Goal: Information Seeking & Learning: Learn about a topic

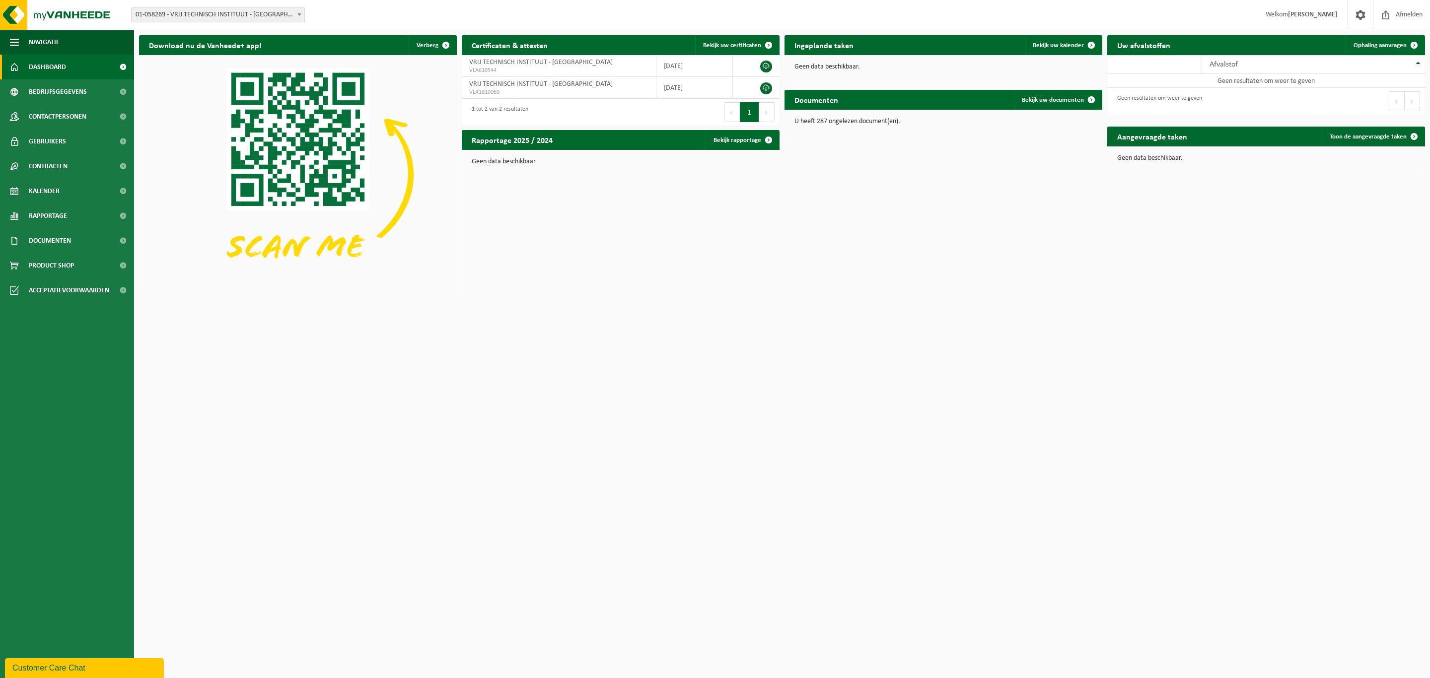
click at [300, 13] on b at bounding box center [299, 14] width 4 height 2
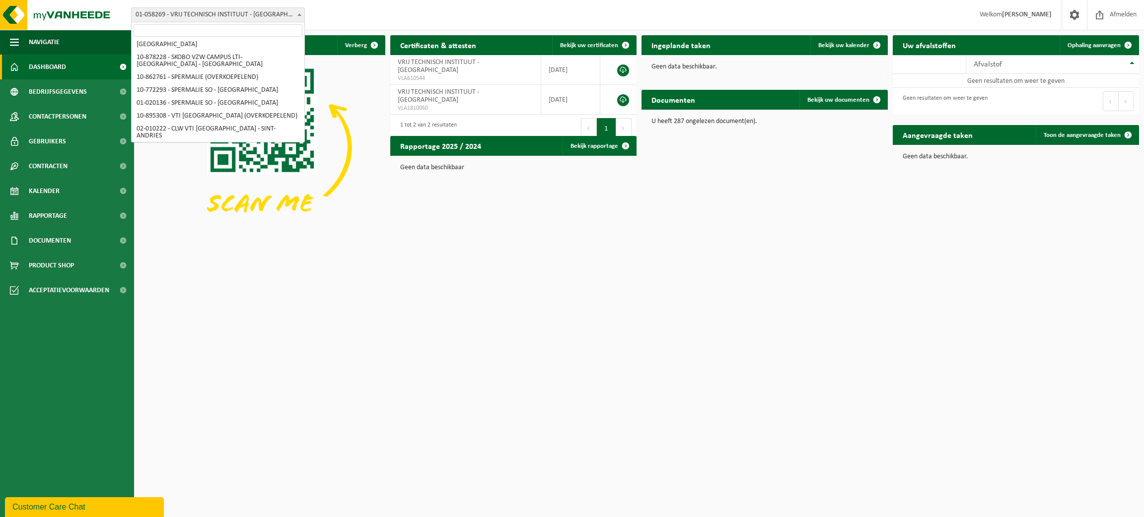
scroll to position [210, 0]
select select "116793"
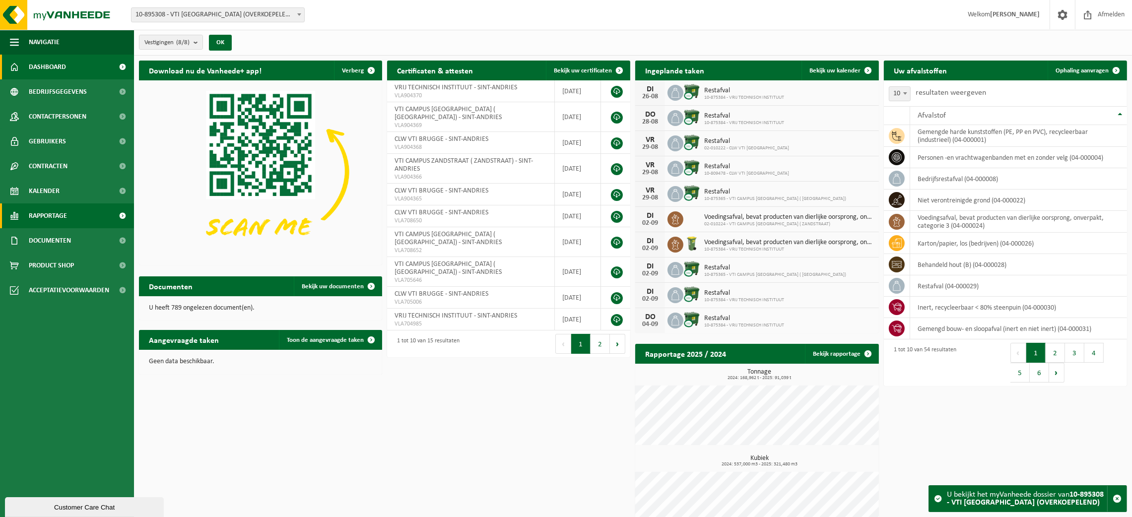
click at [55, 214] on span "Rapportage" at bounding box center [48, 216] width 38 height 25
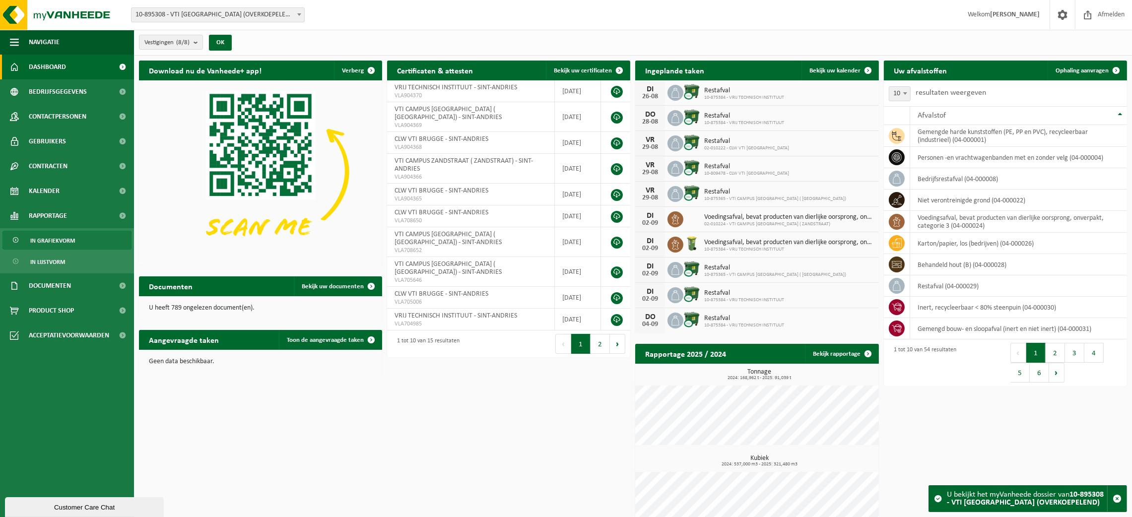
click at [62, 238] on span "In grafiekvorm" at bounding box center [52, 240] width 45 height 19
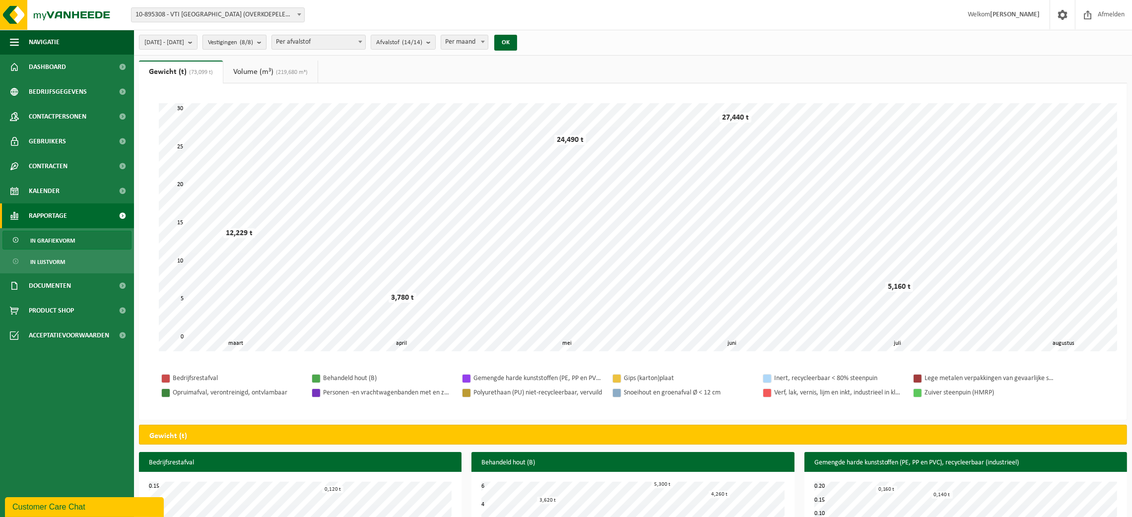
click at [266, 40] on b "submit" at bounding box center [261, 42] width 9 height 14
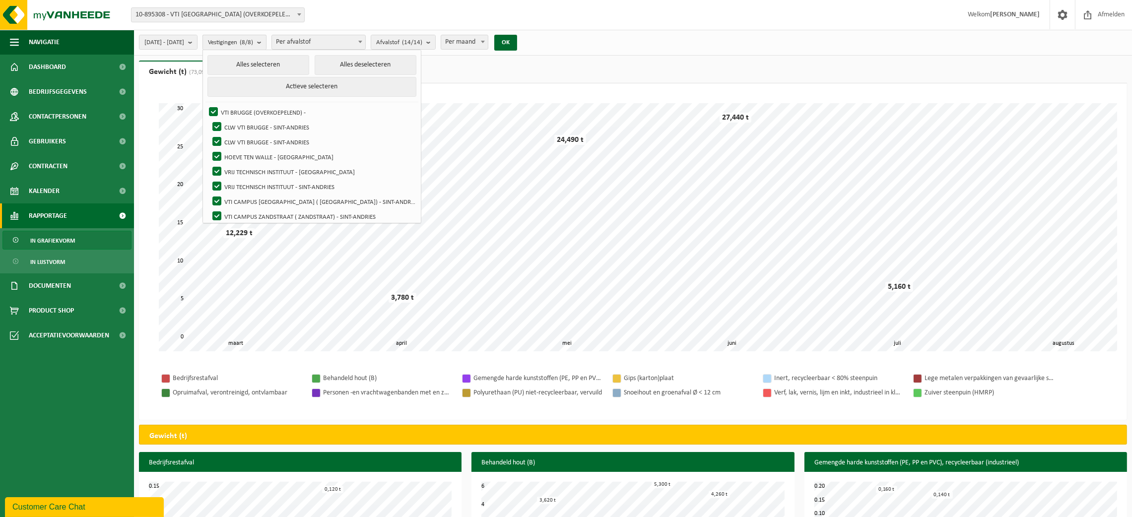
click at [266, 41] on b "submit" at bounding box center [261, 42] width 9 height 14
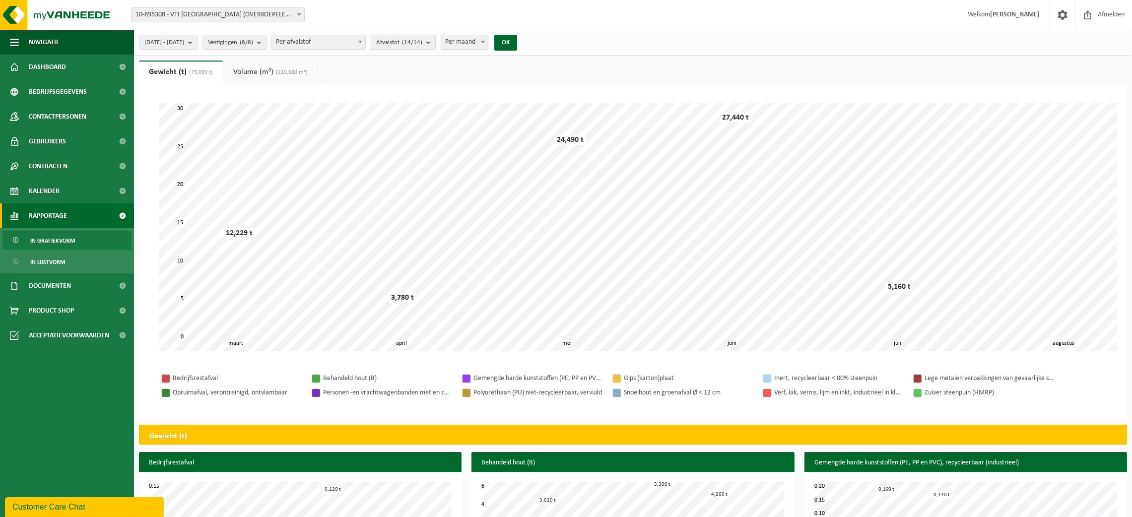
click at [435, 42] on b "submit" at bounding box center [430, 42] width 9 height 14
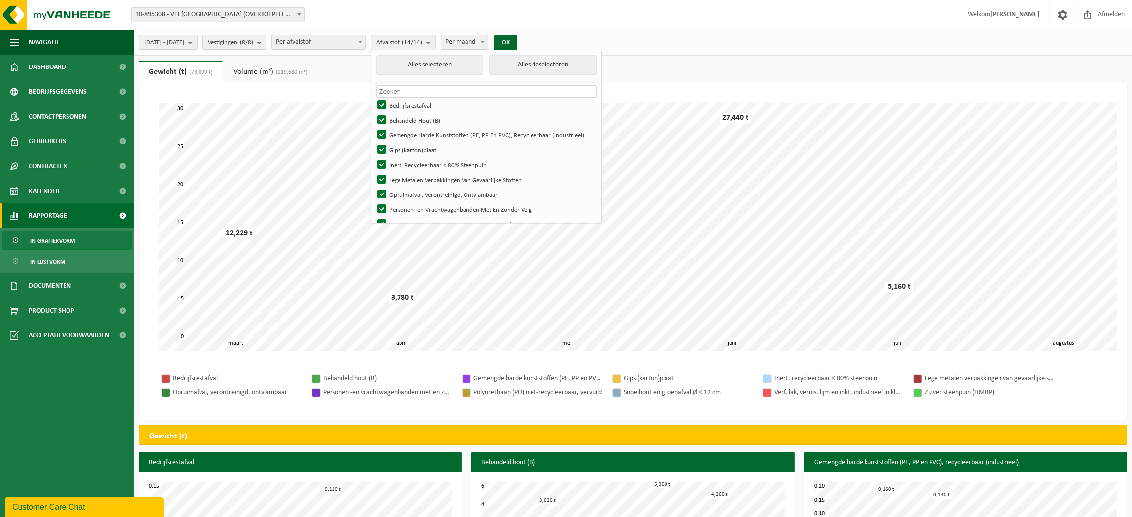
click at [266, 42] on b "submit" at bounding box center [261, 42] width 9 height 14
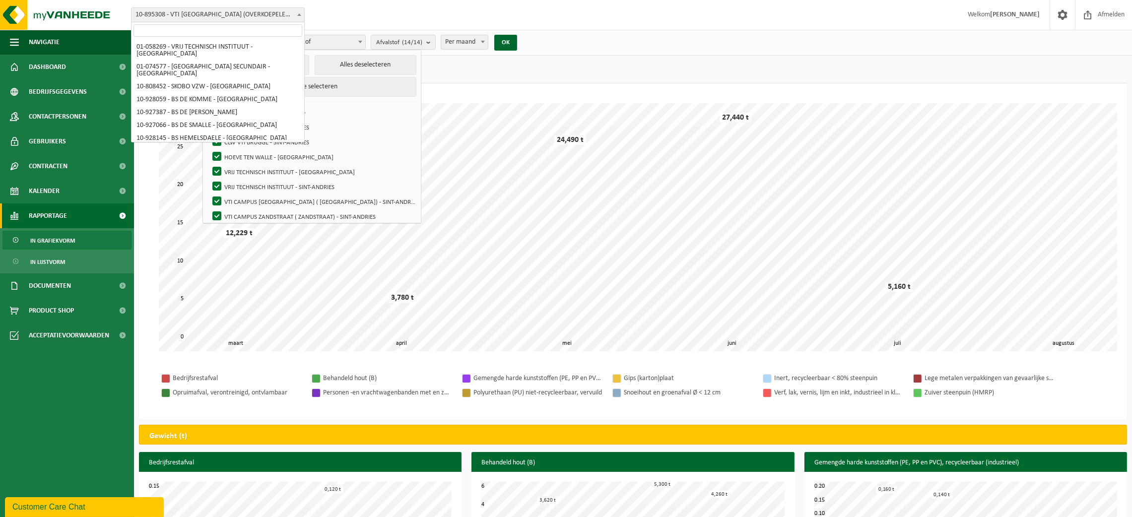
click at [296, 15] on span at bounding box center [299, 14] width 10 height 13
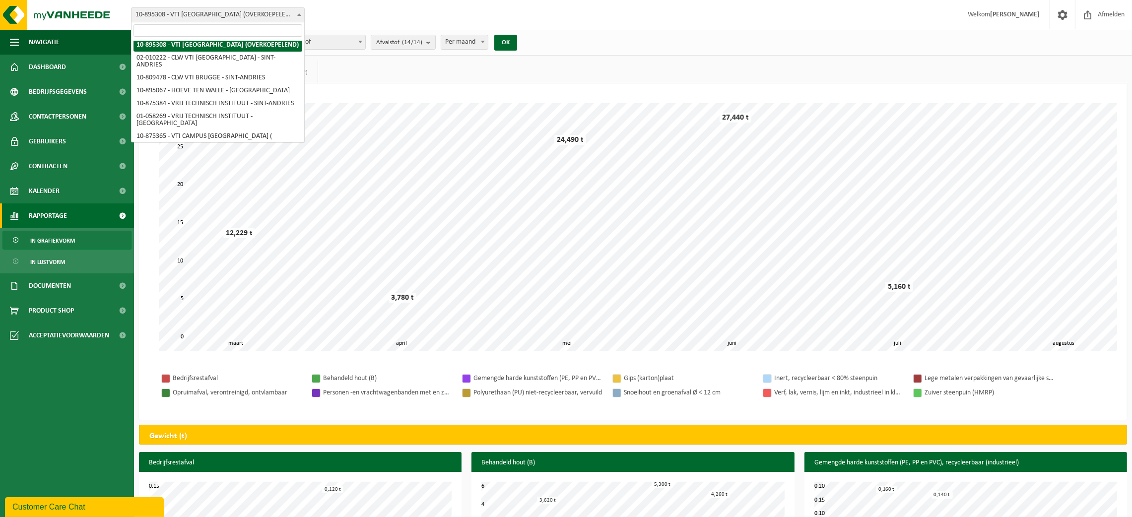
scroll to position [272, 0]
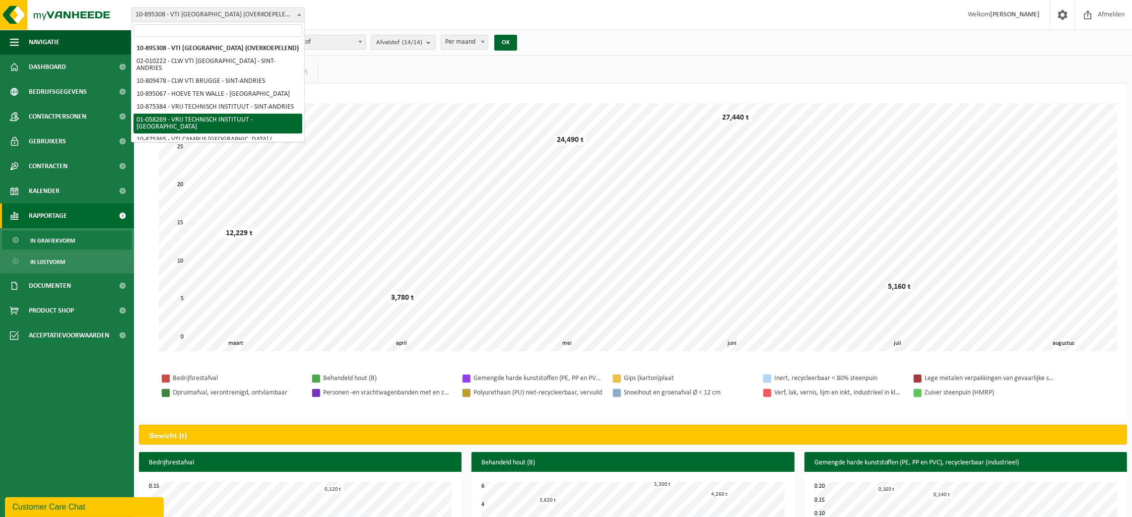
select select "10853"
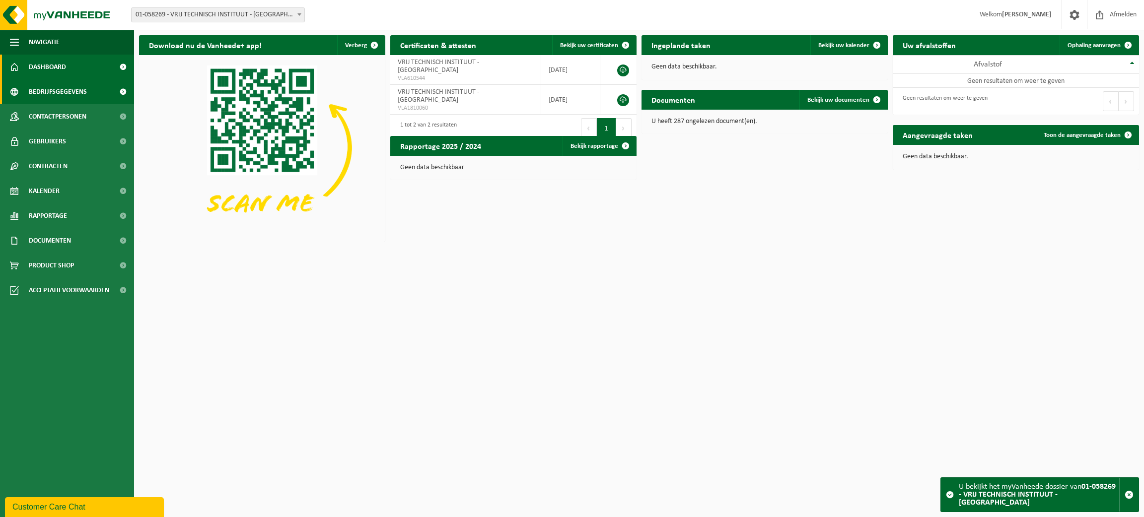
click at [61, 91] on span "Bedrijfsgegevens" at bounding box center [58, 91] width 58 height 25
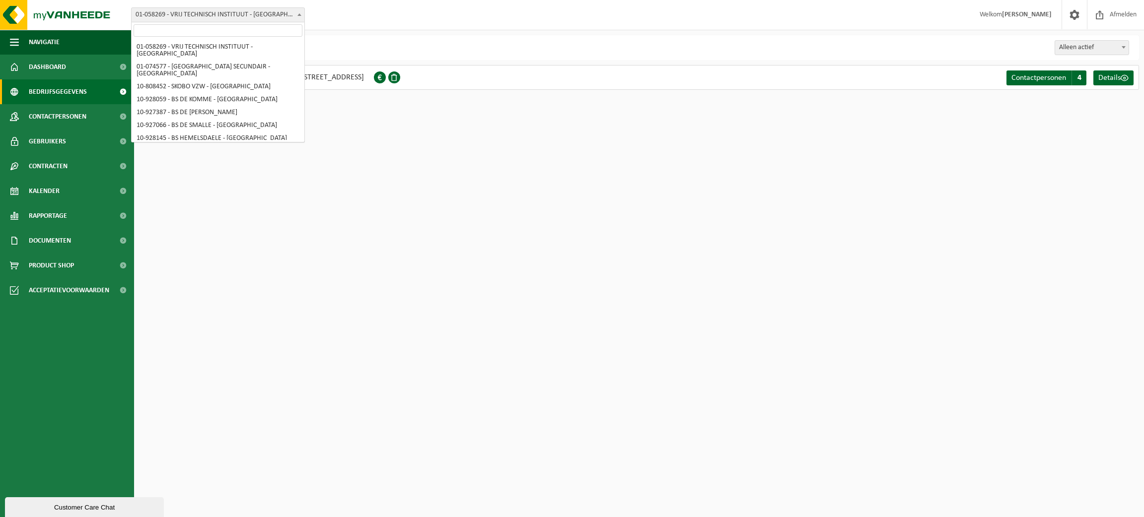
click at [297, 16] on span at bounding box center [299, 14] width 10 height 13
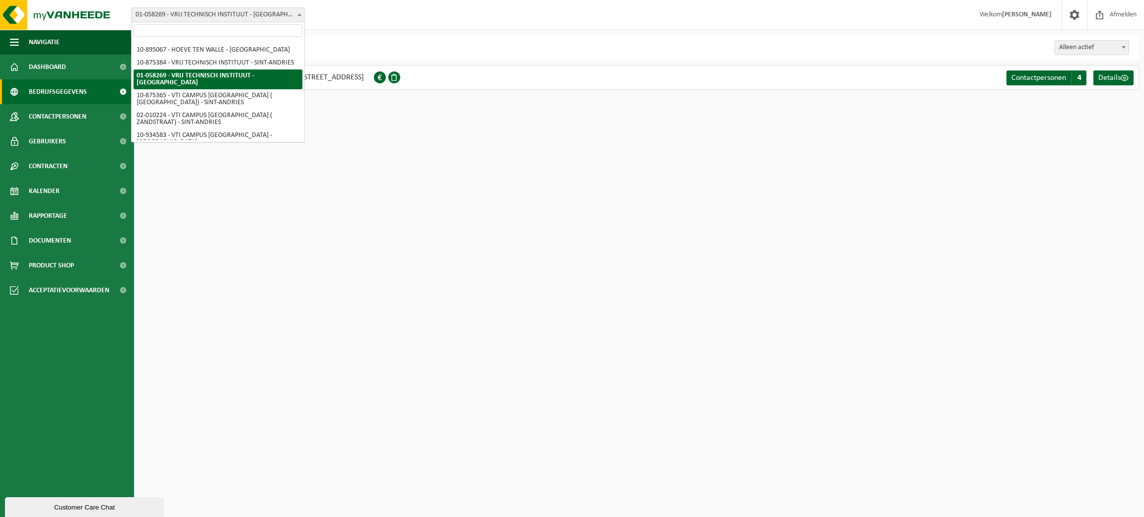
scroll to position [317, 0]
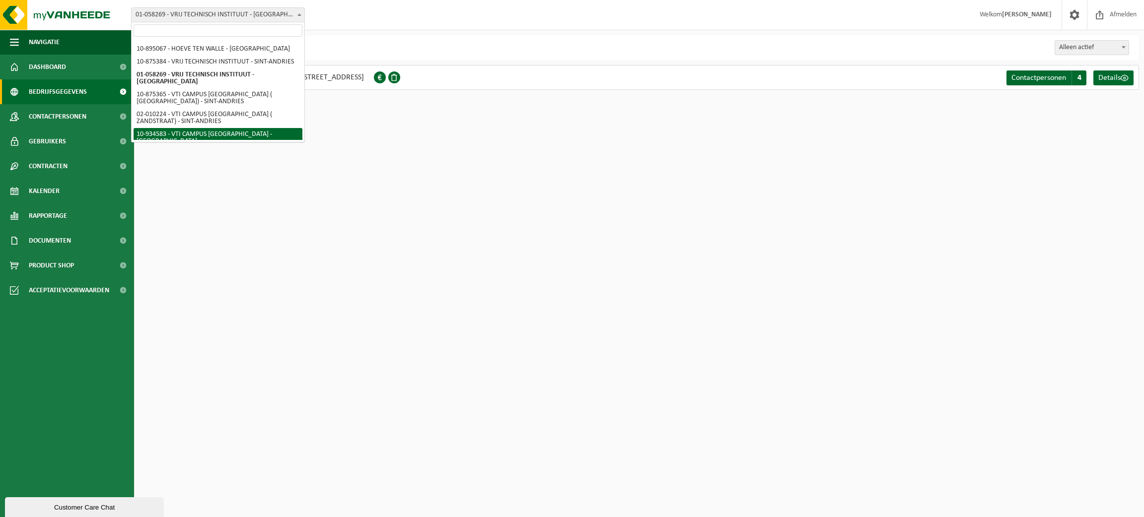
select select "136250"
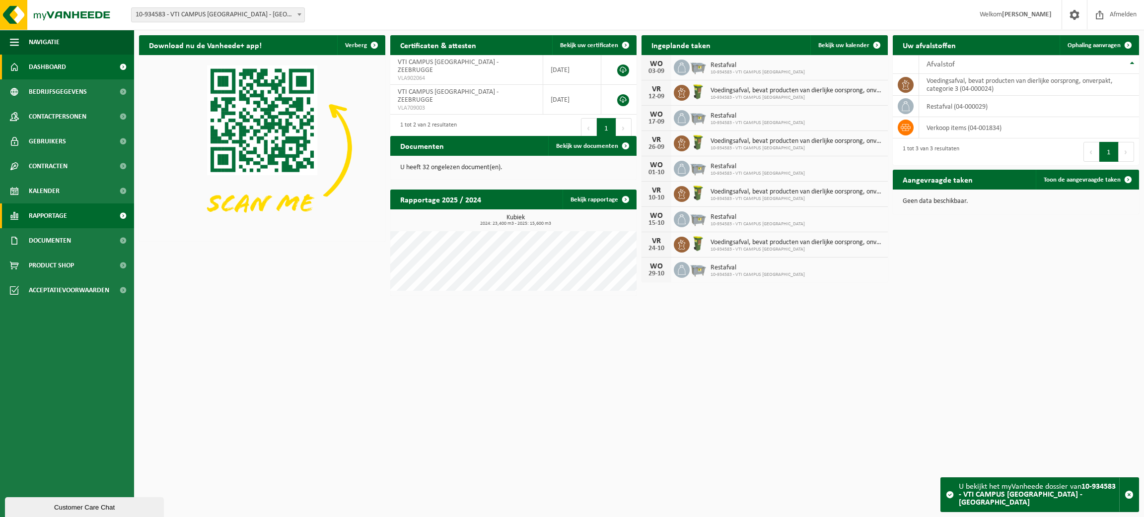
click at [51, 216] on span "Rapportage" at bounding box center [48, 216] width 38 height 25
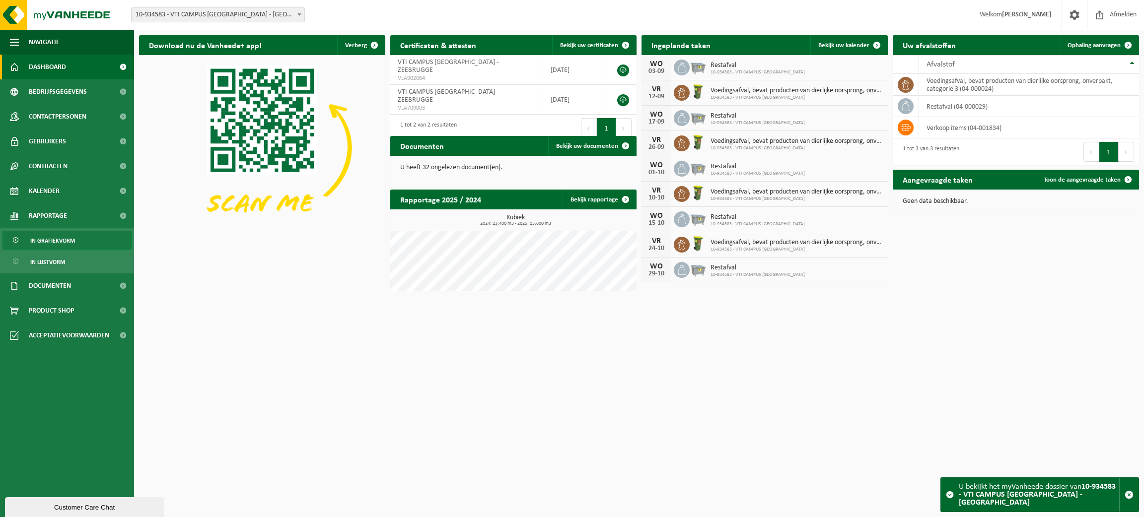
click at [59, 237] on span "In grafiekvorm" at bounding box center [52, 240] width 45 height 19
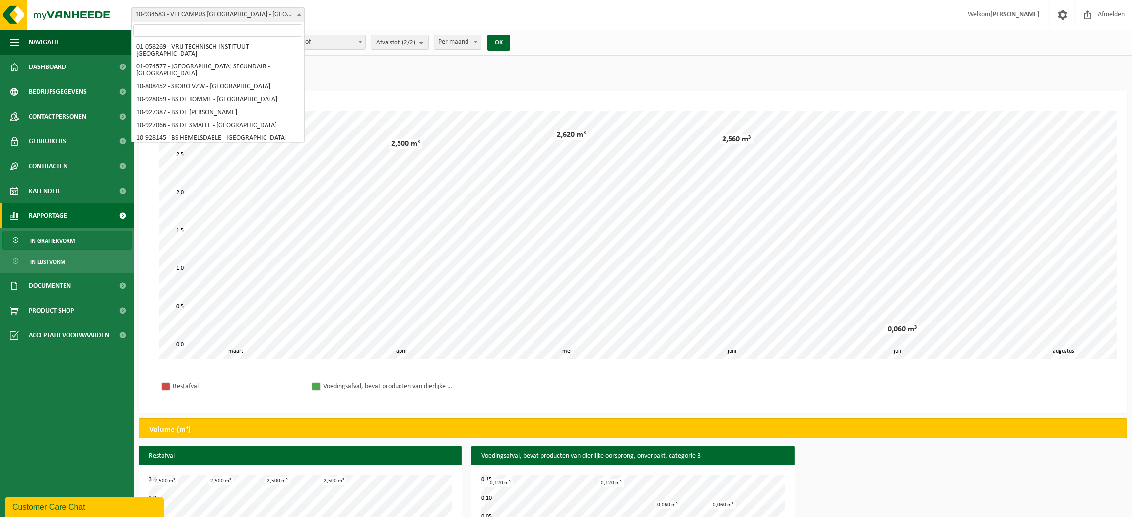
click at [300, 14] on b at bounding box center [299, 14] width 4 height 2
select select "121282"
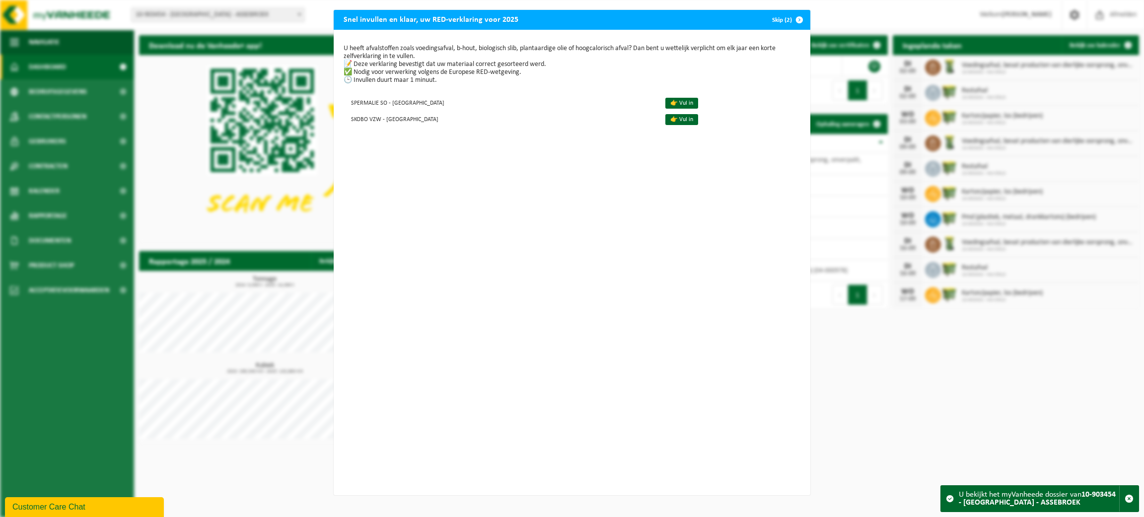
click at [793, 17] on span "button" at bounding box center [799, 20] width 20 height 20
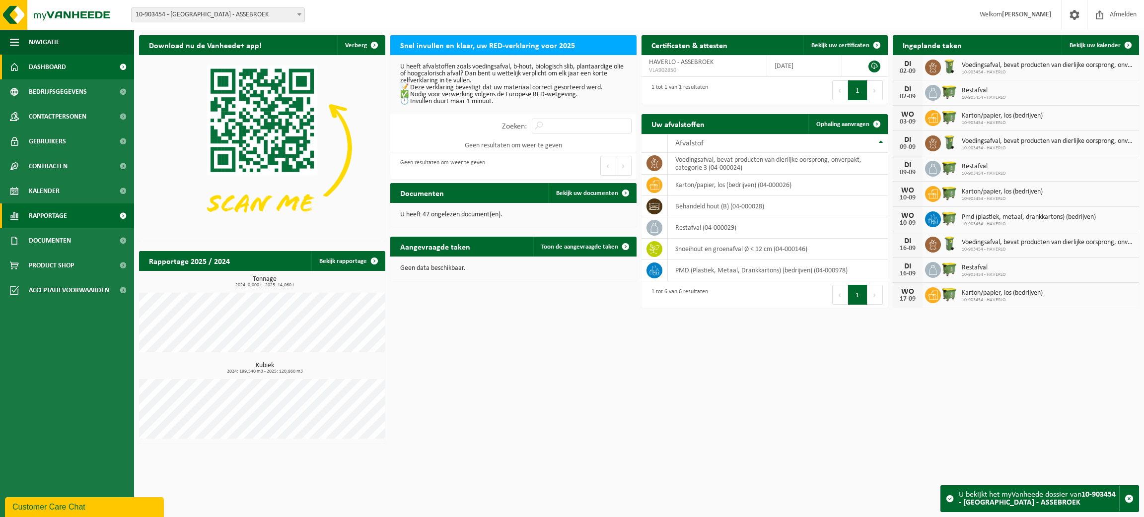
click at [48, 219] on span "Rapportage" at bounding box center [48, 216] width 38 height 25
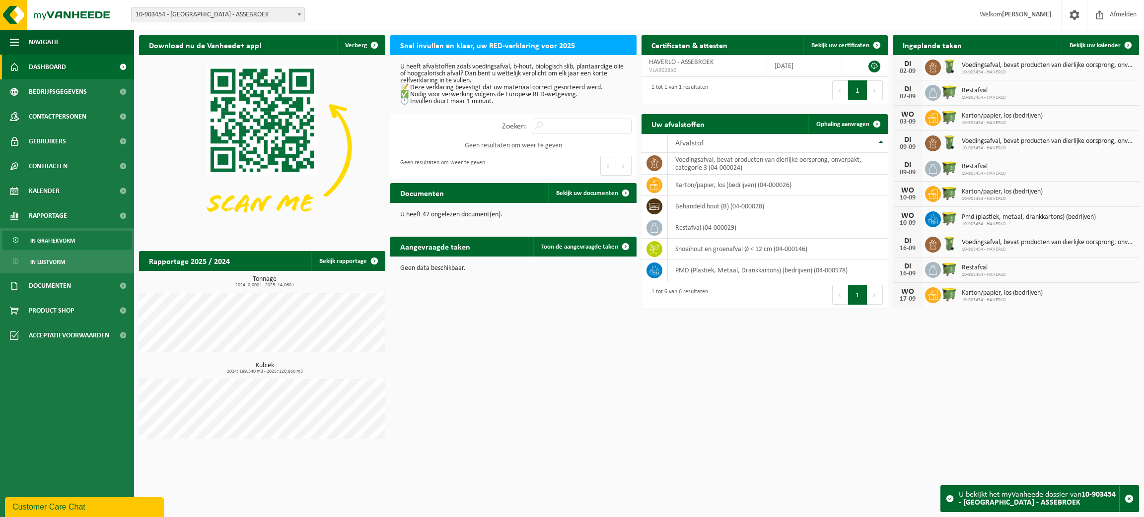
click at [58, 238] on span "In grafiekvorm" at bounding box center [52, 240] width 45 height 19
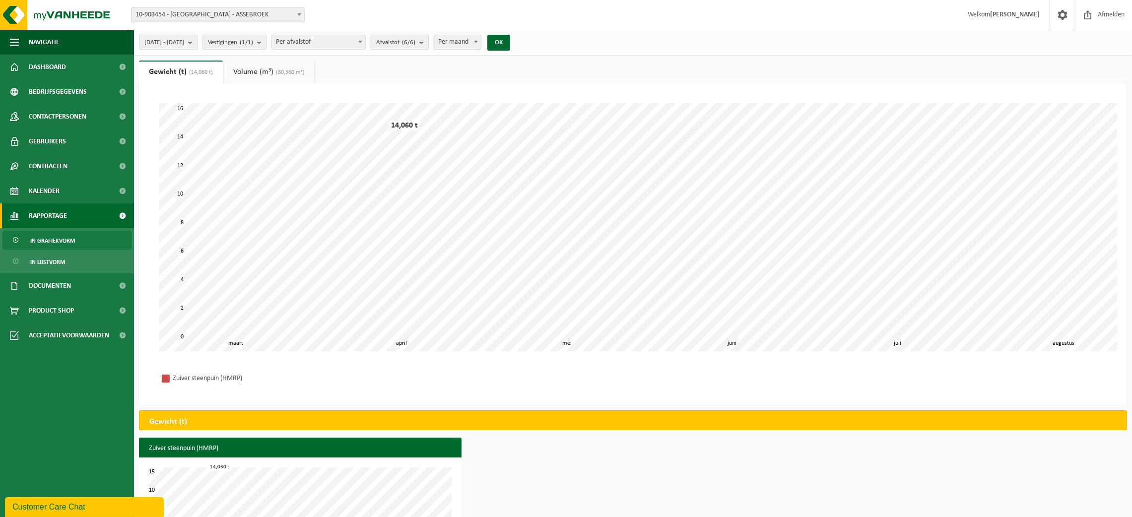
click at [44, 243] on span "In grafiekvorm" at bounding box center [52, 240] width 45 height 19
click at [248, 70] on link "Volume (m³) (80,560 m³)" at bounding box center [268, 72] width 91 height 23
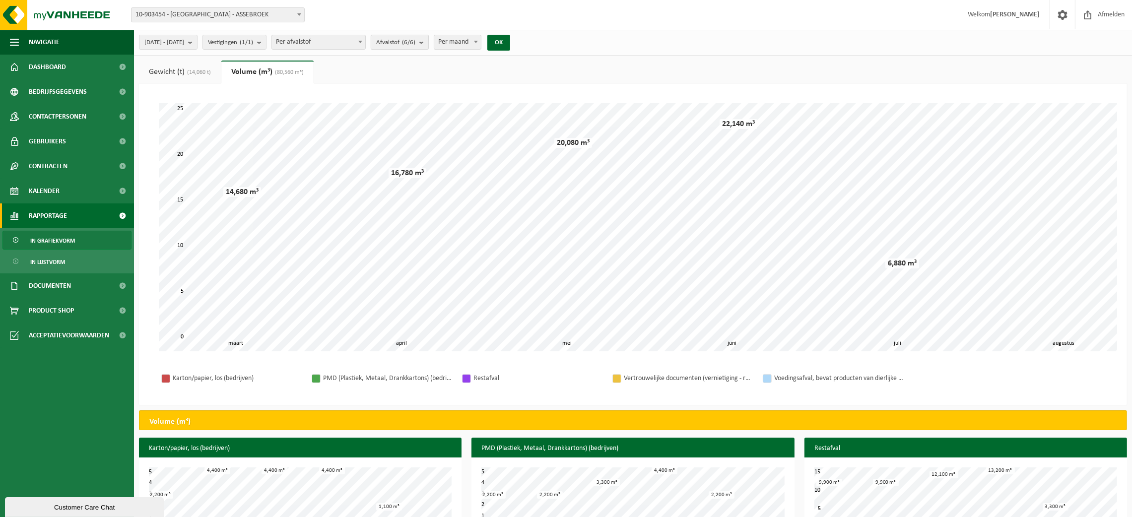
click at [428, 43] on b "submit" at bounding box center [423, 42] width 9 height 14
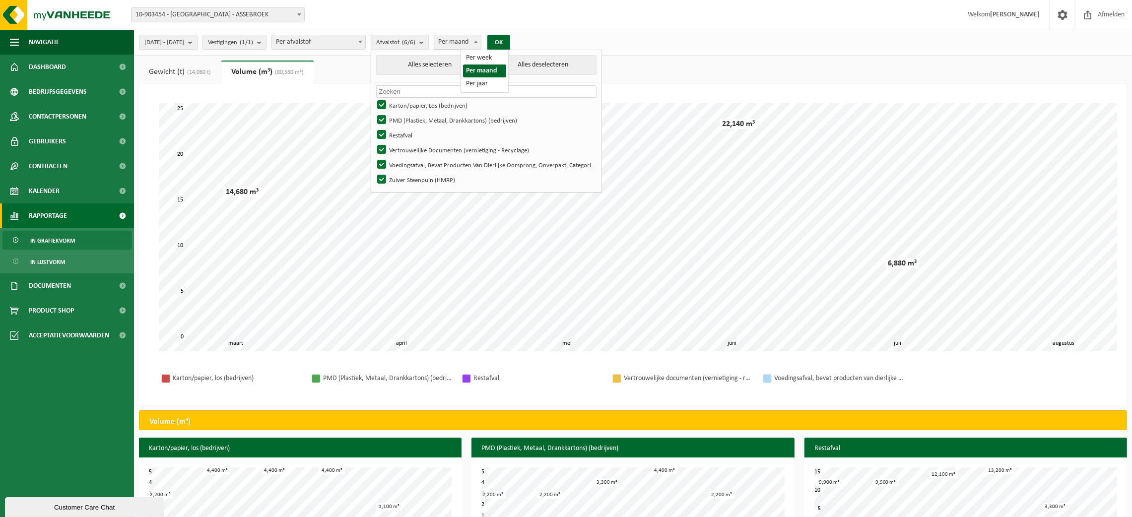
click at [481, 37] on span at bounding box center [476, 41] width 10 height 13
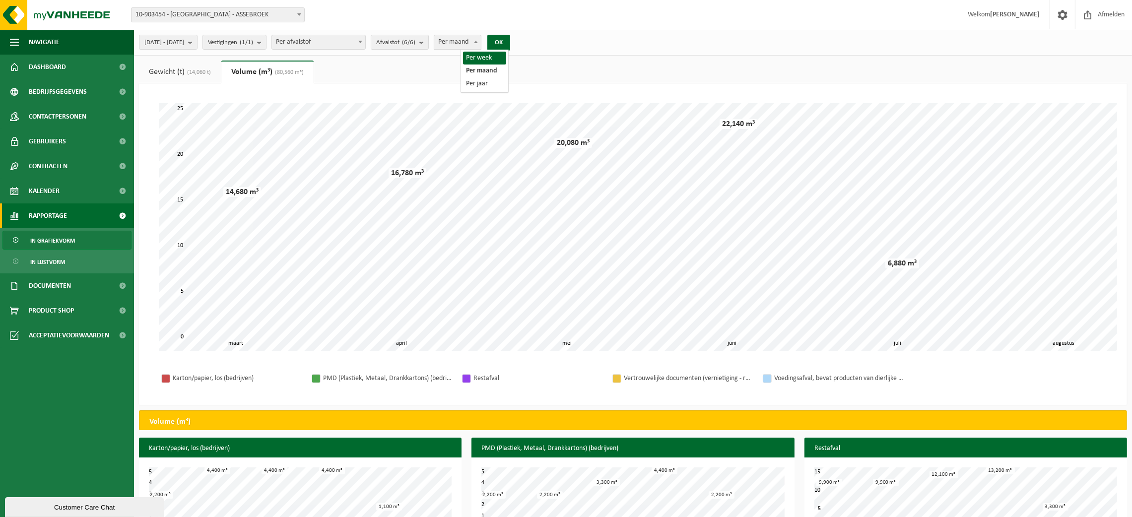
select select "1"
click at [510, 40] on button "OK" at bounding box center [498, 43] width 23 height 16
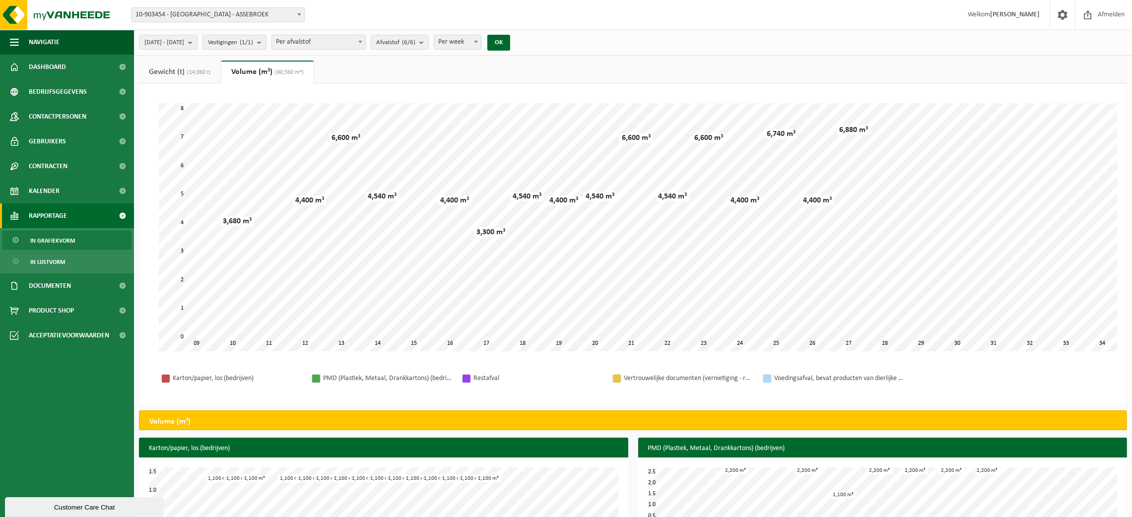
click at [251, 8] on span "10-903454 - [GEOGRAPHIC_DATA] - ASSEBROEK" at bounding box center [218, 15] width 173 height 14
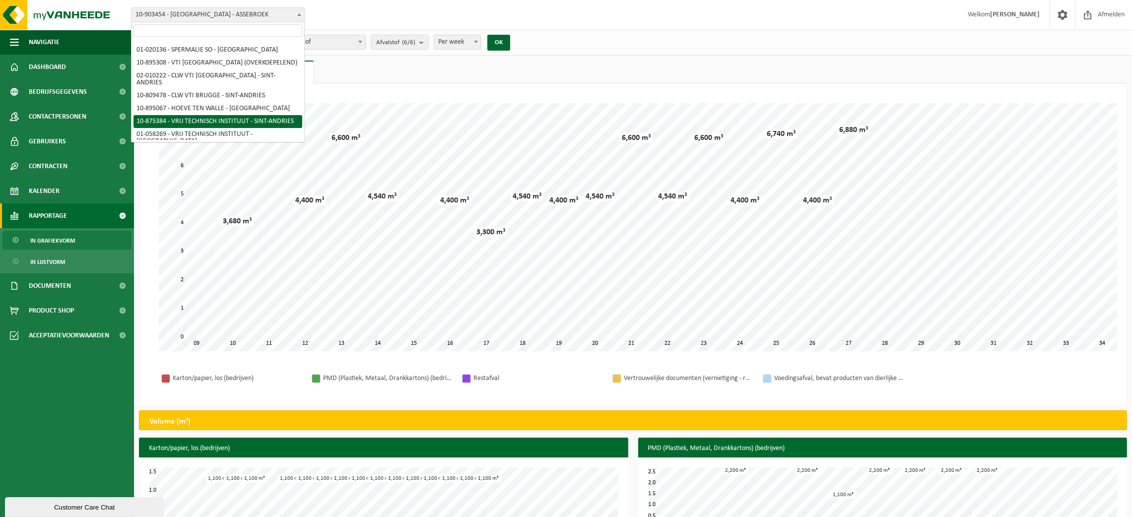
scroll to position [227, 0]
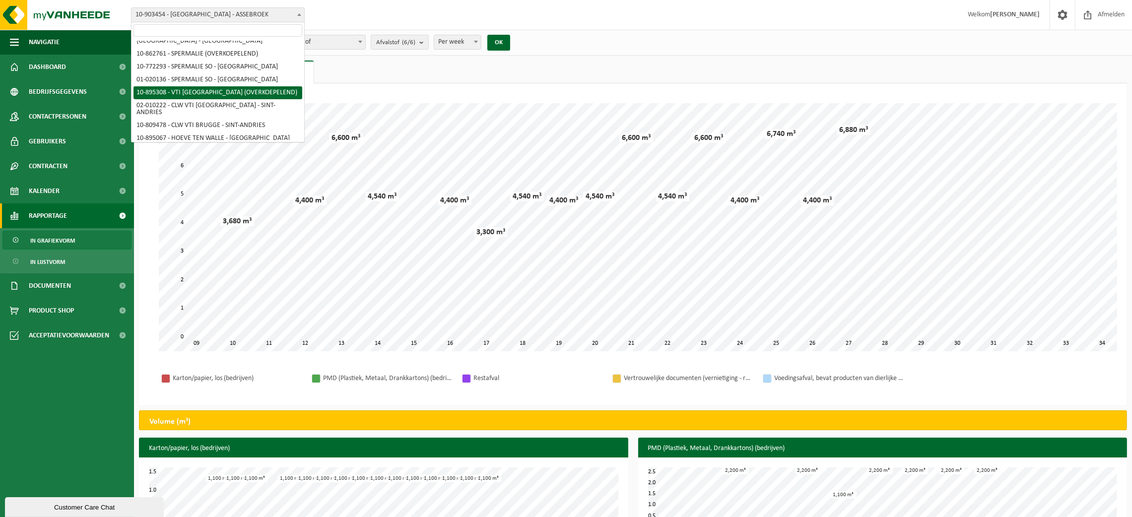
select select "116793"
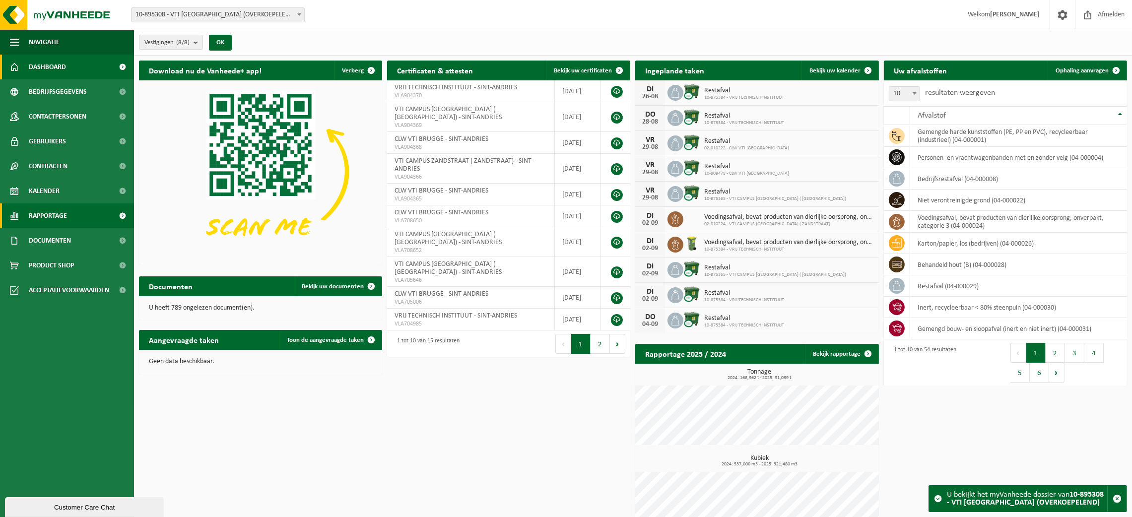
click at [41, 210] on span "Rapportage" at bounding box center [48, 216] width 38 height 25
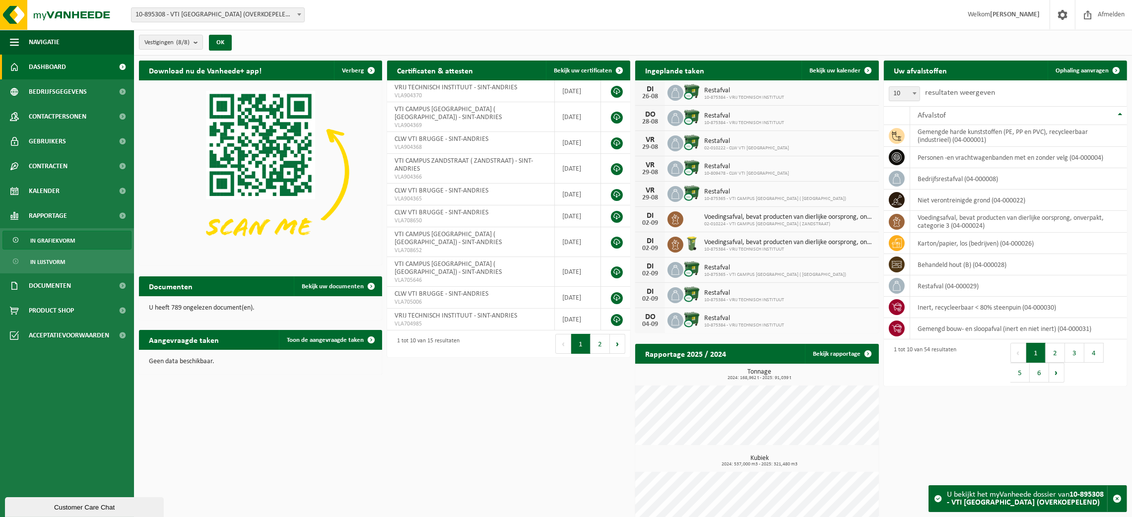
click at [49, 235] on span "In grafiekvorm" at bounding box center [52, 240] width 45 height 19
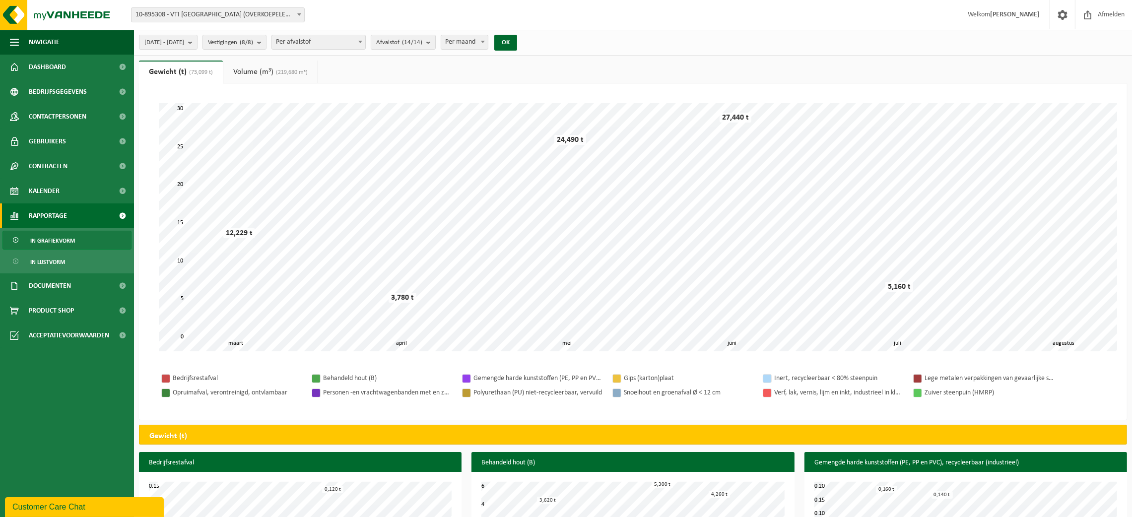
click at [255, 70] on link "Volume (m³) (219,680 m³)" at bounding box center [270, 72] width 94 height 23
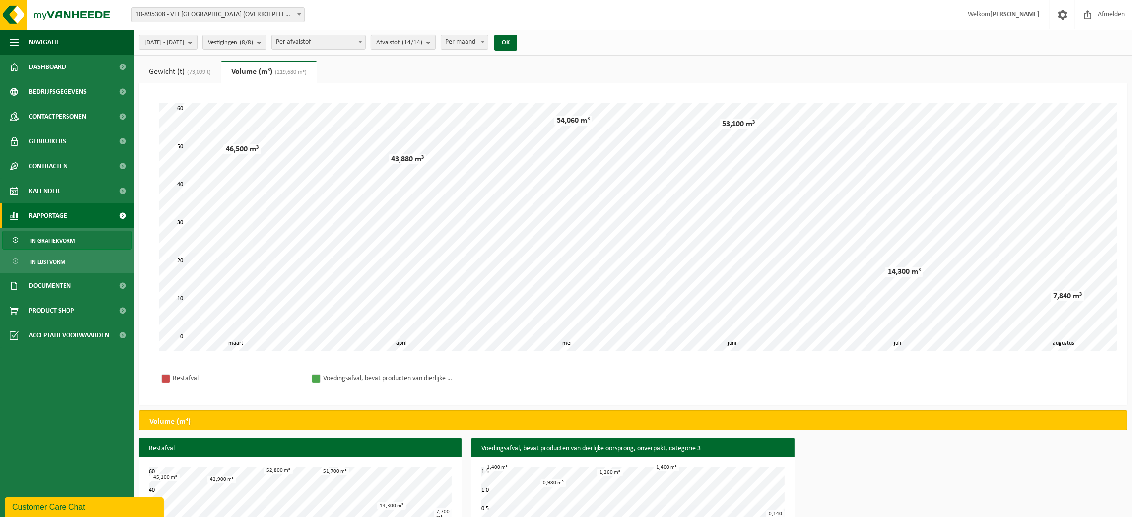
click at [435, 41] on b "submit" at bounding box center [430, 42] width 9 height 14
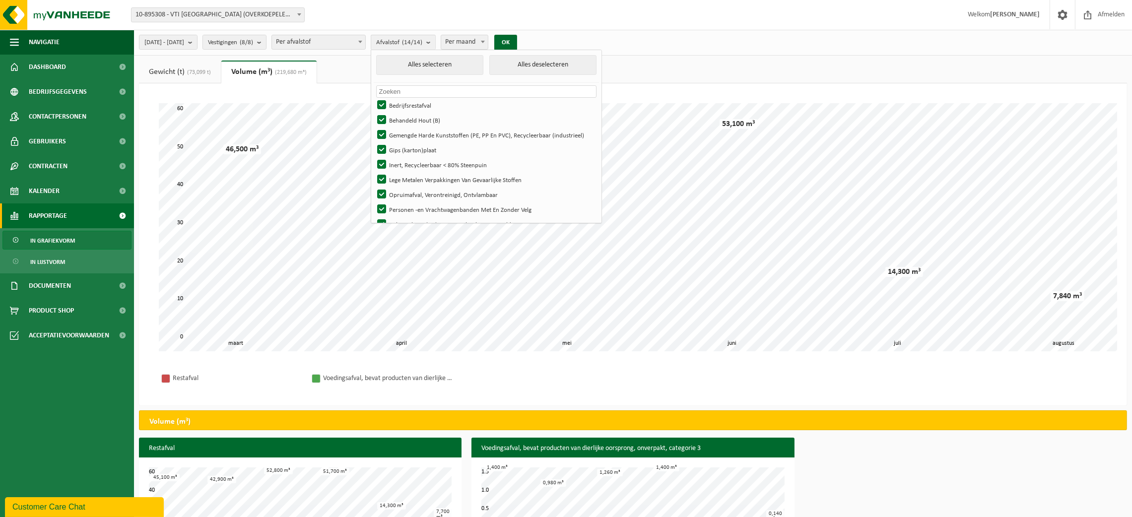
click at [672, 50] on div "2025-03-01 - 2025-08-25 Huidige maand Vorige maand Laatste 6 maanden Huidig jaa…" at bounding box center [633, 43] width 998 height 26
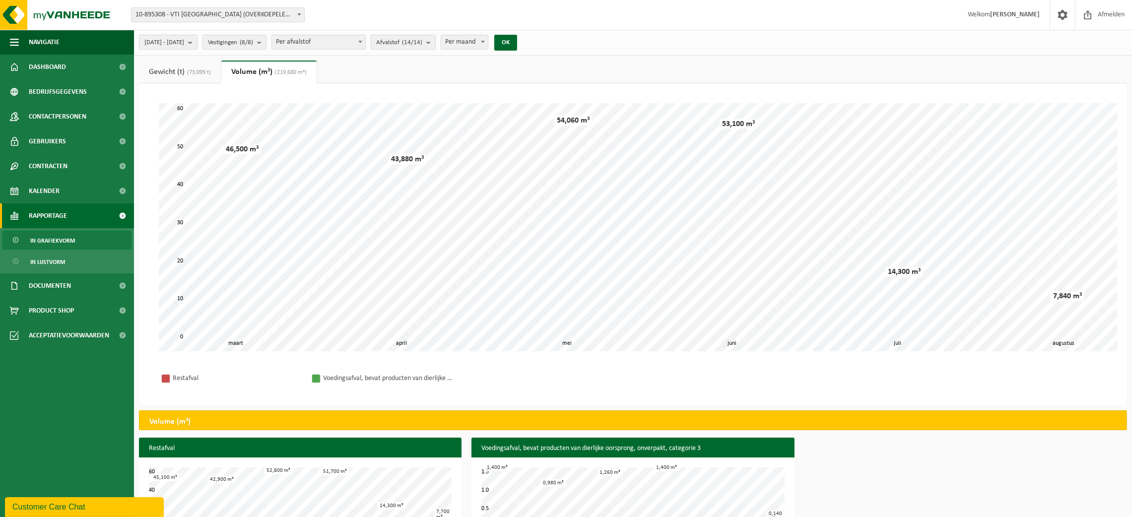
click at [435, 37] on b "submit" at bounding box center [430, 42] width 9 height 14
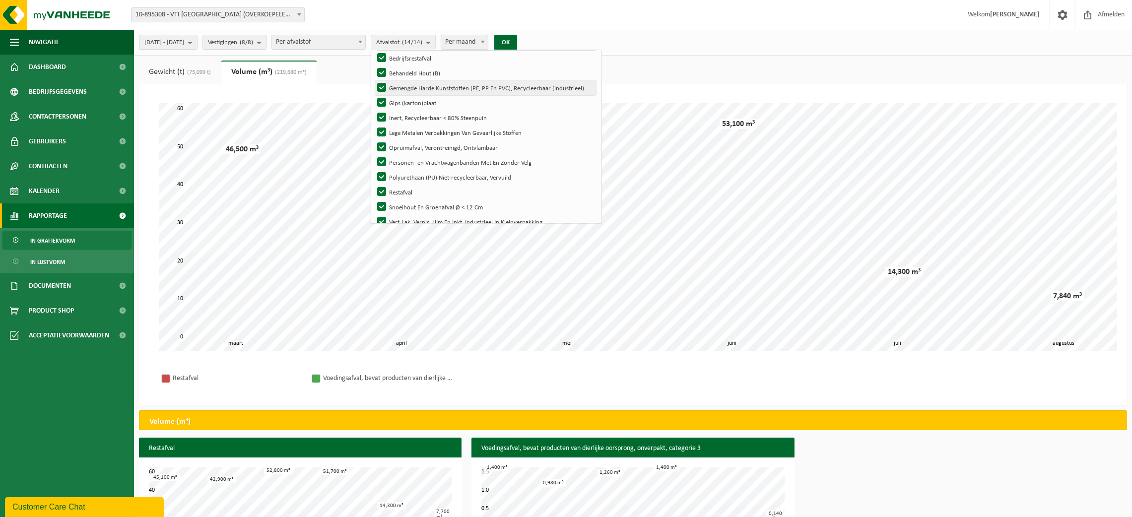
scroll to position [87, 0]
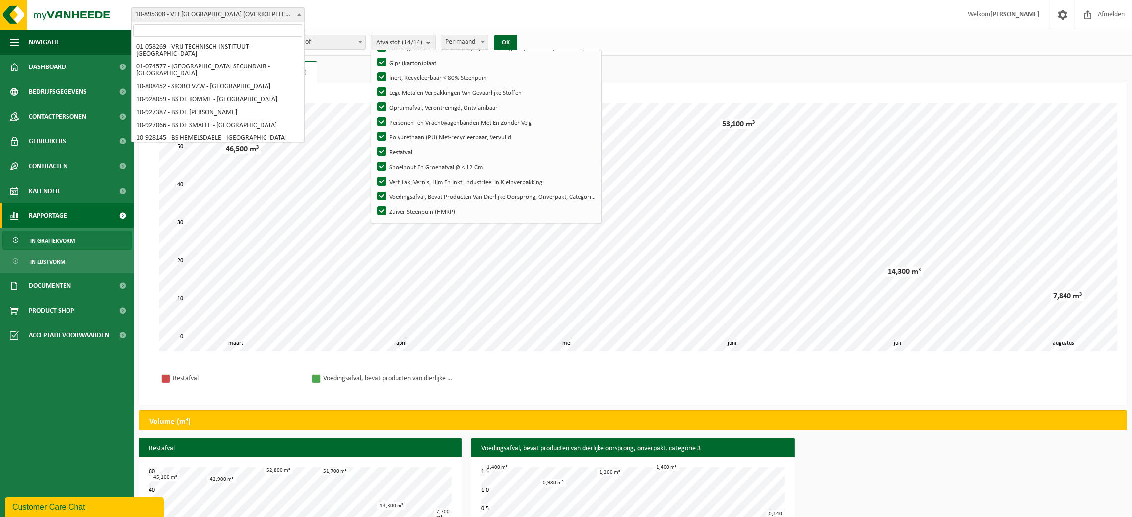
click at [298, 15] on b at bounding box center [299, 14] width 4 height 2
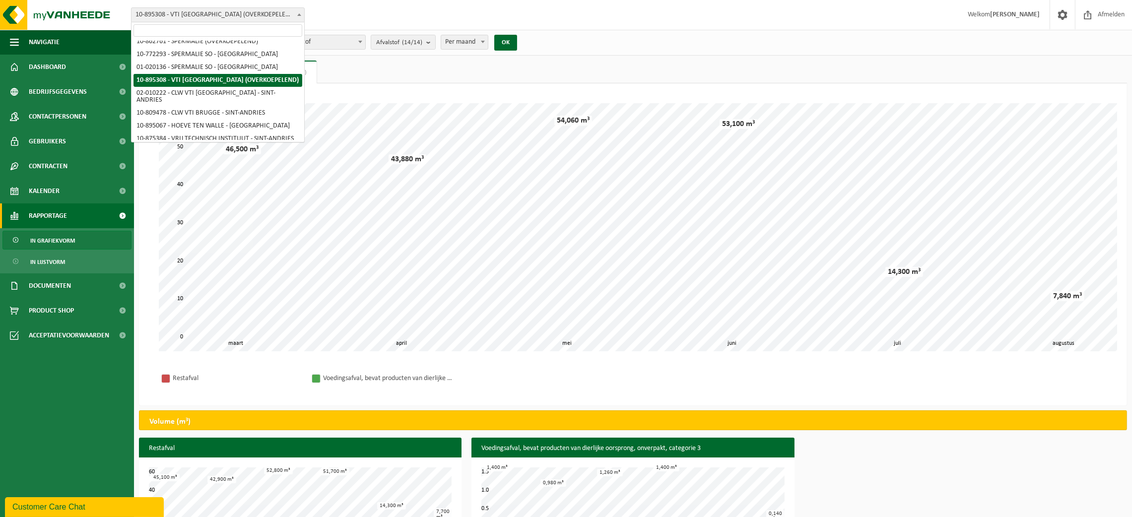
scroll to position [0, 0]
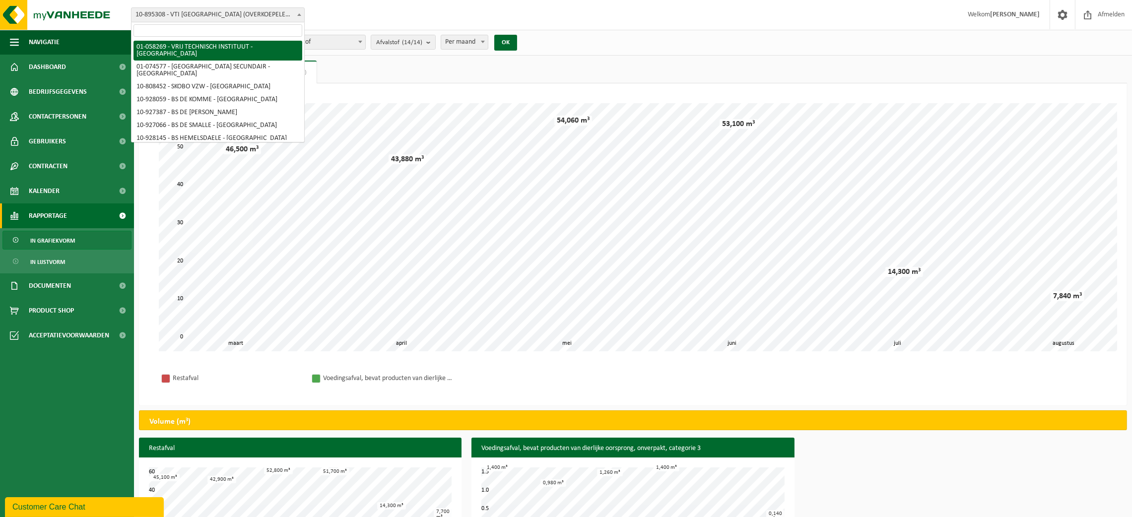
select select "10853"
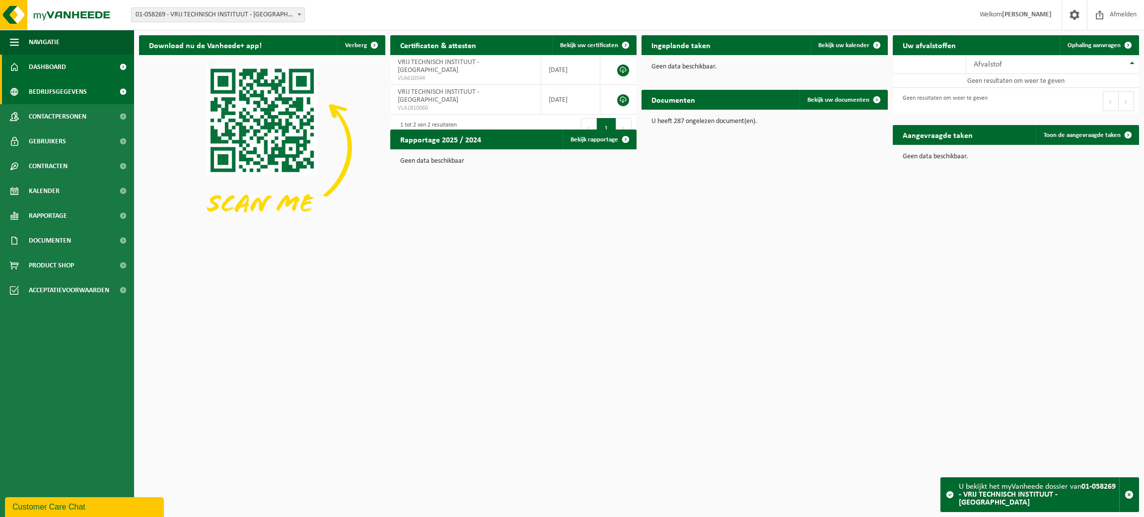
click at [65, 97] on span "Bedrijfsgegevens" at bounding box center [58, 91] width 58 height 25
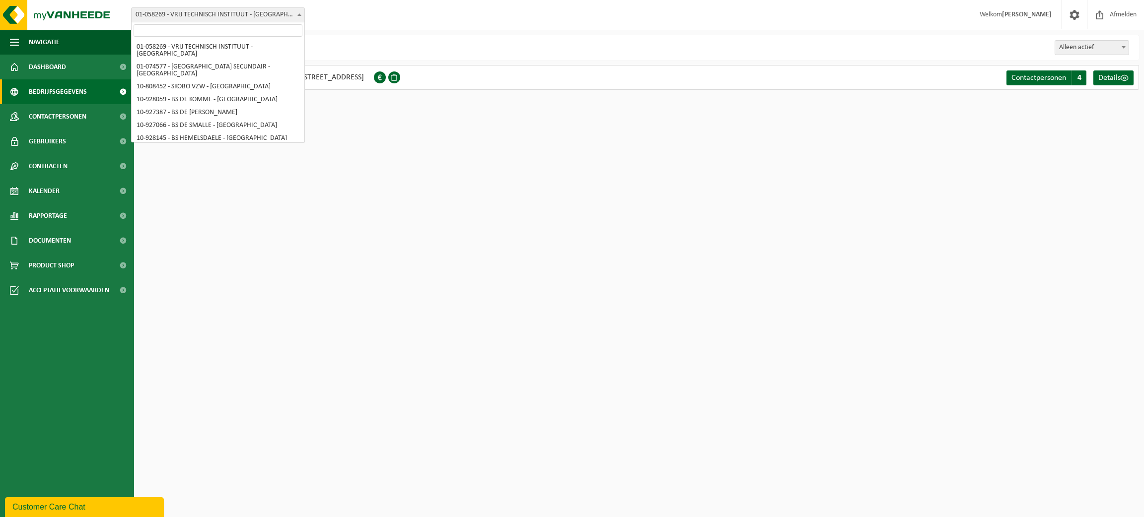
click at [295, 16] on span at bounding box center [299, 14] width 10 height 13
select select "113621"
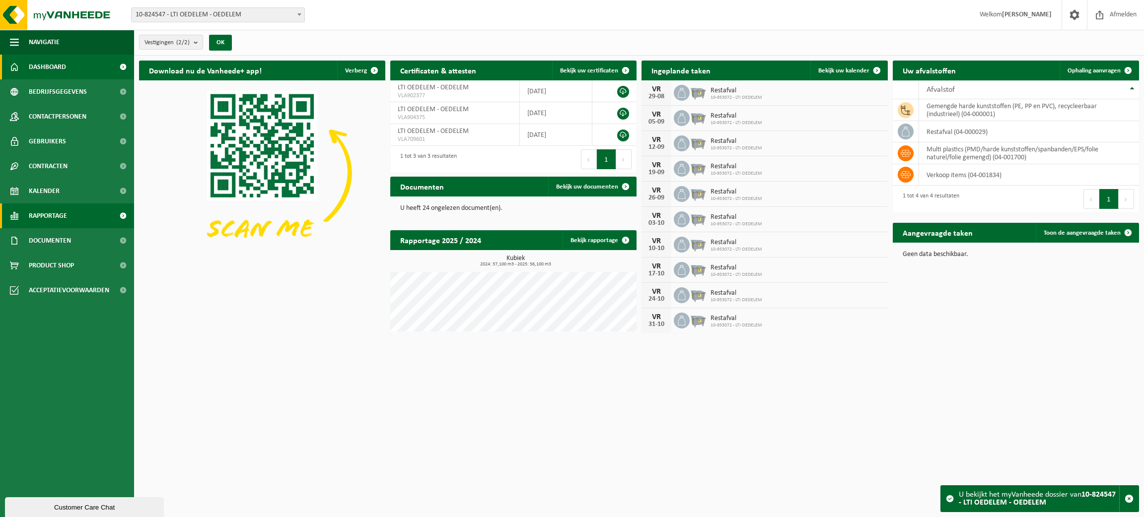
click at [46, 217] on span "Rapportage" at bounding box center [48, 216] width 38 height 25
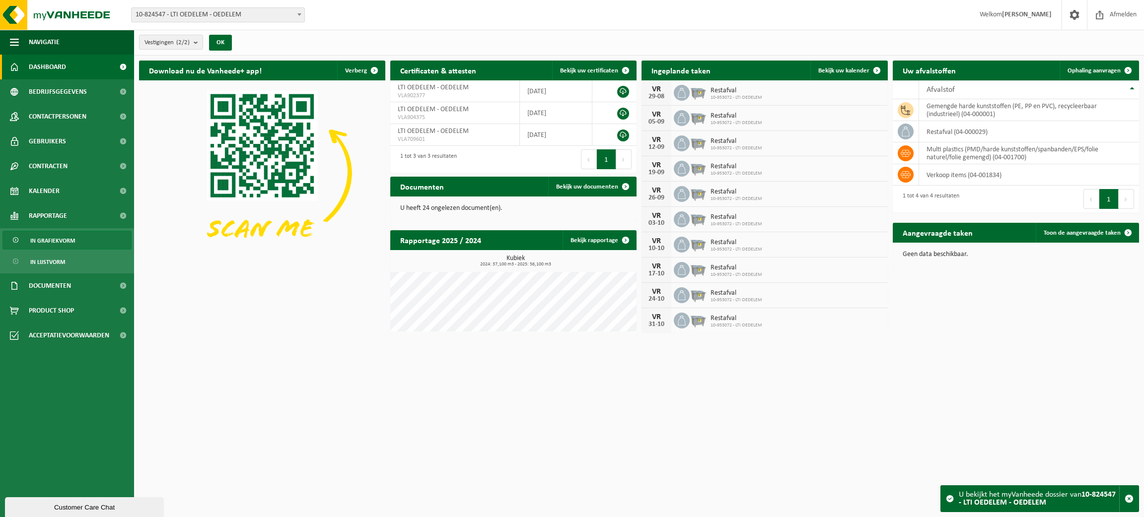
click at [56, 243] on span "In grafiekvorm" at bounding box center [52, 240] width 45 height 19
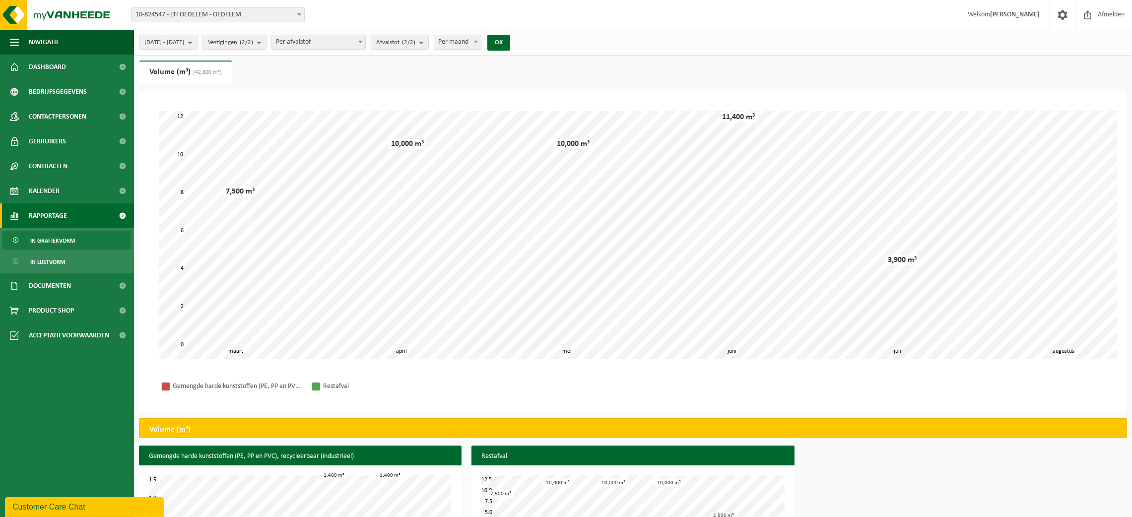
click at [429, 43] on button "Afvalstof (2/2)" at bounding box center [400, 42] width 58 height 15
click at [300, 16] on span at bounding box center [299, 14] width 10 height 13
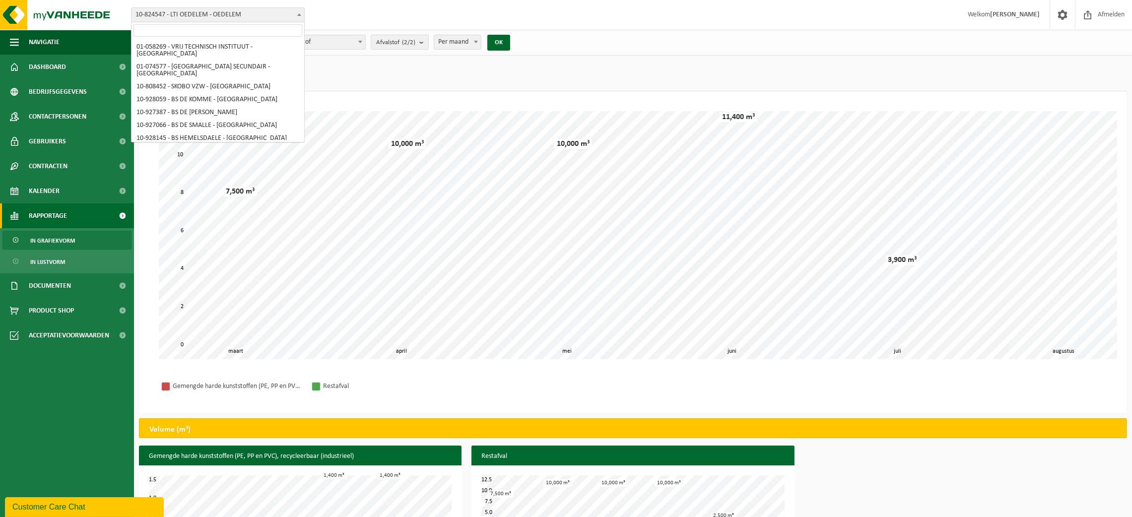
scroll to position [123, 0]
select select "143485"
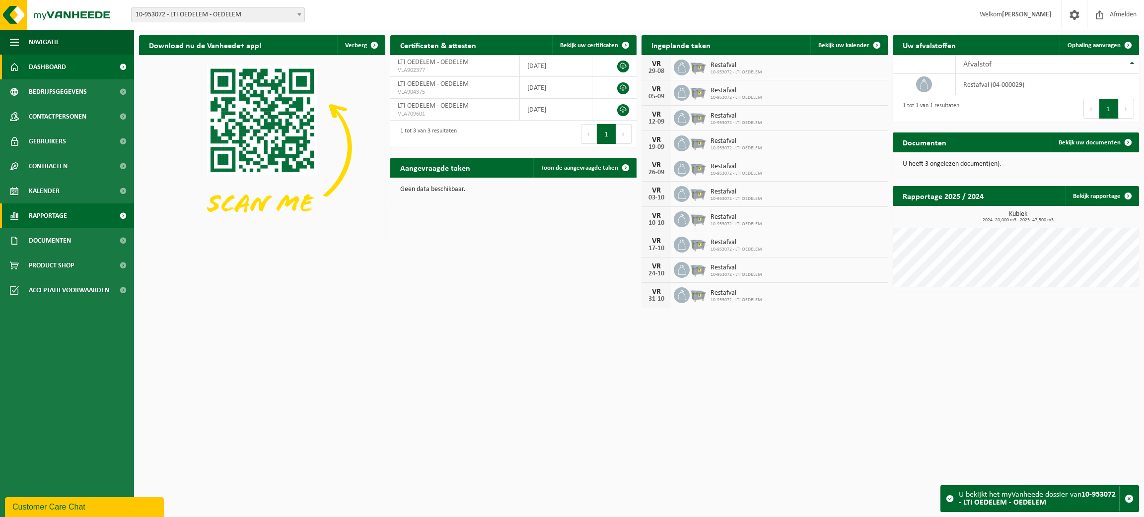
click at [116, 216] on span at bounding box center [123, 216] width 22 height 25
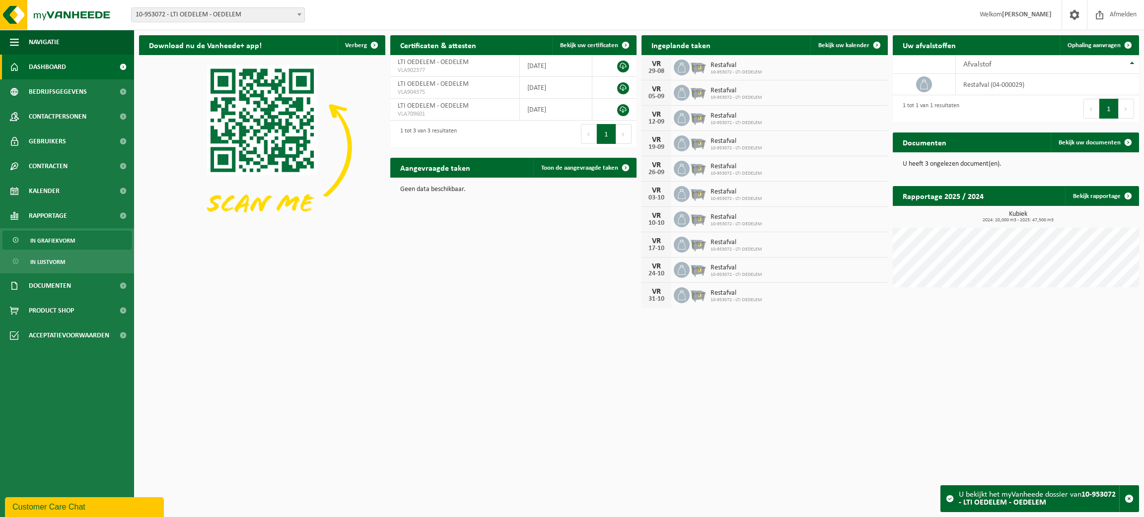
click at [78, 238] on link "In grafiekvorm" at bounding box center [66, 240] width 129 height 19
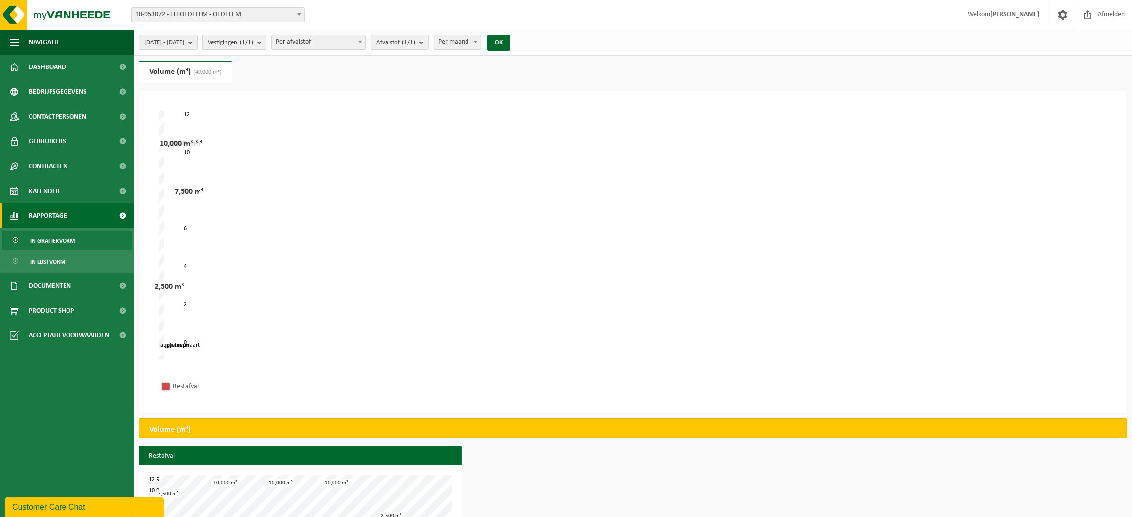
click at [253, 44] on span "Vestigingen (1/1)" at bounding box center [230, 42] width 45 height 15
click at [428, 40] on b "submit" at bounding box center [423, 42] width 9 height 14
click at [687, 214] on div "april mei juni juli maart augustus 0 2 4 6 8 12 10 7,500 m³ 10,000 m³ 10,000 m³…" at bounding box center [633, 235] width 949 height 248
click at [478, 41] on b at bounding box center [476, 42] width 4 height 2
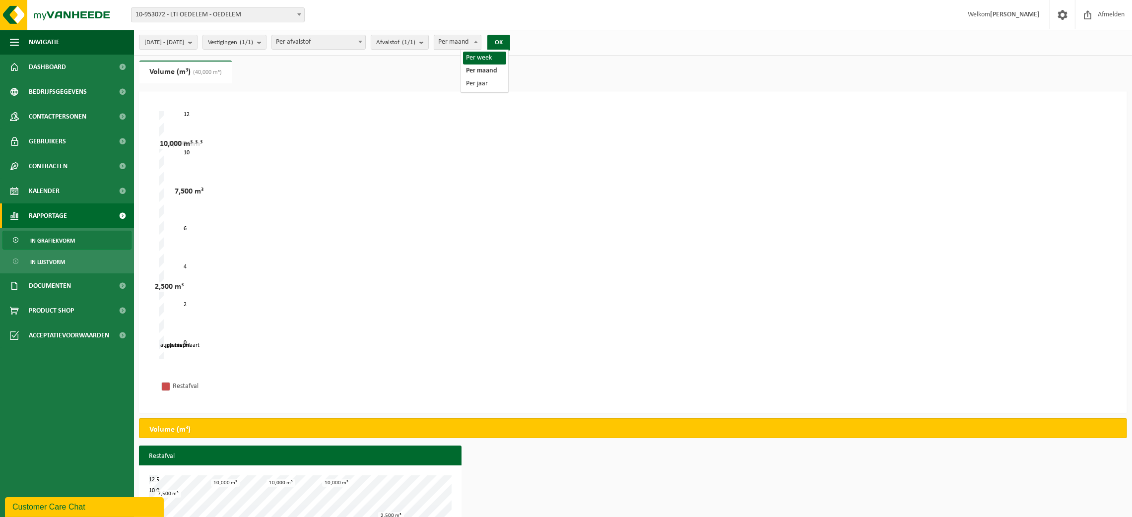
select select "1"
click at [510, 39] on button "OK" at bounding box center [498, 43] width 23 height 16
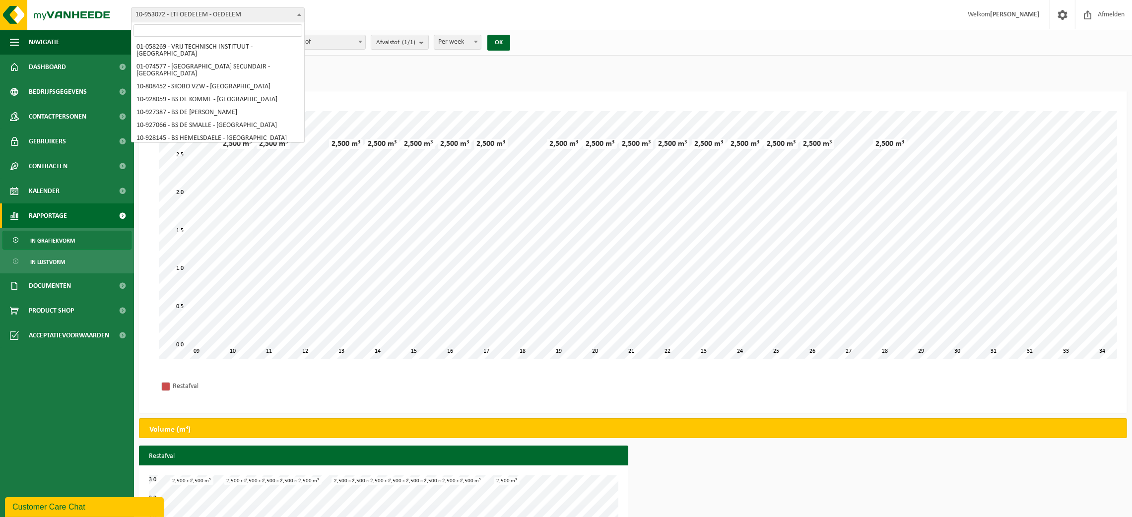
click at [297, 13] on b at bounding box center [299, 14] width 4 height 2
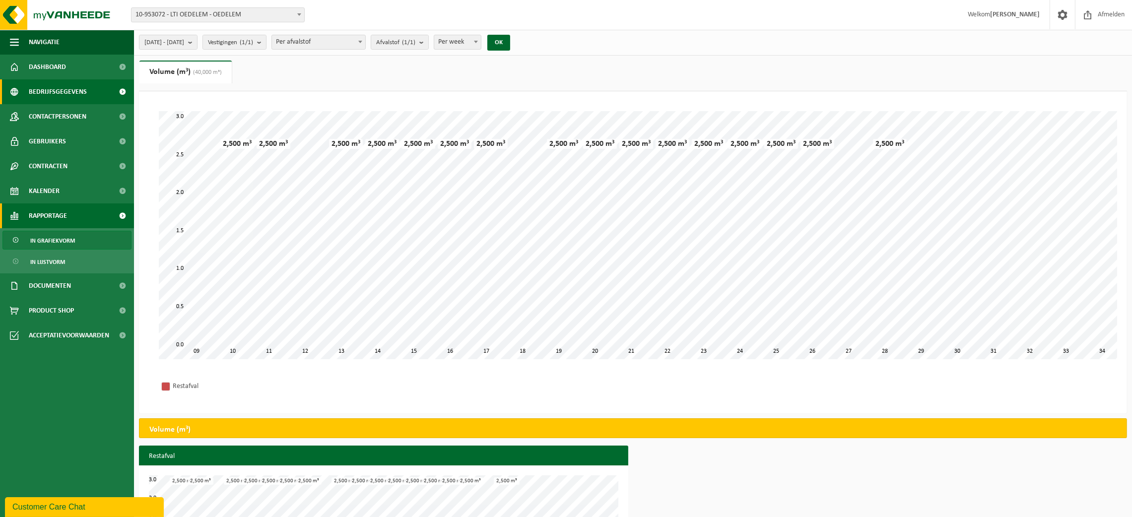
click at [65, 88] on span "Bedrijfsgegevens" at bounding box center [58, 91] width 58 height 25
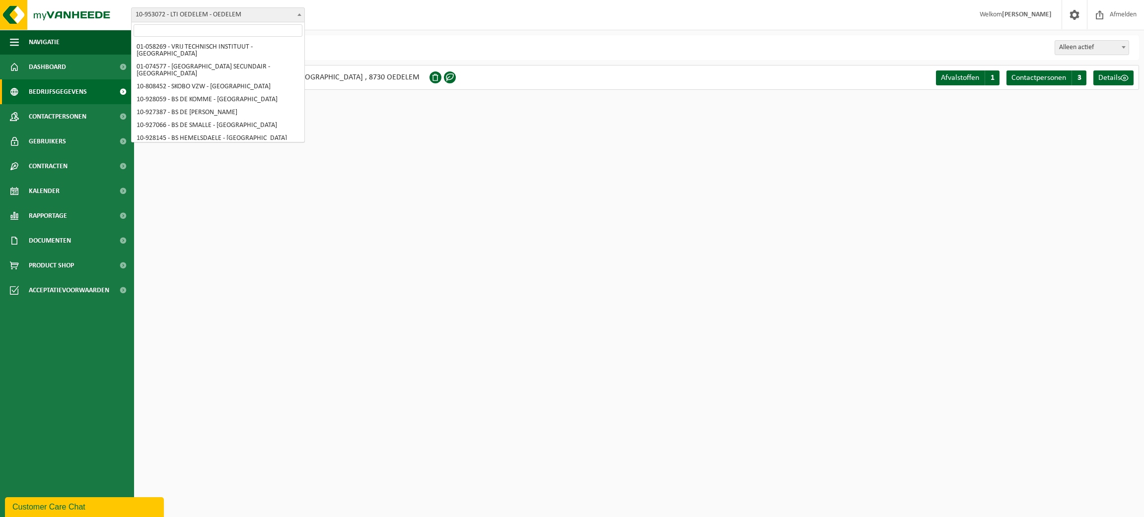
click at [300, 14] on b at bounding box center [299, 14] width 4 height 2
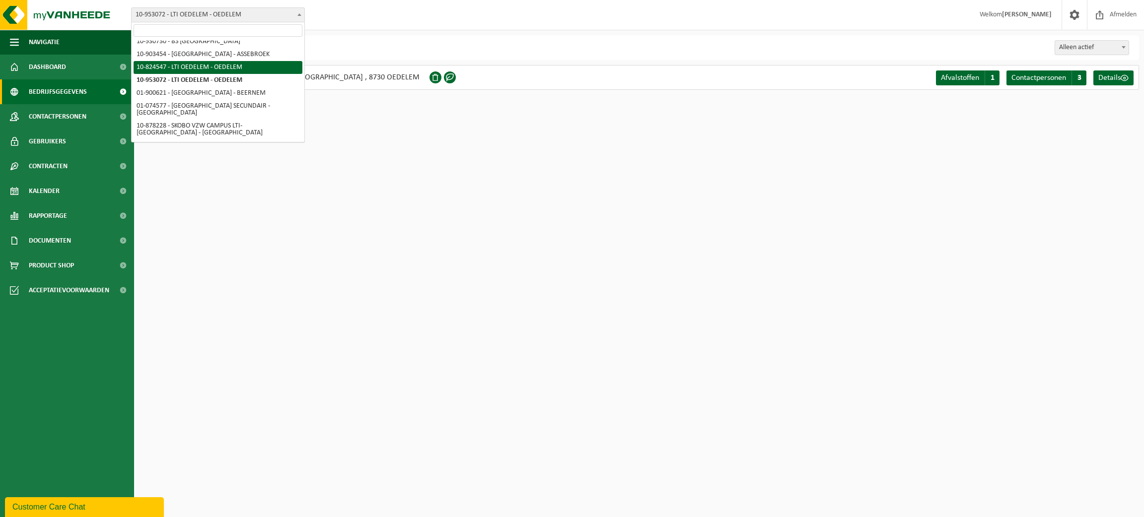
select select "113621"
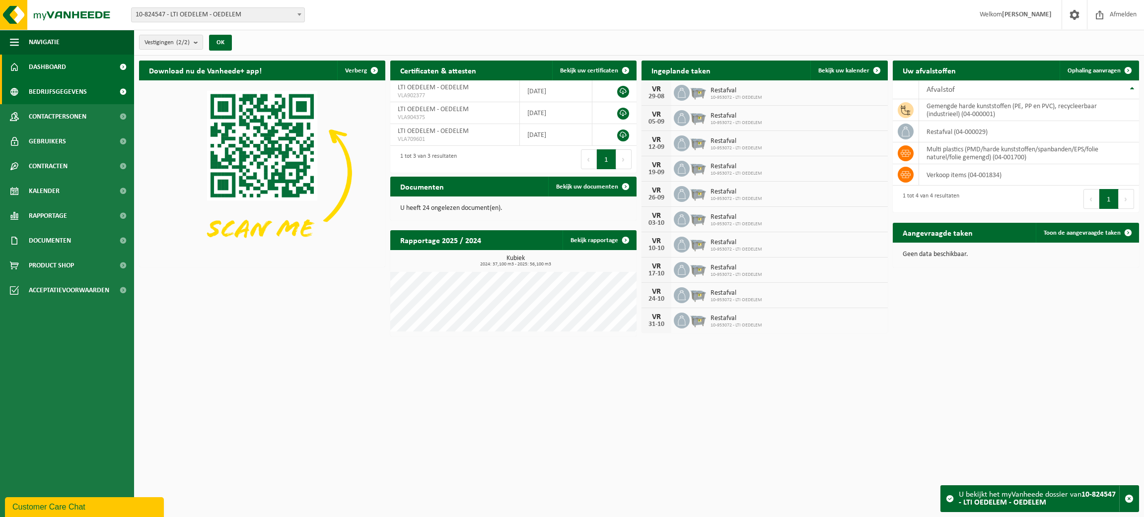
click at [49, 91] on span "Bedrijfsgegevens" at bounding box center [58, 91] width 58 height 25
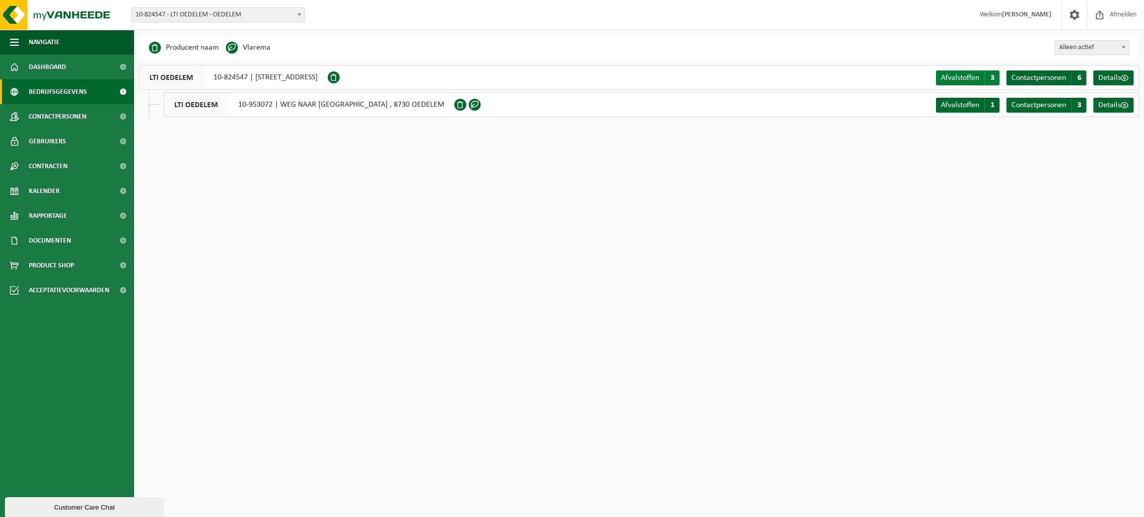
click at [972, 75] on span "Afvalstoffen" at bounding box center [960, 78] width 38 height 8
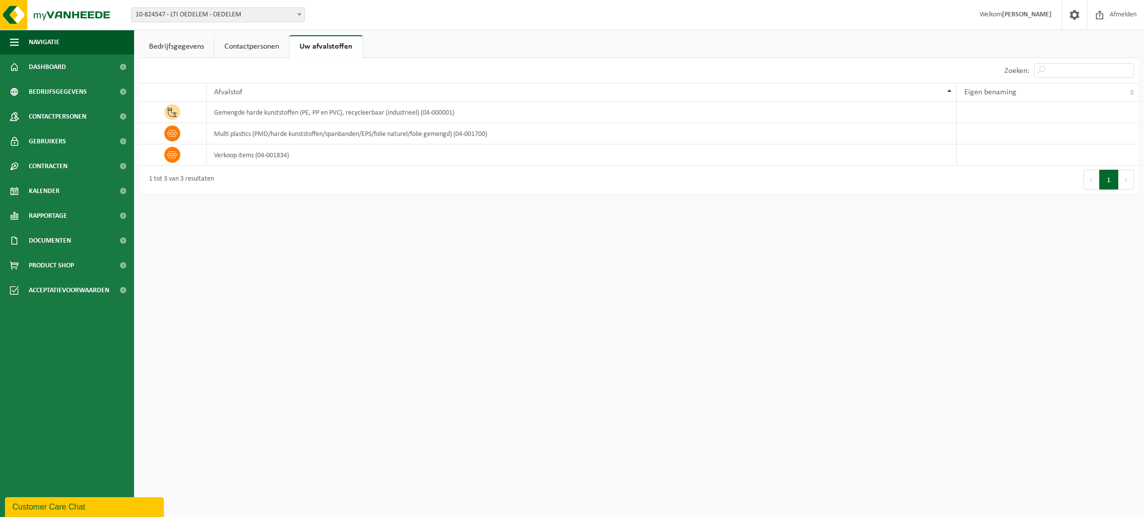
click at [1116, 367] on html "Vestiging: 01-058269 - [GEOGRAPHIC_DATA] - [GEOGRAPHIC_DATA] 01-074577 - [GEOGR…" at bounding box center [572, 258] width 1144 height 517
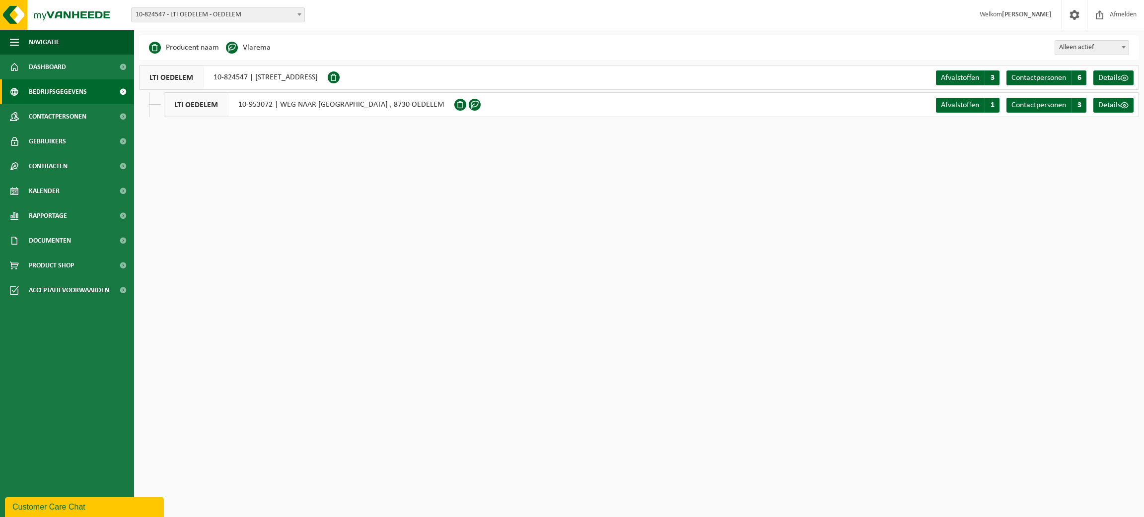
click at [50, 88] on span "Bedrijfsgegevens" at bounding box center [58, 91] width 58 height 25
click at [48, 69] on span "Dashboard" at bounding box center [47, 67] width 37 height 25
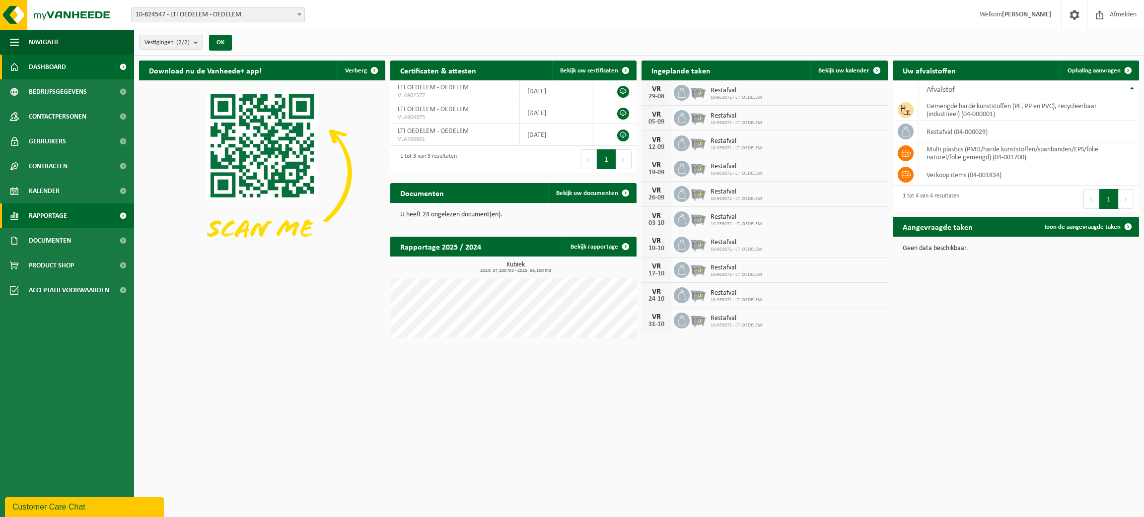
click at [55, 217] on span "Rapportage" at bounding box center [48, 216] width 38 height 25
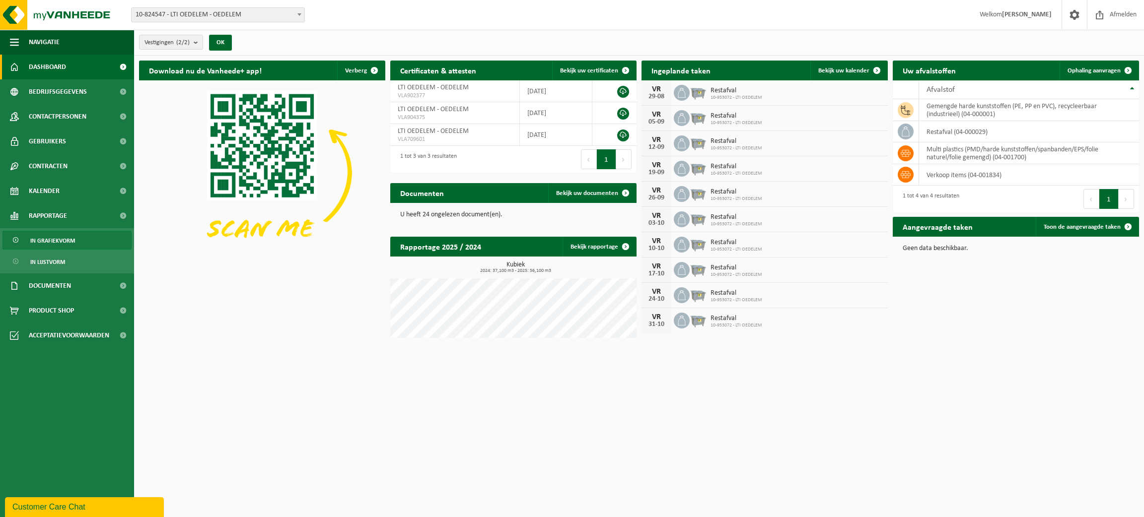
click at [61, 239] on span "In grafiekvorm" at bounding box center [52, 240] width 45 height 19
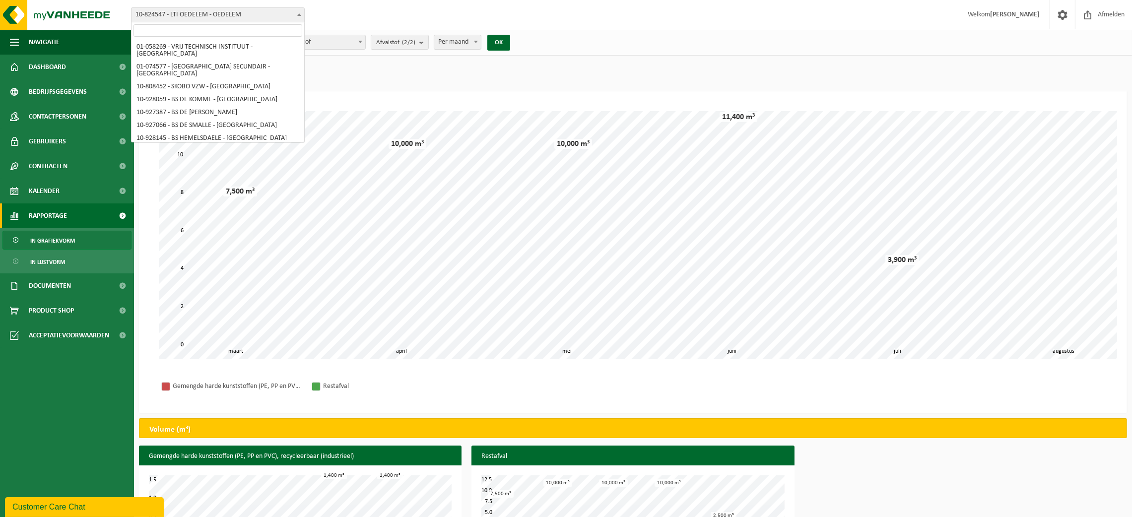
click at [302, 11] on span at bounding box center [299, 14] width 10 height 13
select select "108395"
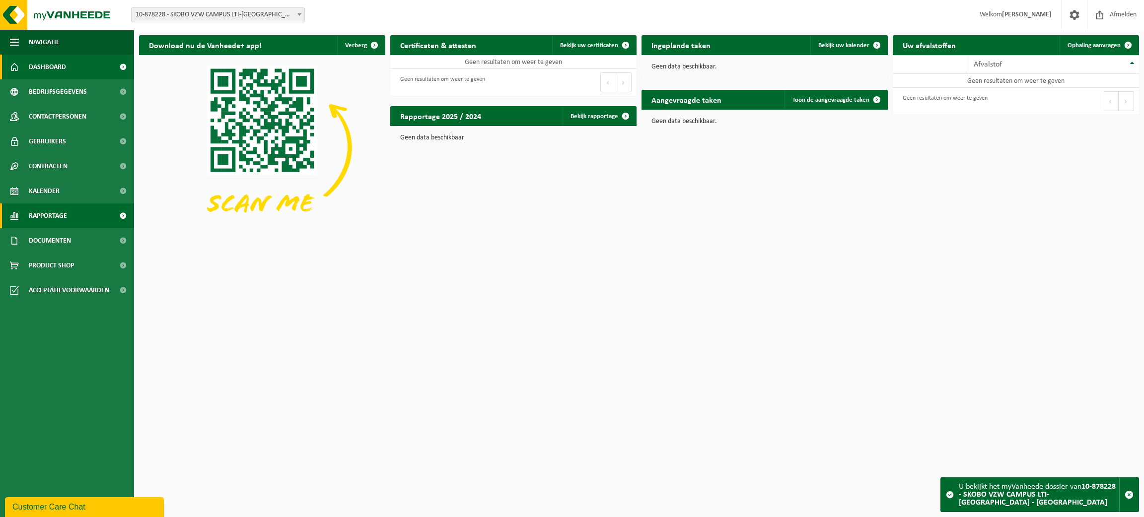
click at [67, 214] on span "Rapportage" at bounding box center [48, 216] width 38 height 25
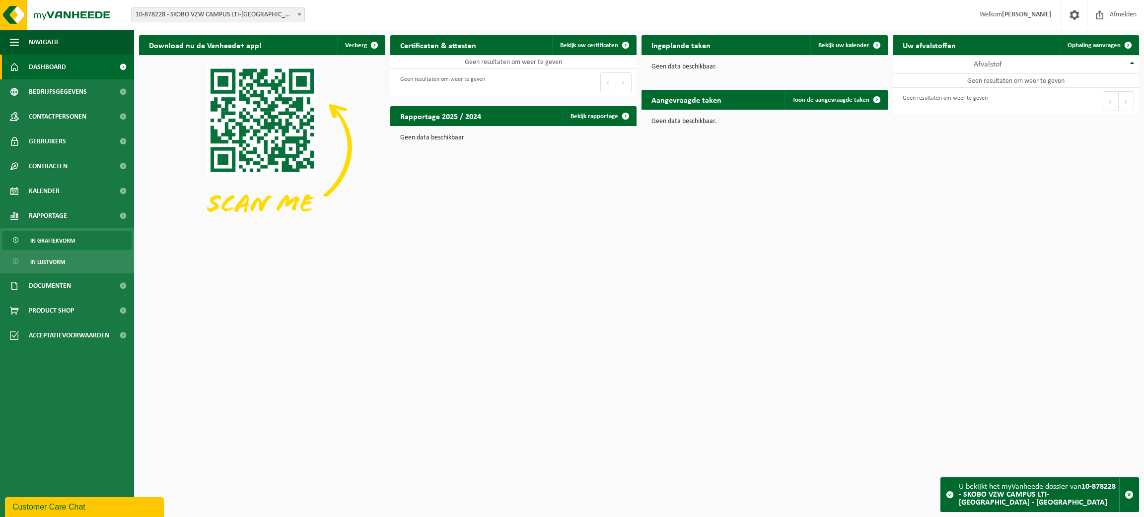
click at [61, 241] on span "In grafiekvorm" at bounding box center [52, 240] width 45 height 19
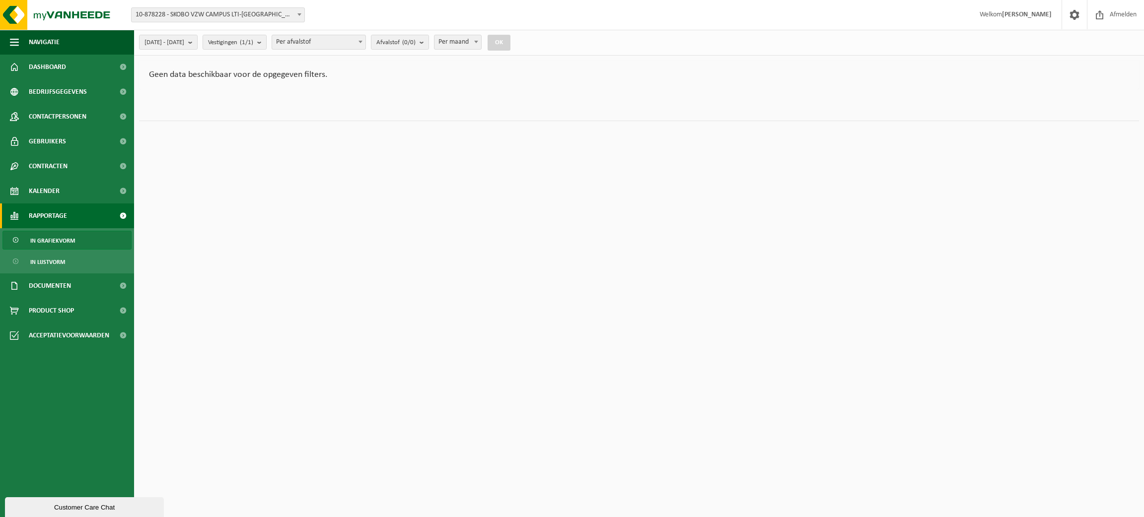
click at [299, 16] on span at bounding box center [299, 14] width 10 height 13
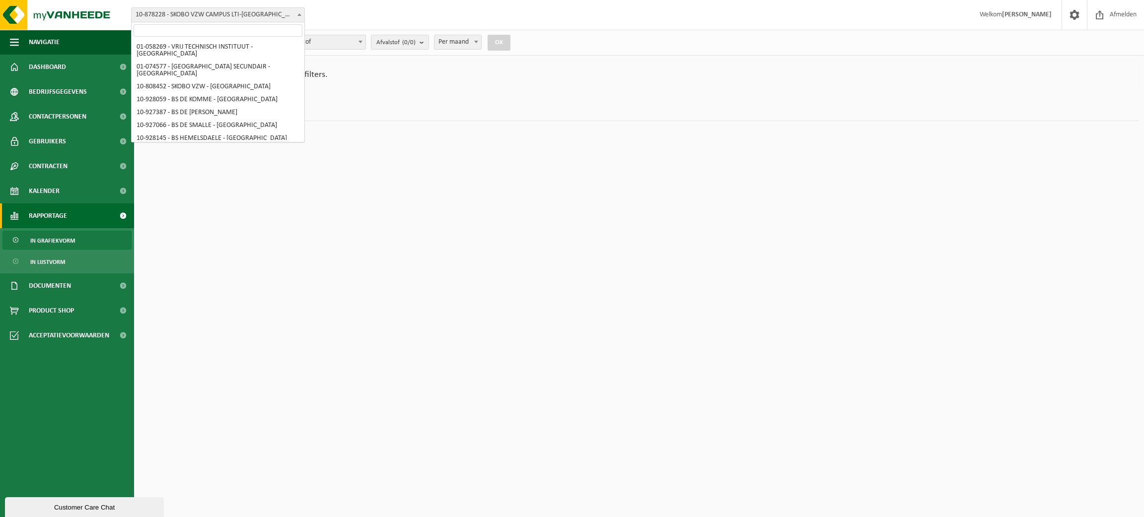
scroll to position [168, 0]
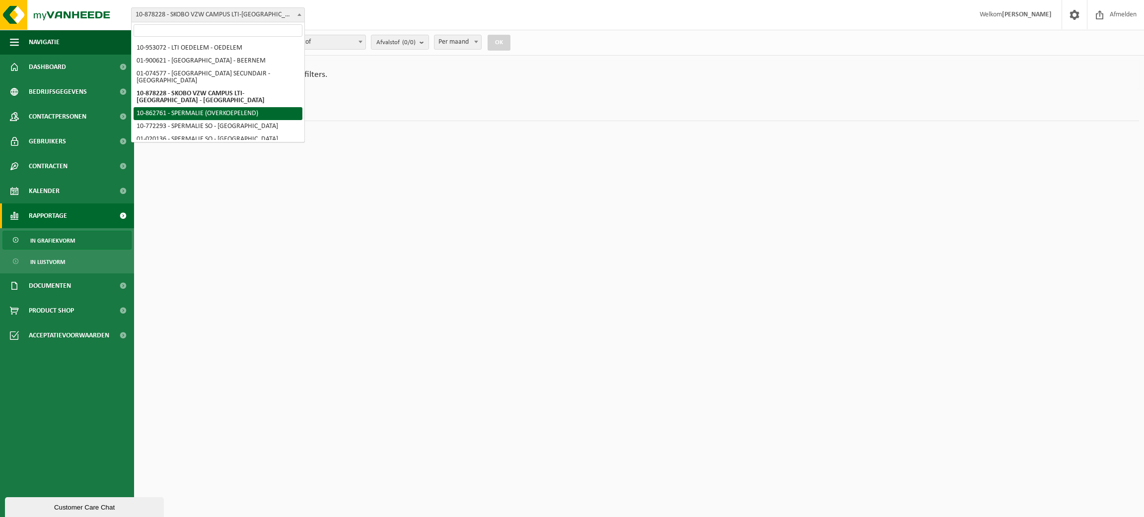
select select "101163"
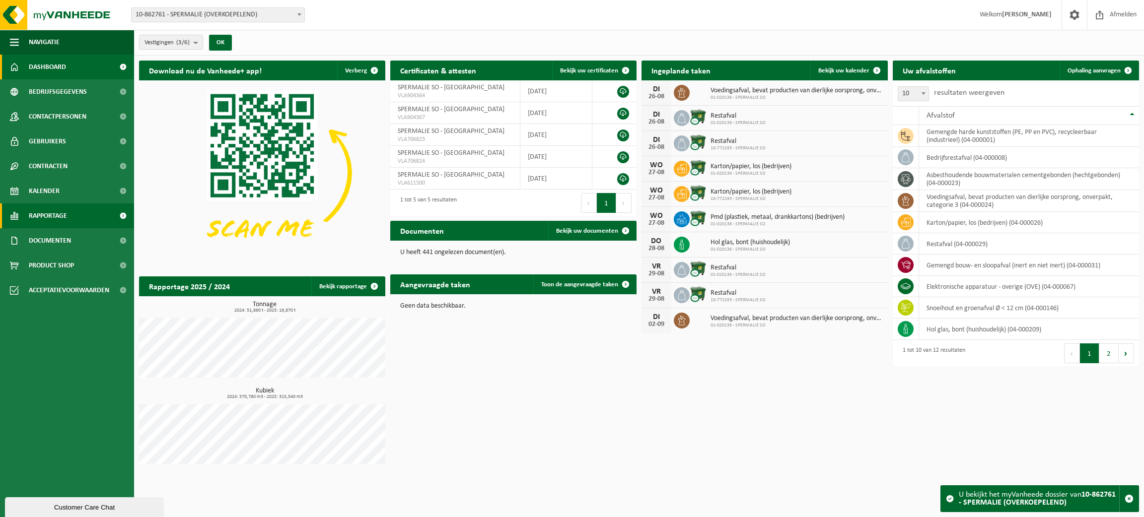
click at [52, 215] on span "Rapportage" at bounding box center [48, 216] width 38 height 25
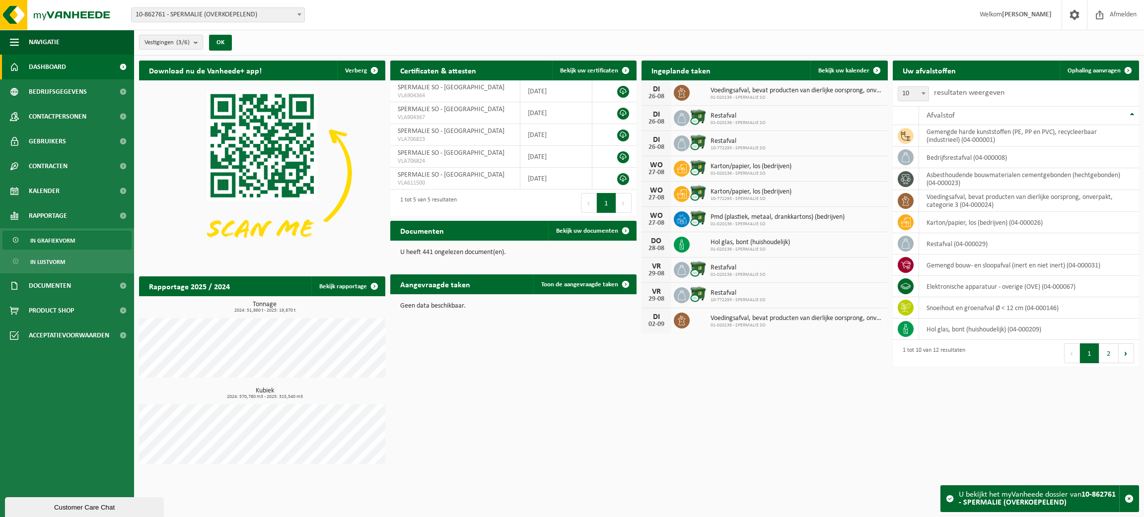
click at [50, 242] on span "In grafiekvorm" at bounding box center [52, 240] width 45 height 19
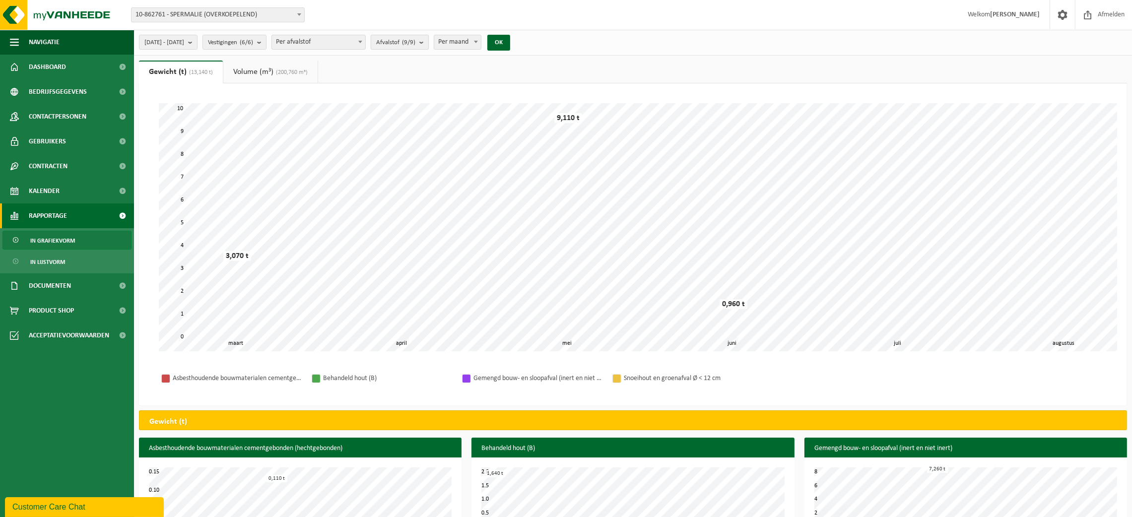
click at [428, 45] on b "submit" at bounding box center [423, 42] width 9 height 14
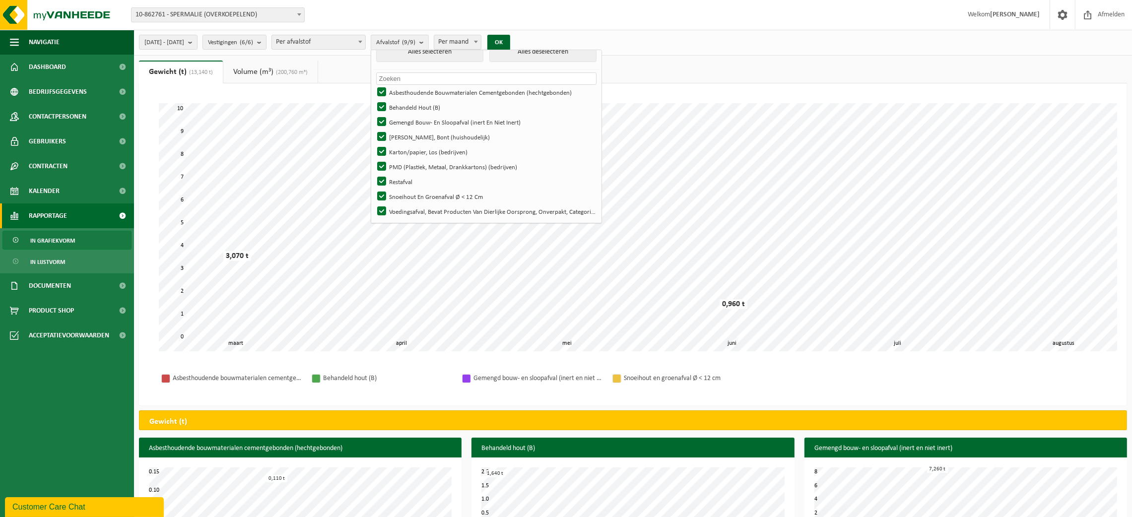
click at [297, 15] on span at bounding box center [299, 14] width 10 height 13
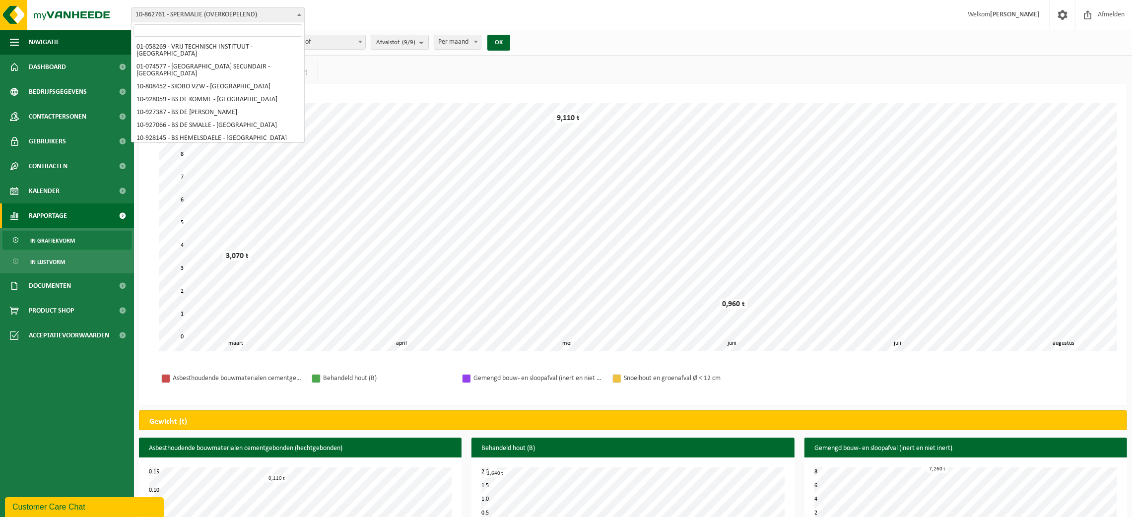
scroll to position [201, 0]
select select "18268"
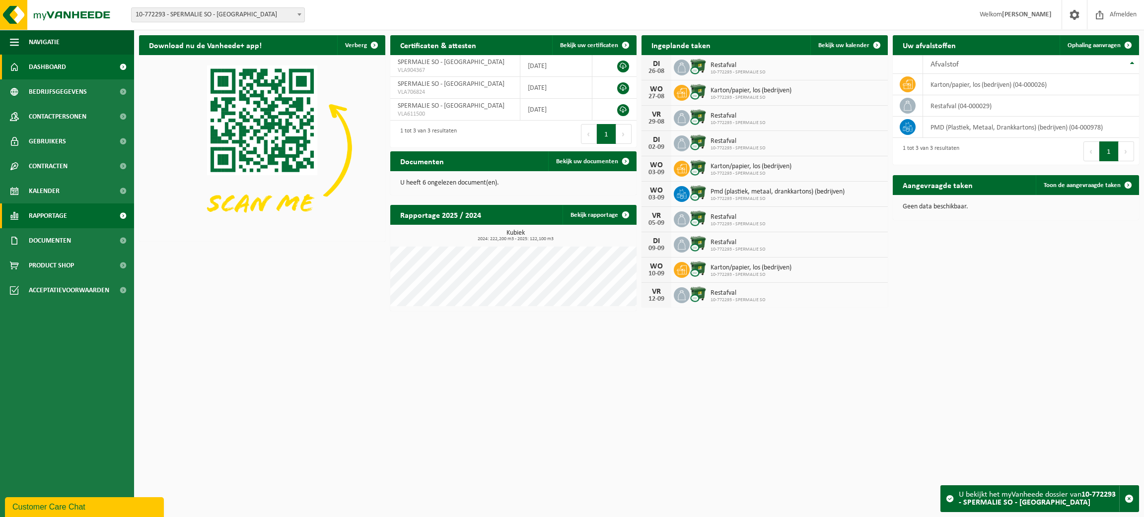
click at [58, 213] on span "Rapportage" at bounding box center [48, 216] width 38 height 25
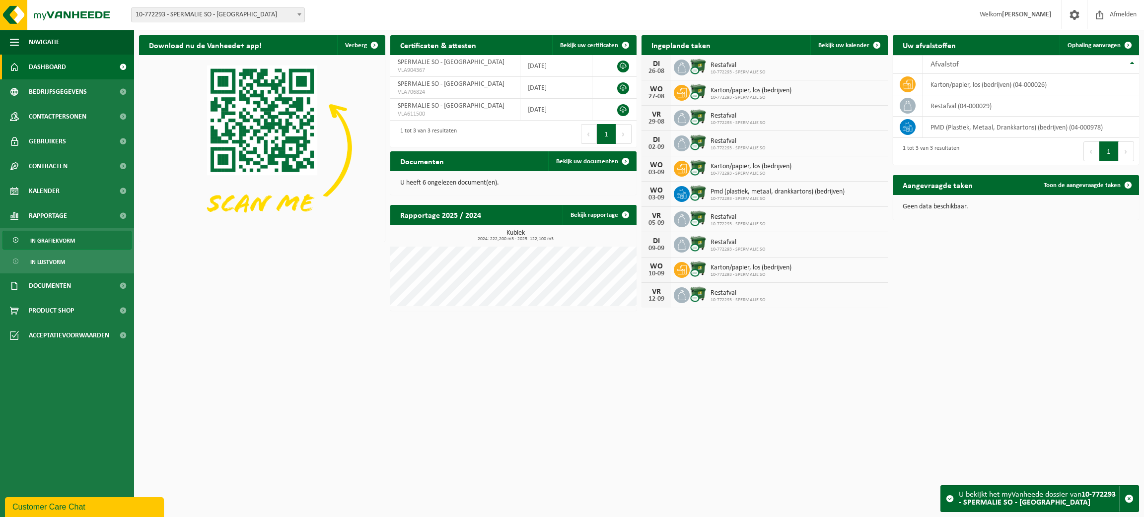
click at [57, 234] on span "In grafiekvorm" at bounding box center [52, 240] width 45 height 19
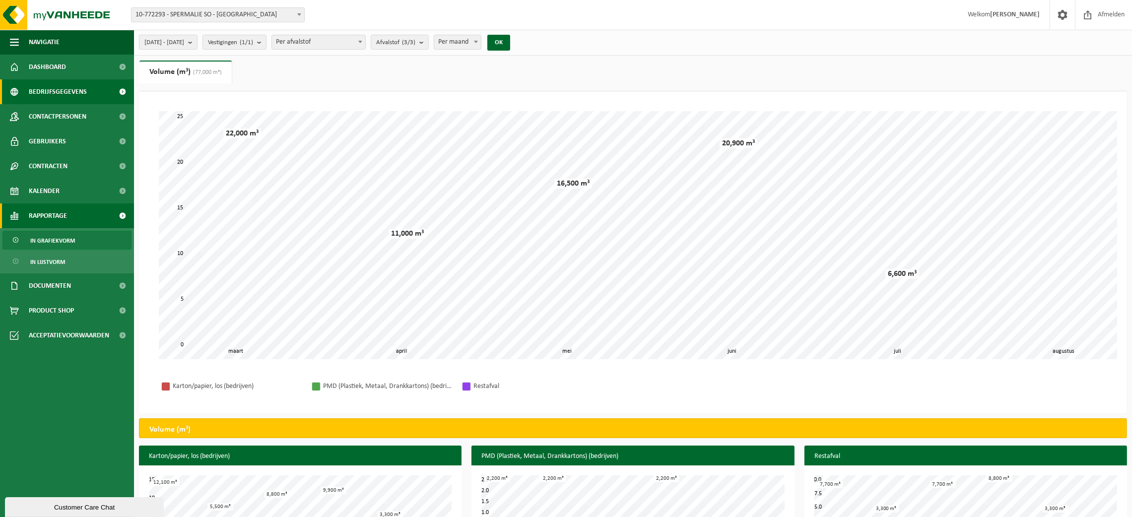
click at [79, 88] on span "Bedrijfsgegevens" at bounding box center [58, 91] width 58 height 25
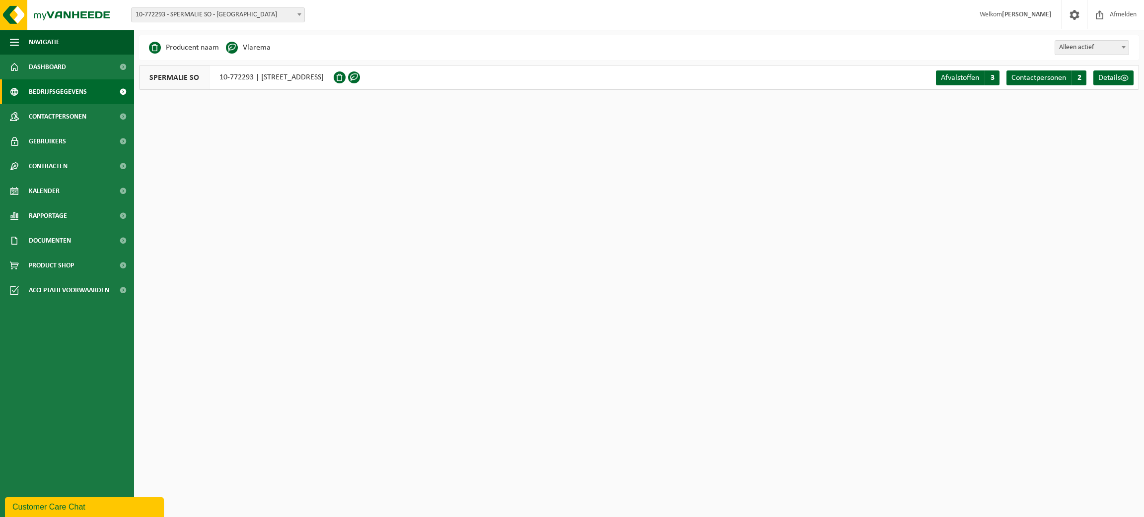
click at [298, 14] on b at bounding box center [299, 14] width 4 height 2
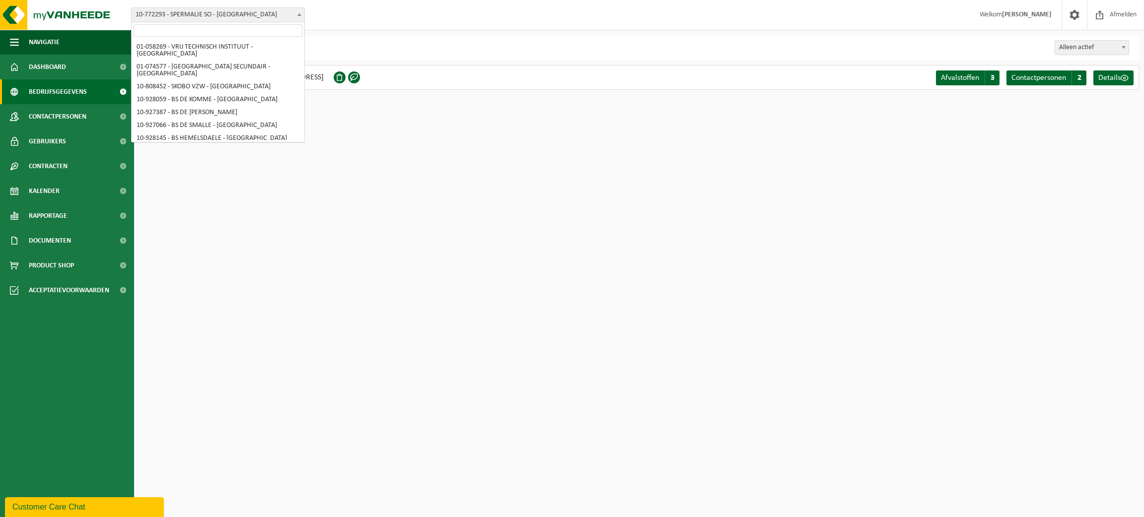
scroll to position [214, 0]
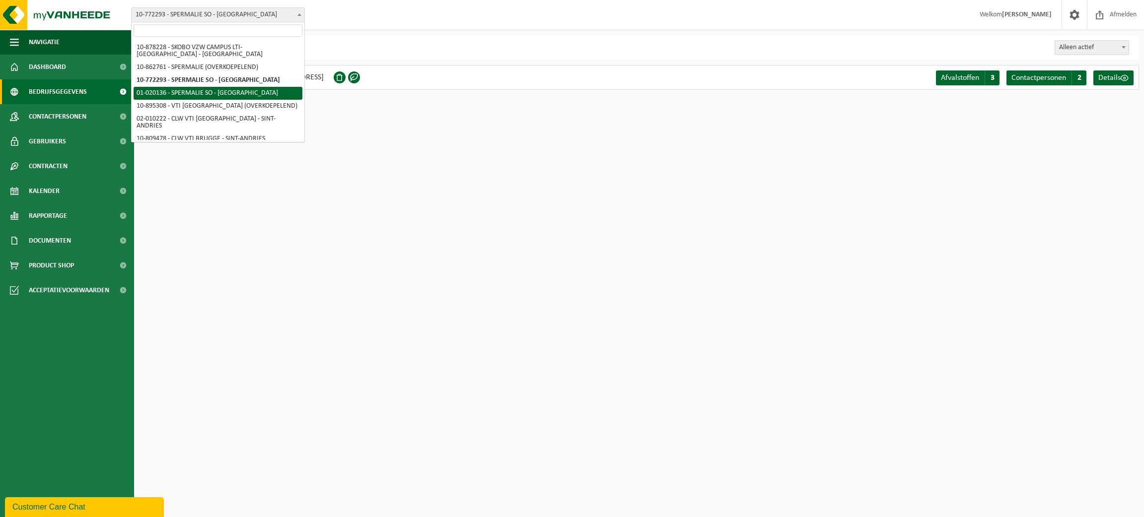
select select "10844"
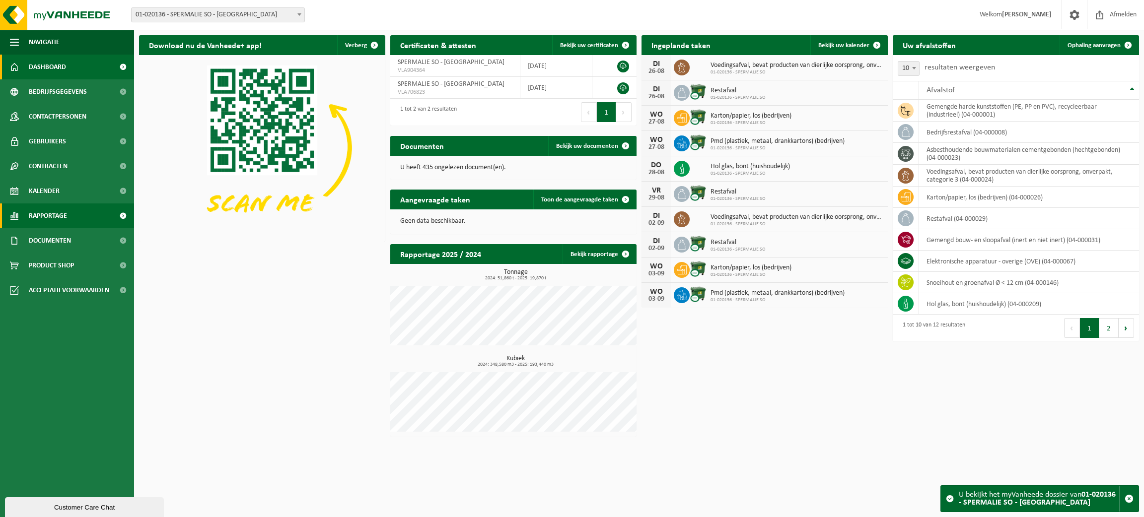
click at [71, 217] on link "Rapportage" at bounding box center [67, 216] width 134 height 25
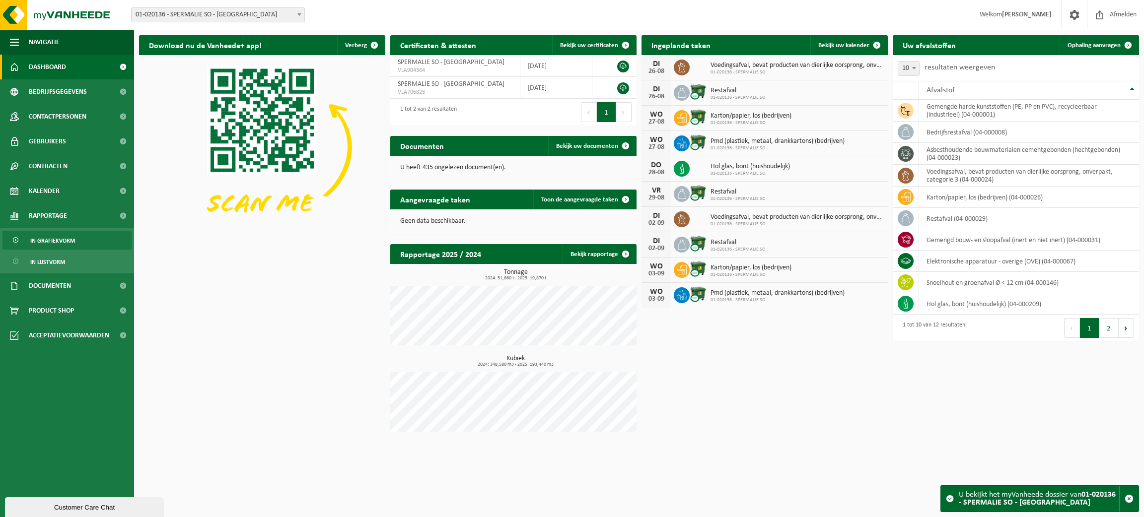
click at [72, 237] on span "In grafiekvorm" at bounding box center [52, 240] width 45 height 19
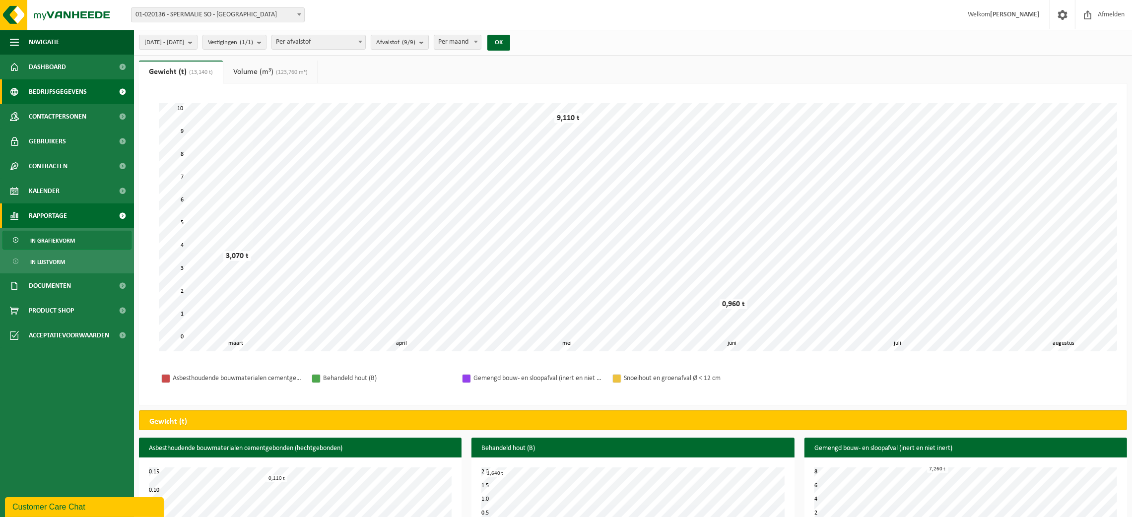
click at [52, 86] on span "Bedrijfsgegevens" at bounding box center [58, 91] width 58 height 25
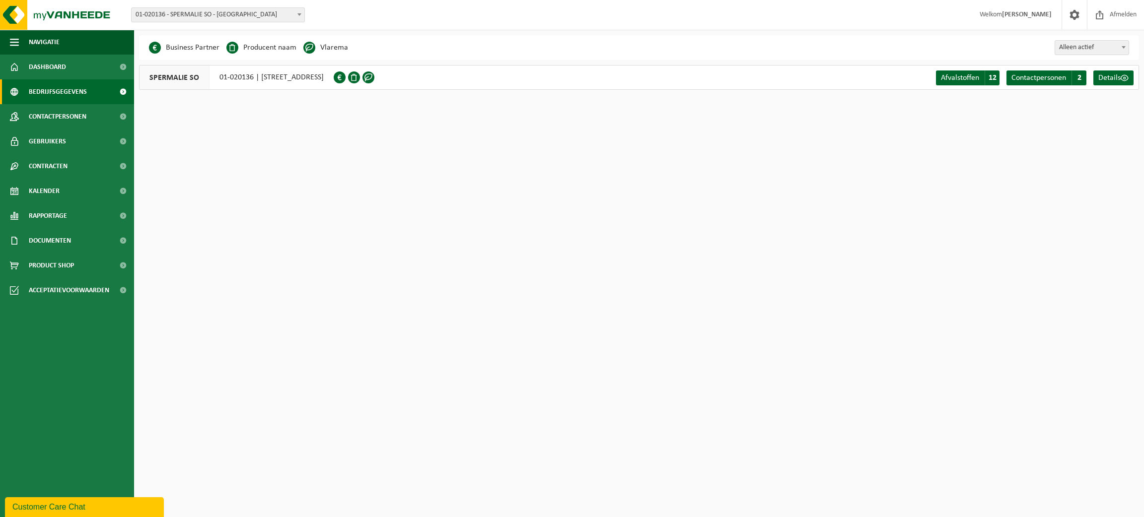
click at [296, 13] on span at bounding box center [299, 14] width 10 height 13
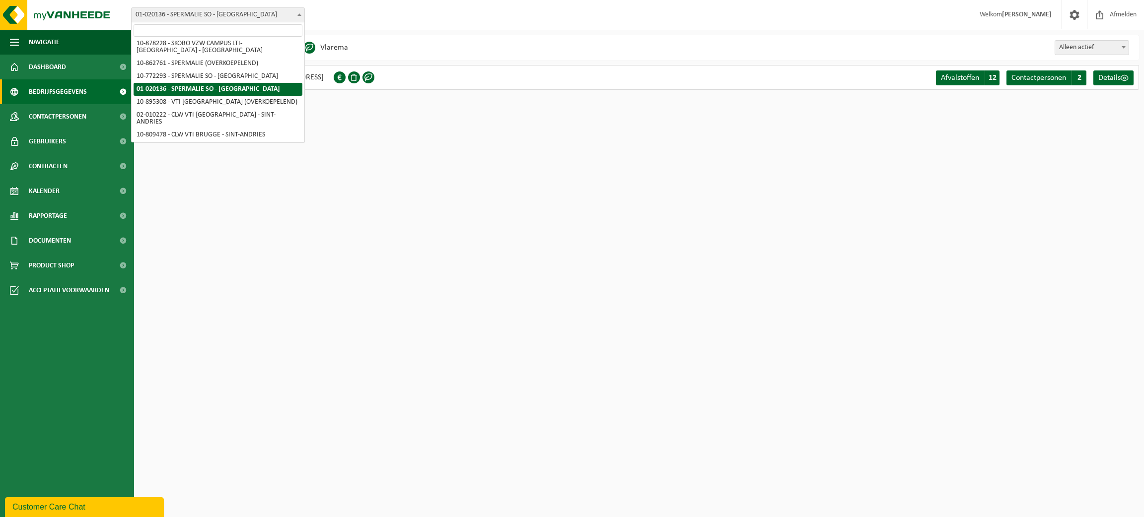
scroll to position [228, 0]
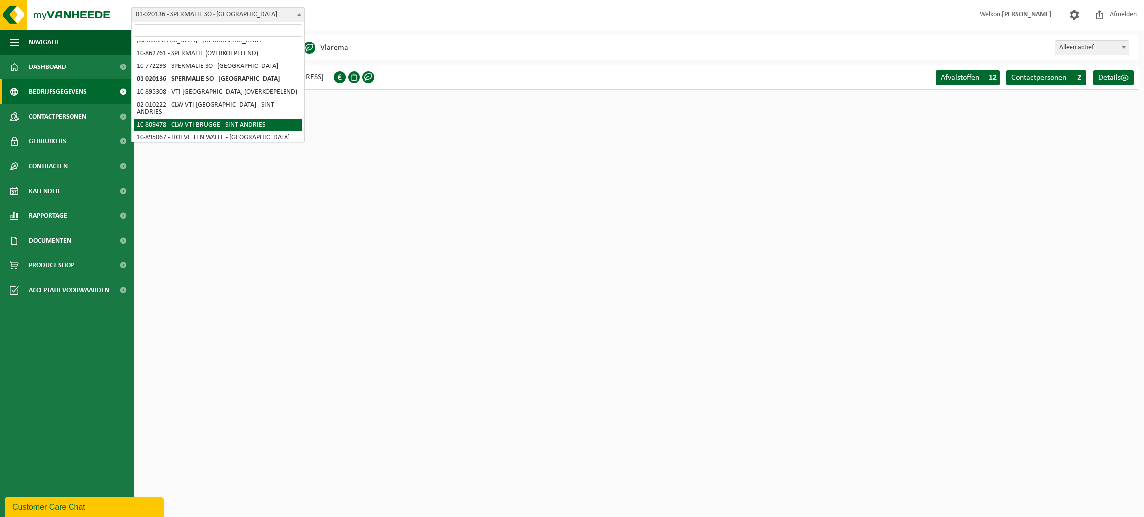
select select "35687"
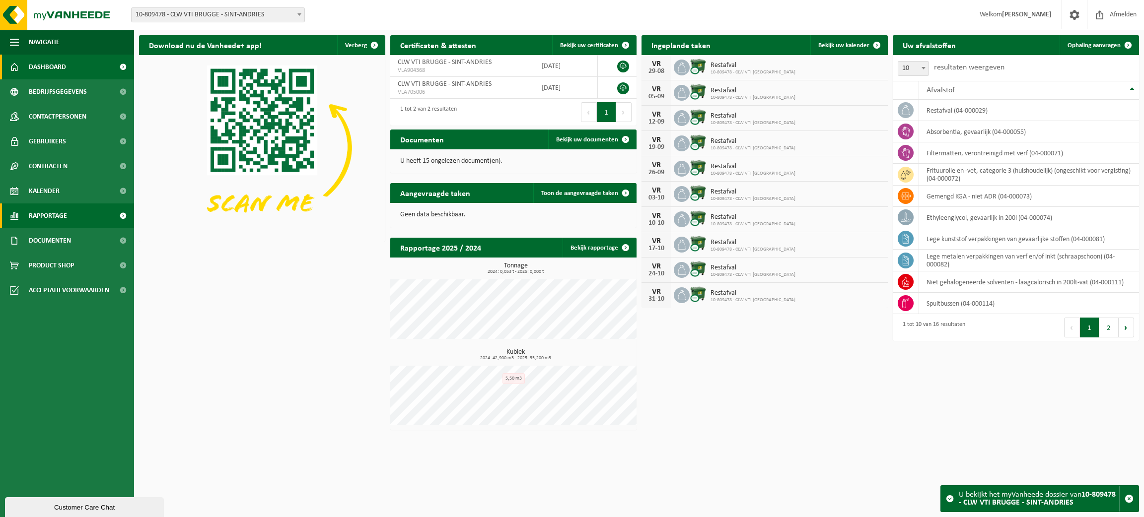
click at [58, 217] on span "Rapportage" at bounding box center [48, 216] width 38 height 25
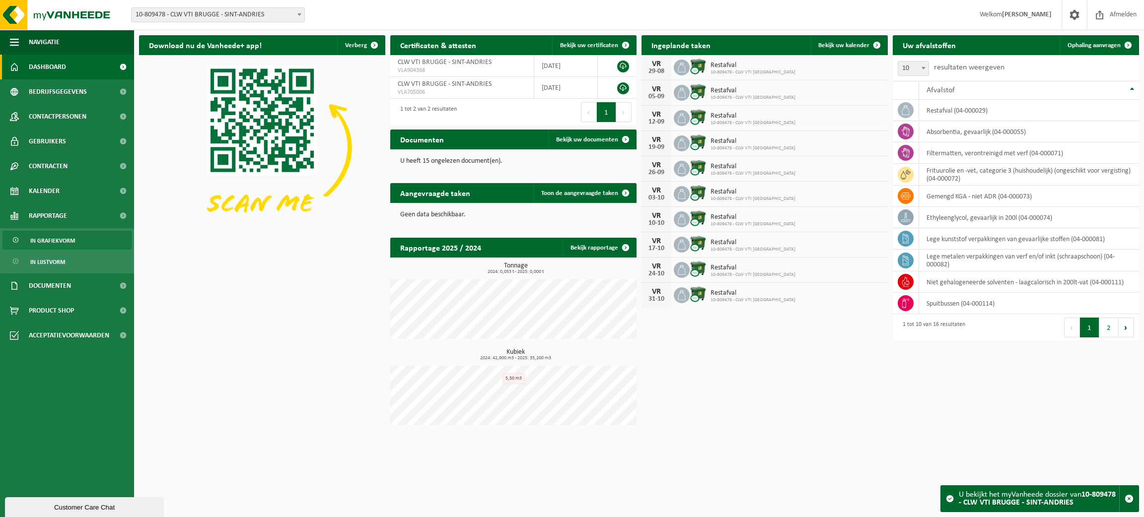
click at [62, 238] on span "In grafiekvorm" at bounding box center [52, 240] width 45 height 19
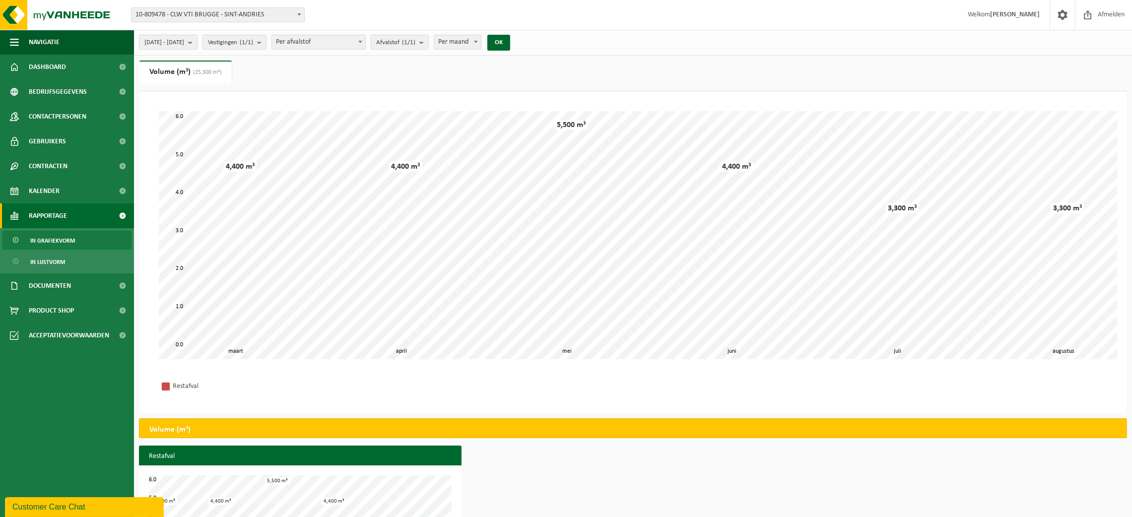
click at [297, 16] on span at bounding box center [299, 14] width 10 height 13
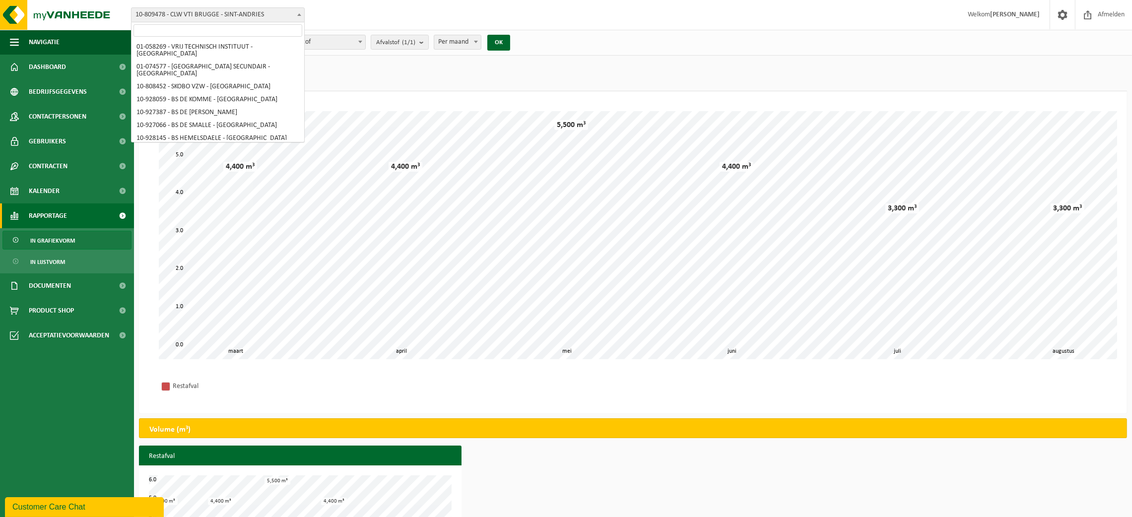
scroll to position [266, 0]
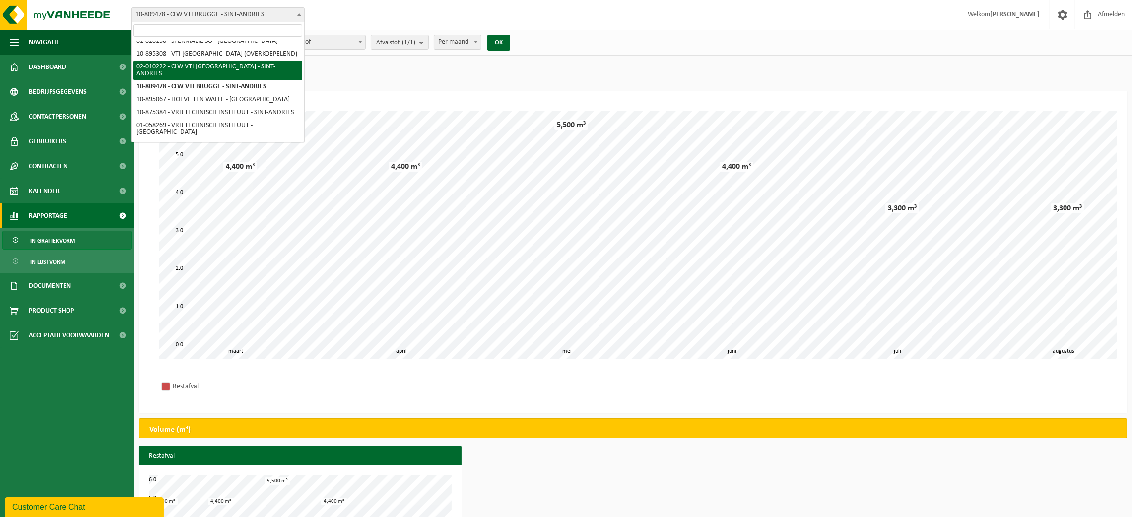
select select "10917"
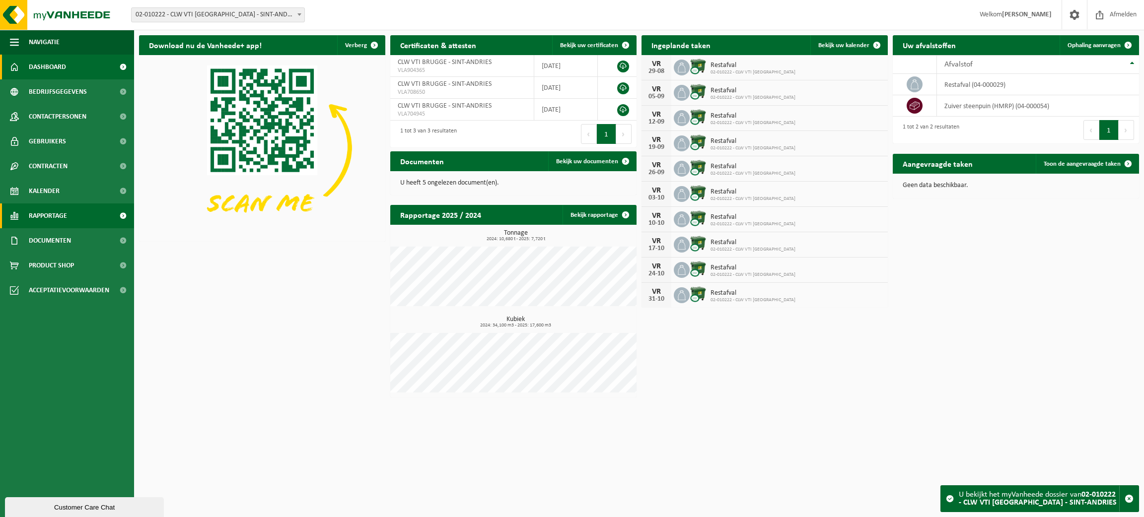
click at [61, 216] on span "Rapportage" at bounding box center [48, 216] width 38 height 25
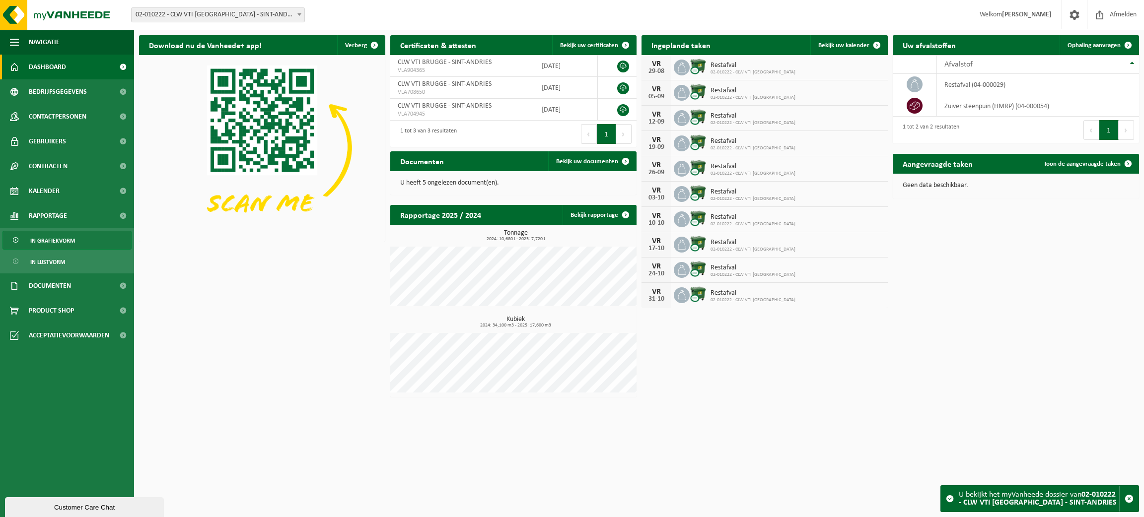
click at [61, 238] on span "In grafiekvorm" at bounding box center [52, 240] width 45 height 19
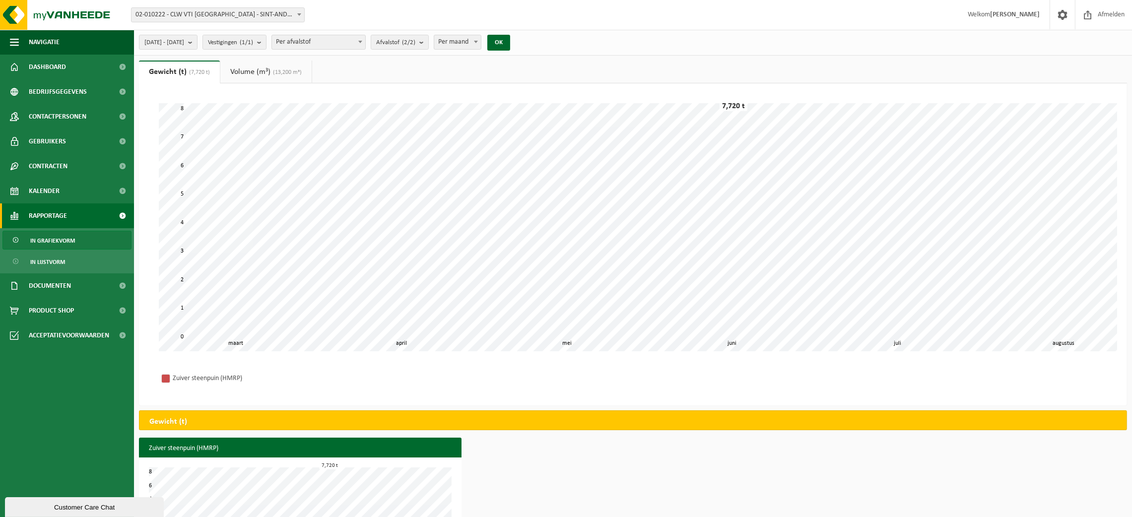
click at [297, 11] on span at bounding box center [299, 14] width 10 height 13
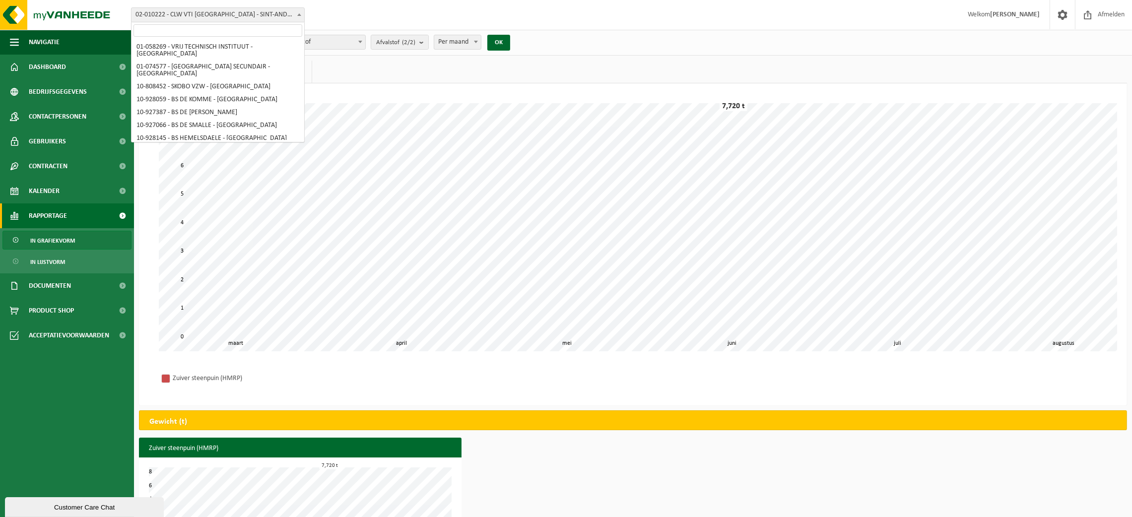
scroll to position [253, 0]
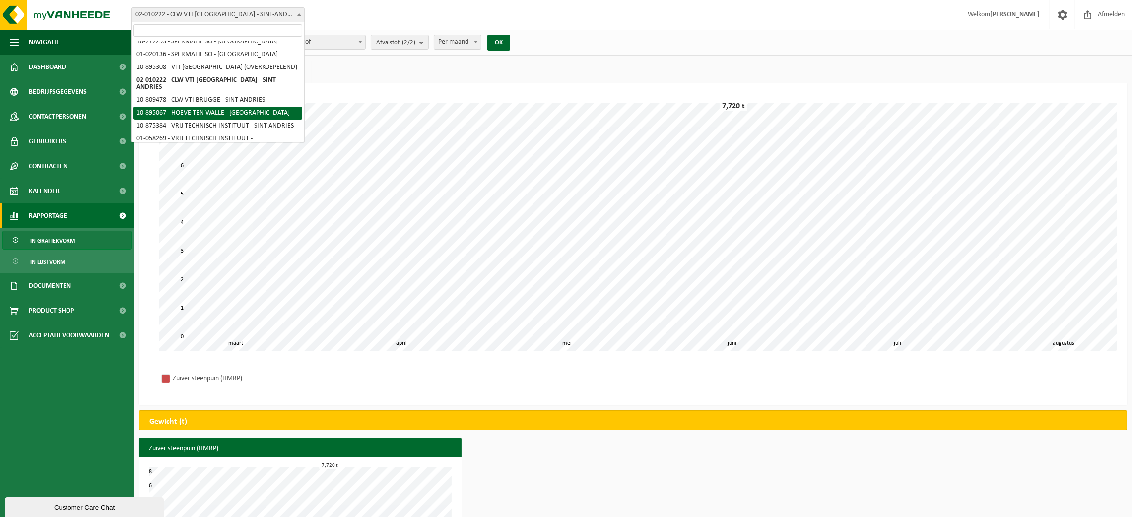
select select "116647"
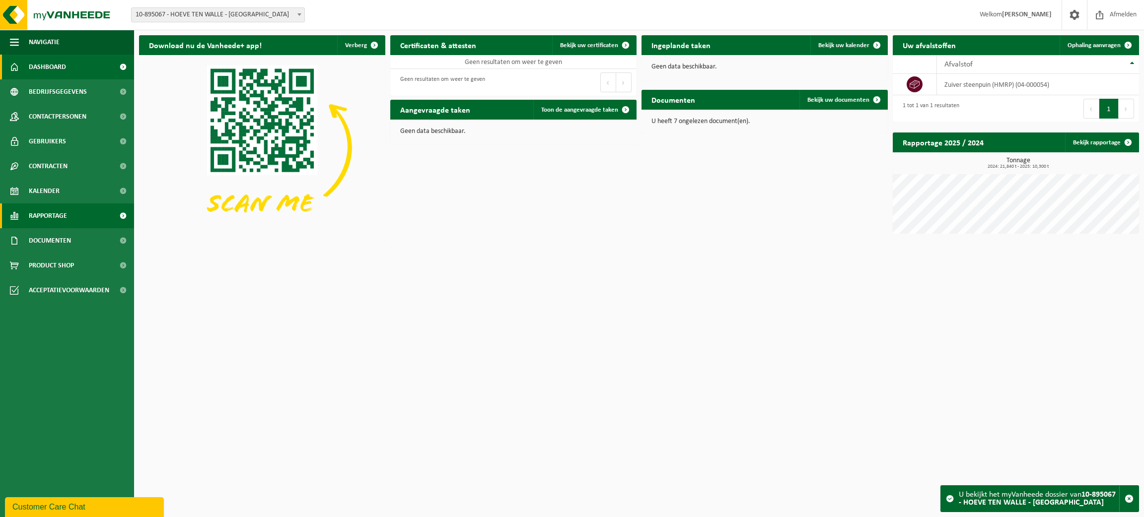
click at [61, 220] on span "Rapportage" at bounding box center [48, 216] width 38 height 25
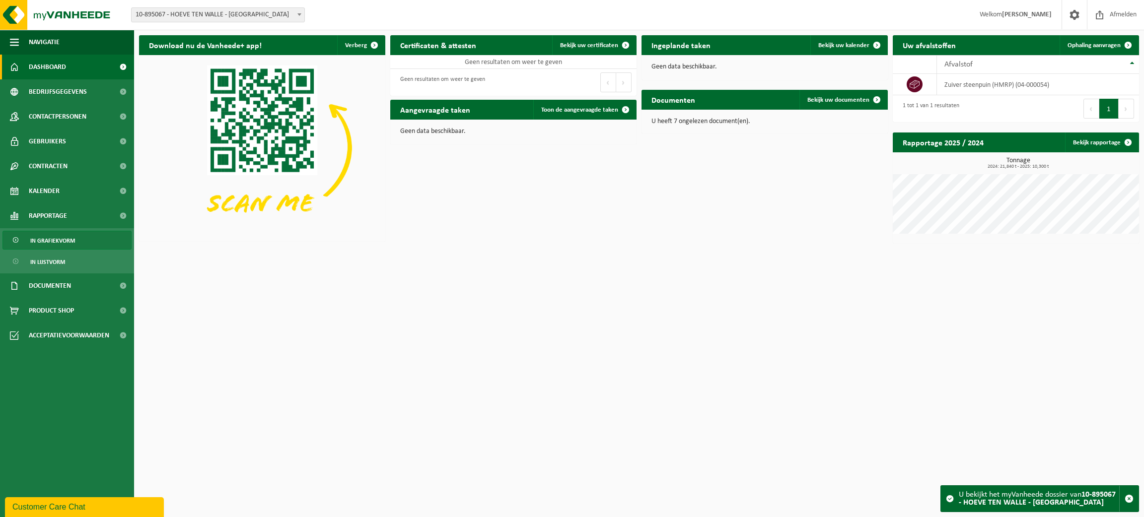
click at [65, 235] on span "In grafiekvorm" at bounding box center [52, 240] width 45 height 19
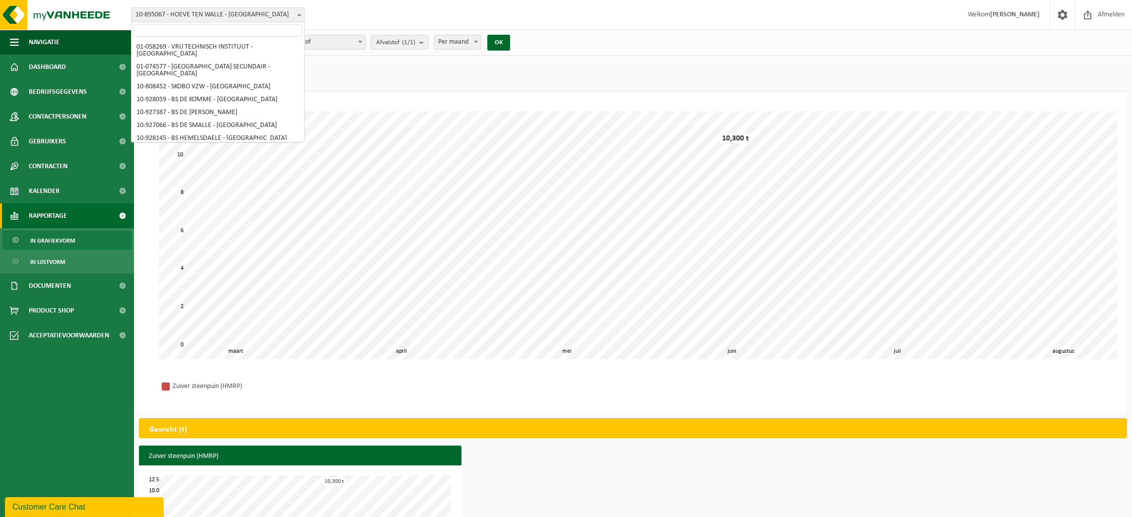
click at [299, 13] on b at bounding box center [299, 14] width 4 height 2
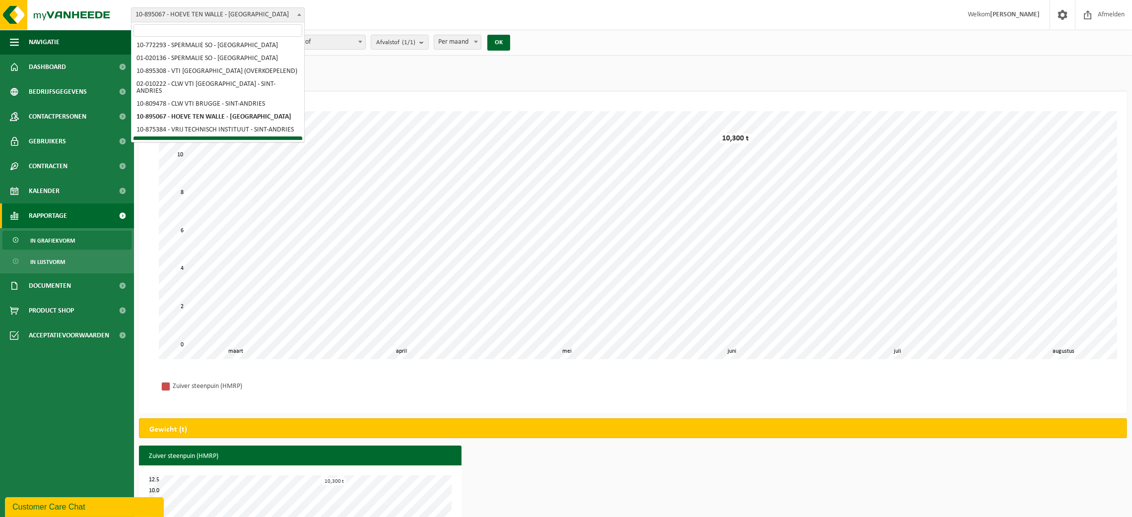
scroll to position [245, 0]
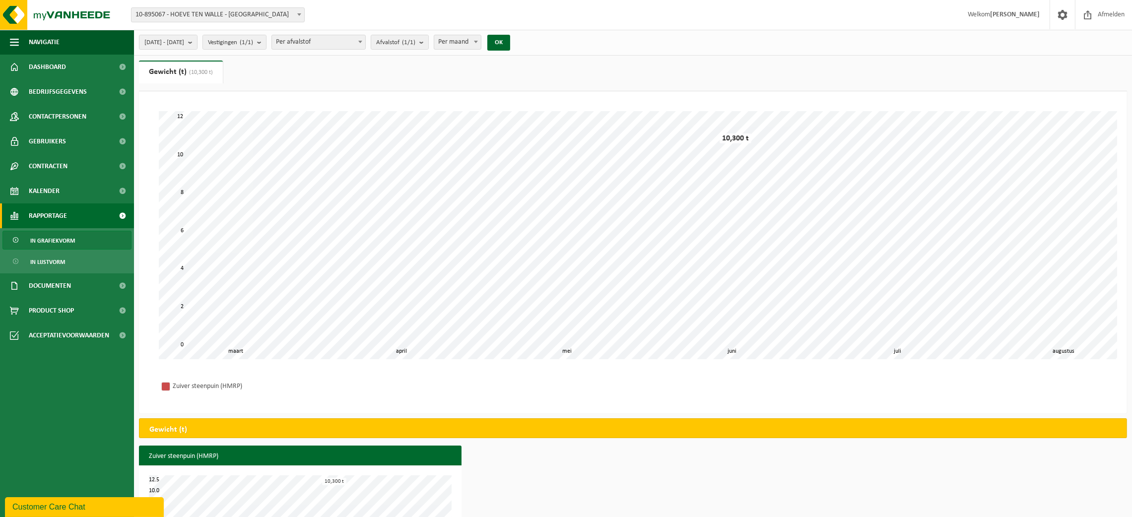
click at [299, 16] on span at bounding box center [299, 14] width 10 height 13
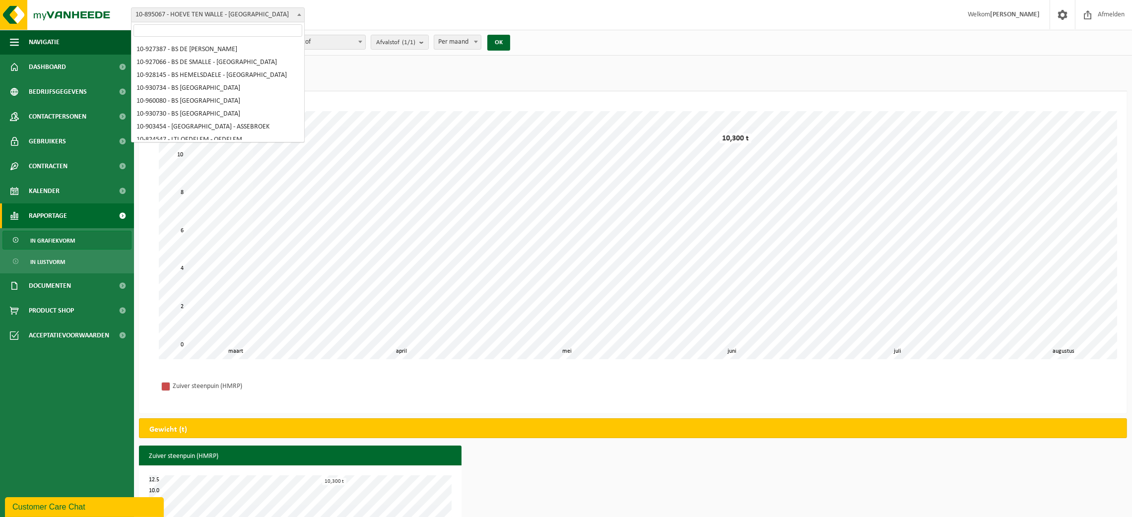
scroll to position [0, 0]
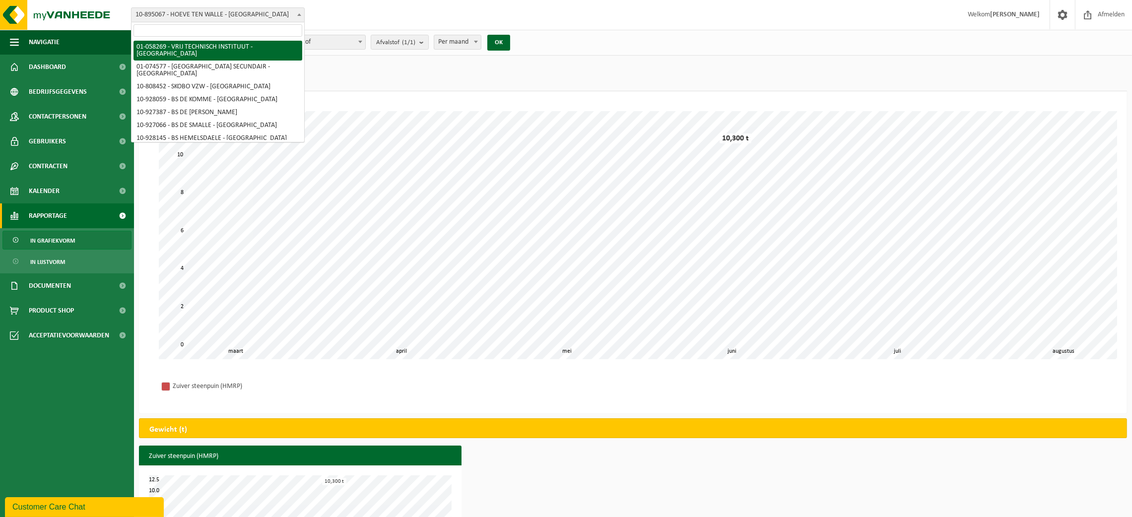
select select "10853"
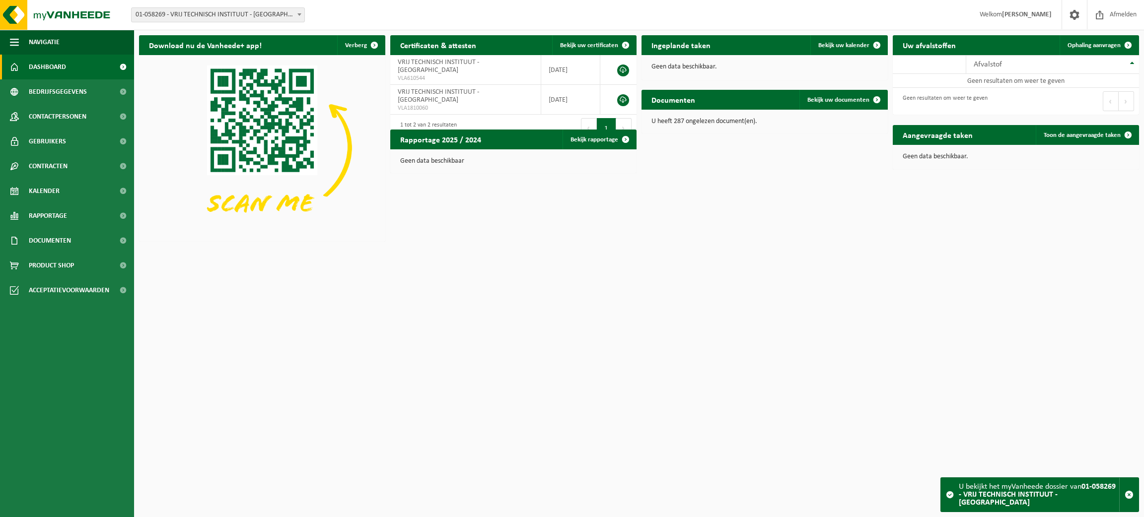
click at [297, 14] on b at bounding box center [299, 14] width 4 height 2
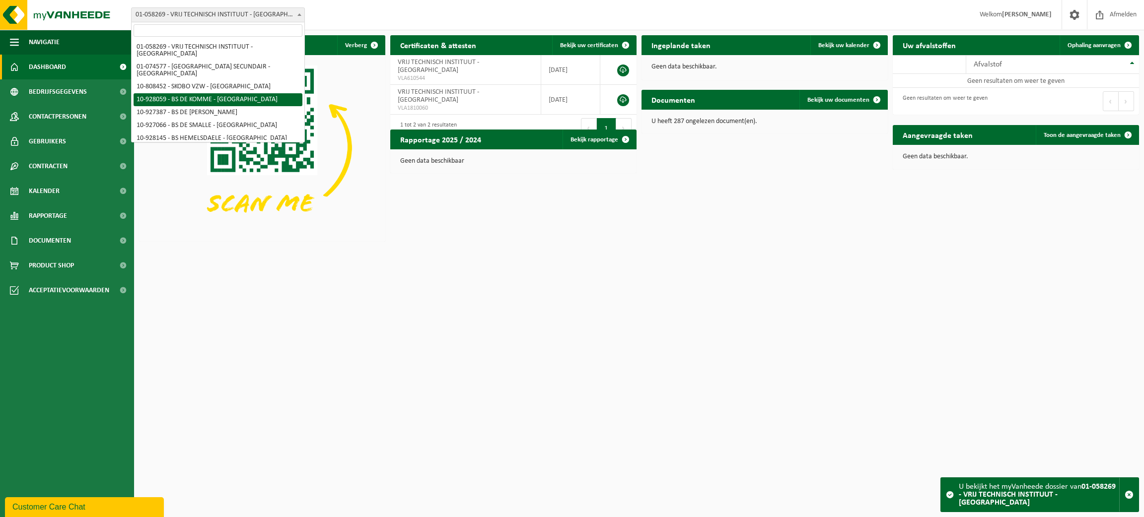
select select "133192"
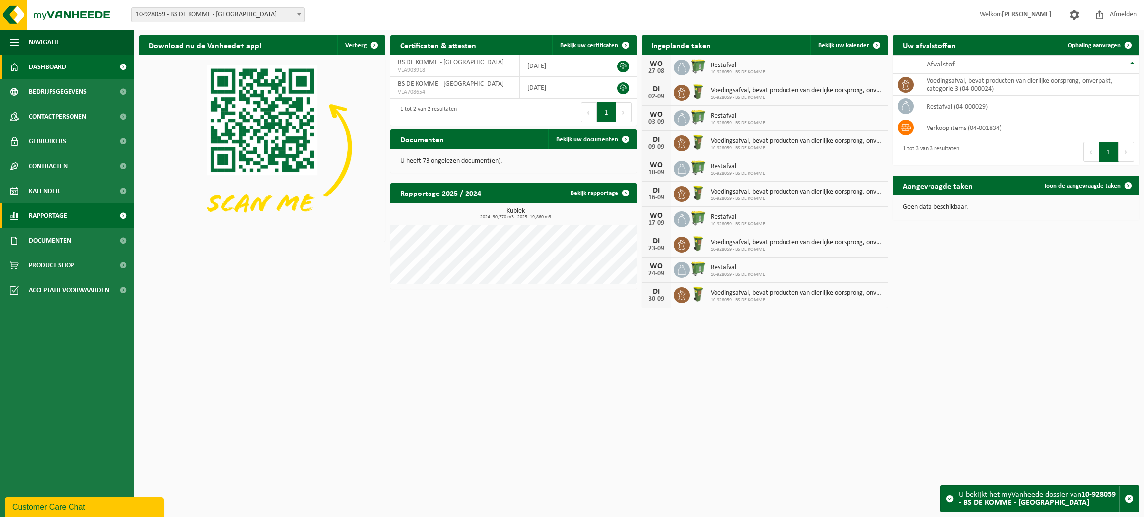
click at [56, 211] on span "Rapportage" at bounding box center [48, 216] width 38 height 25
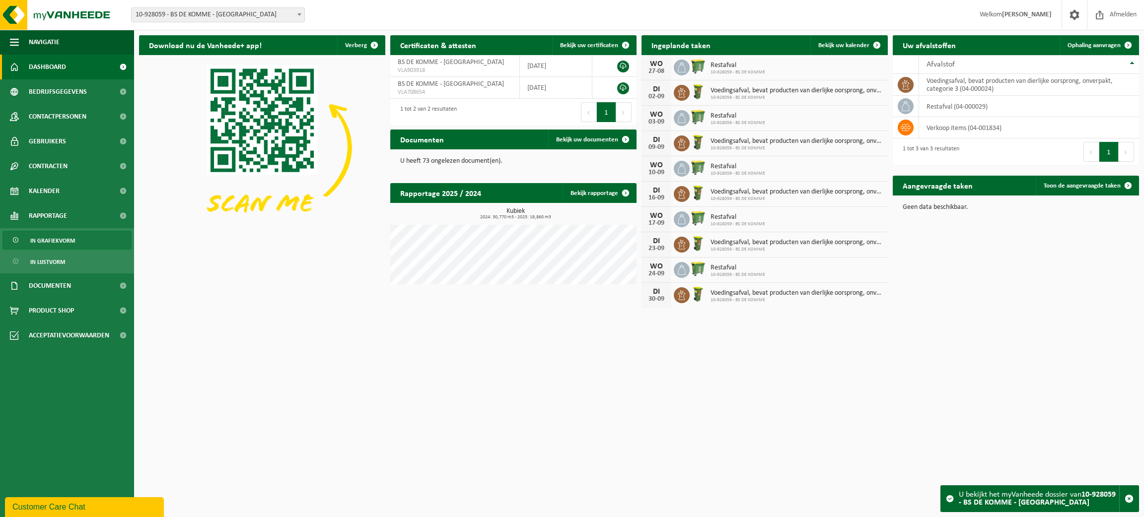
click at [72, 236] on span "In grafiekvorm" at bounding box center [52, 240] width 45 height 19
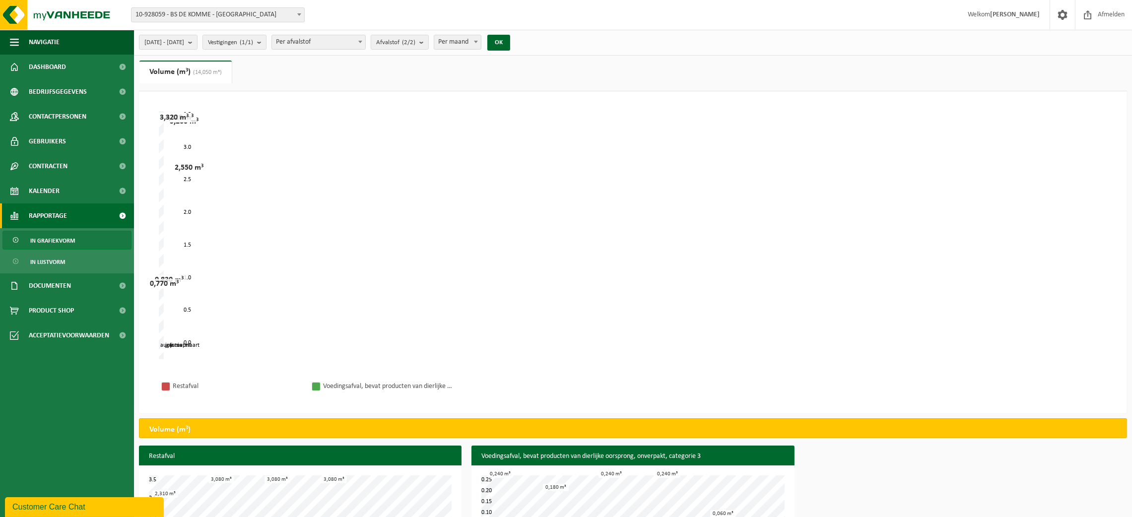
click at [478, 43] on b at bounding box center [476, 42] width 4 height 2
select select "1"
click at [510, 38] on button "OK" at bounding box center [498, 43] width 23 height 16
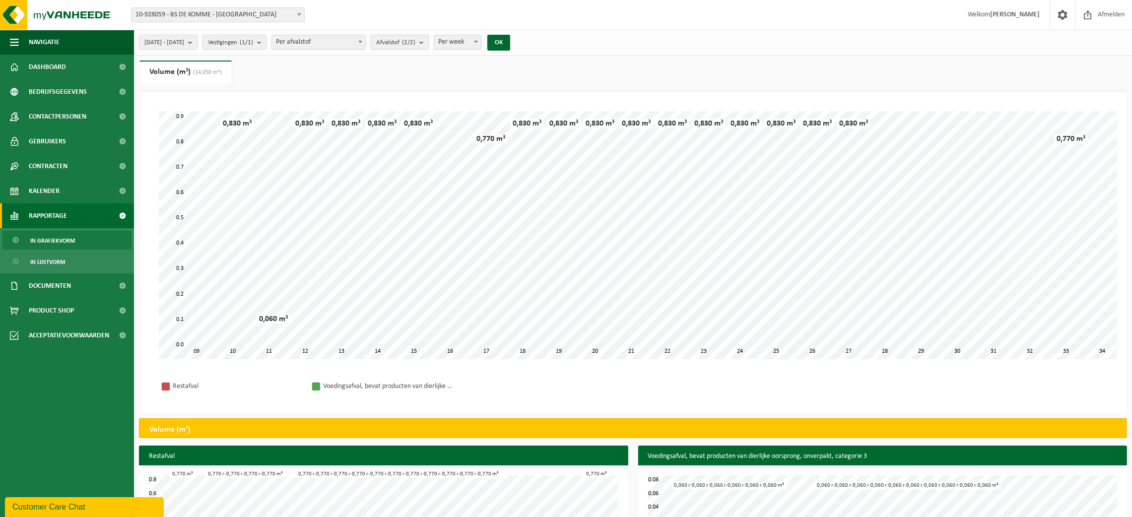
click at [428, 40] on b "submit" at bounding box center [423, 42] width 9 height 14
click at [371, 35] on button "Afvalstof (2/2)" at bounding box center [400, 42] width 58 height 15
click at [428, 40] on b "submit" at bounding box center [423, 42] width 9 height 14
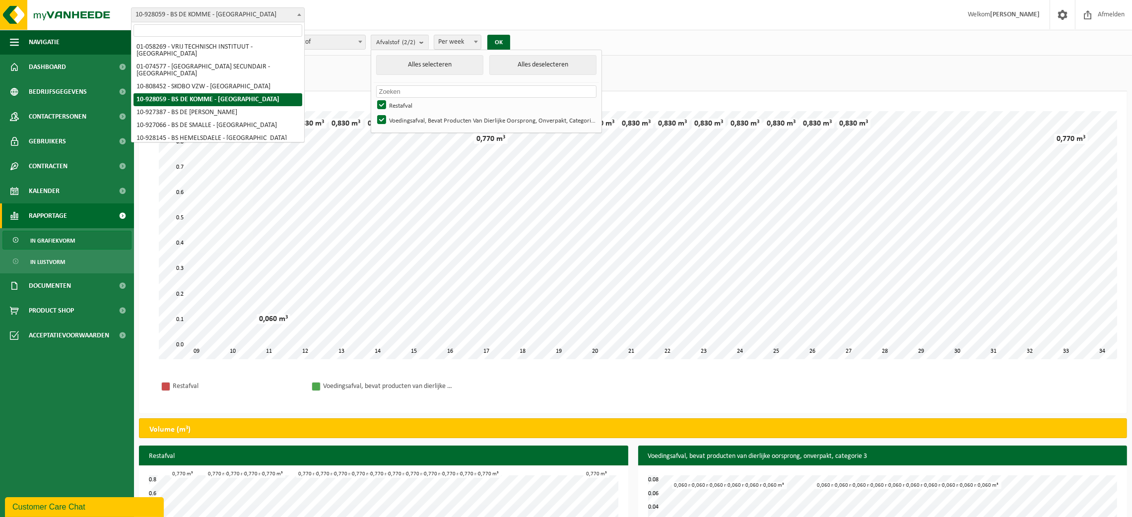
click at [302, 16] on span at bounding box center [299, 14] width 10 height 13
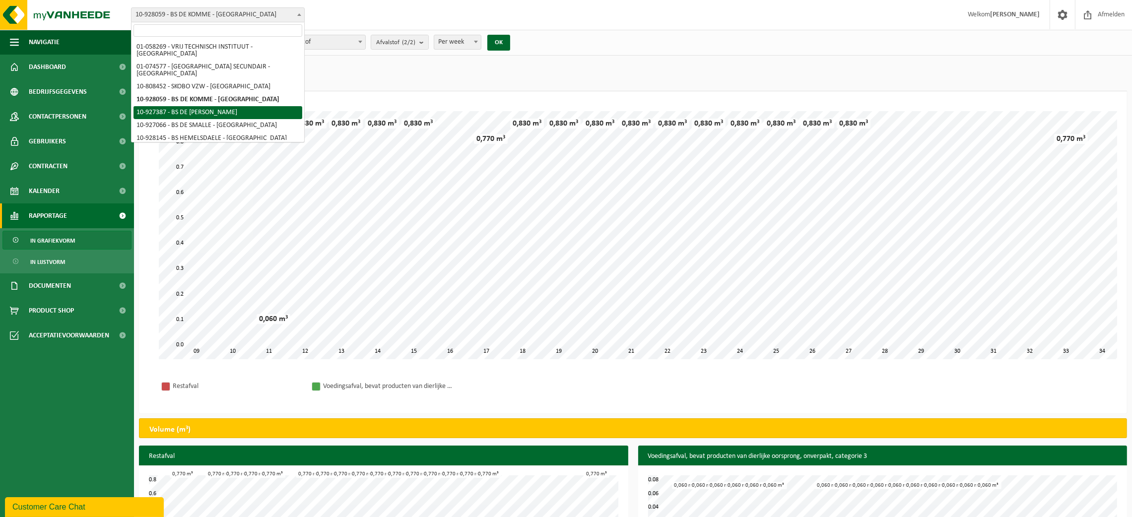
select select "132873"
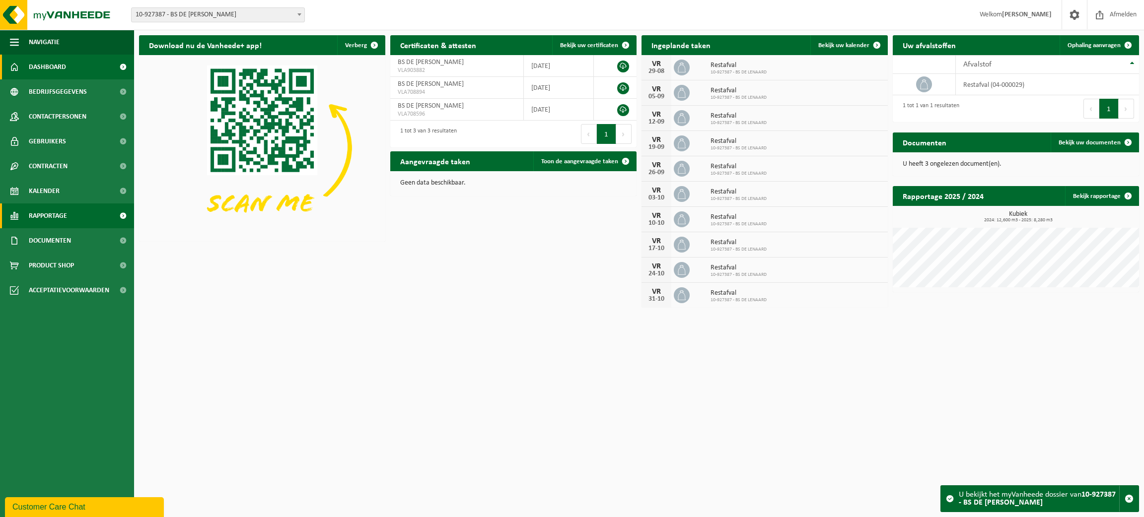
click at [58, 220] on span "Rapportage" at bounding box center [48, 216] width 38 height 25
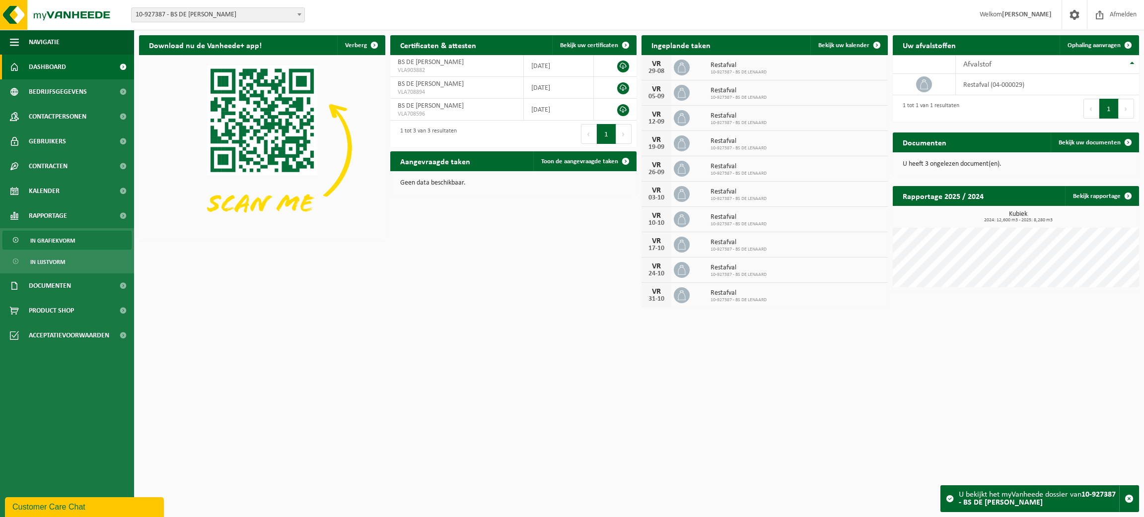
click at [62, 238] on span "In grafiekvorm" at bounding box center [52, 240] width 45 height 19
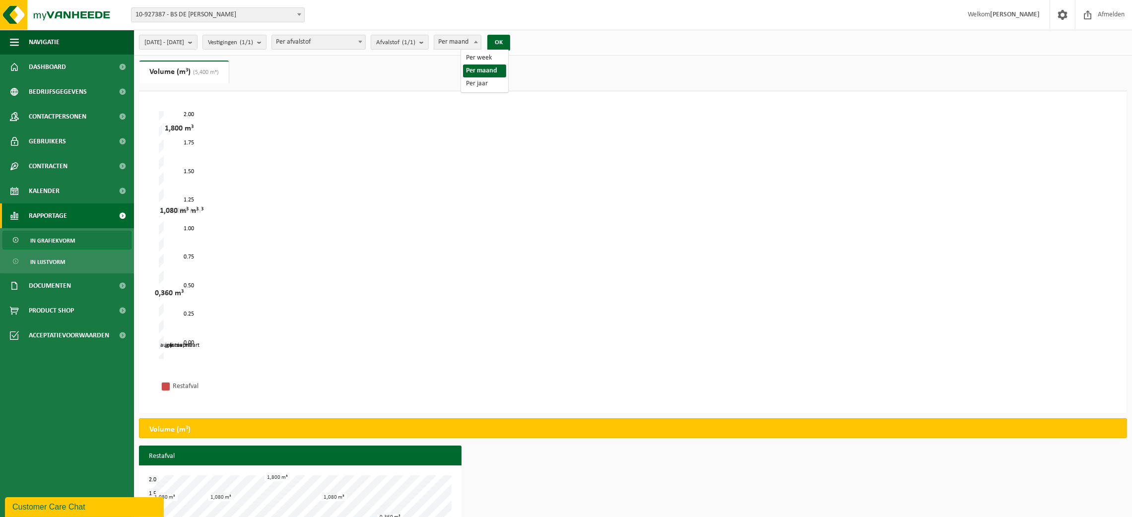
click at [478, 41] on b at bounding box center [476, 42] width 4 height 2
select select "1"
click at [510, 40] on button "OK" at bounding box center [498, 43] width 23 height 16
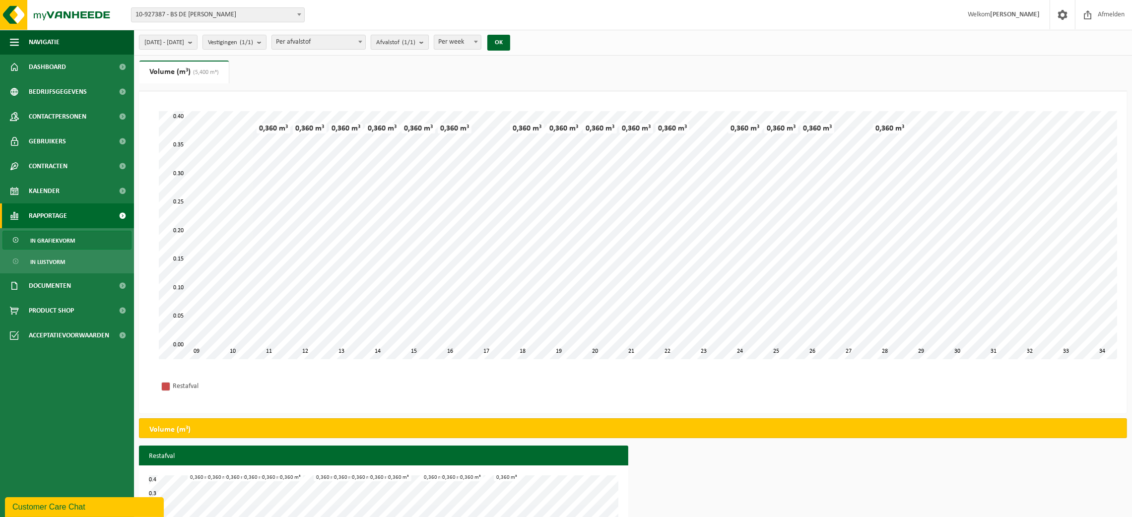
click at [428, 42] on b "submit" at bounding box center [423, 42] width 9 height 14
click at [303, 17] on span at bounding box center [299, 14] width 10 height 13
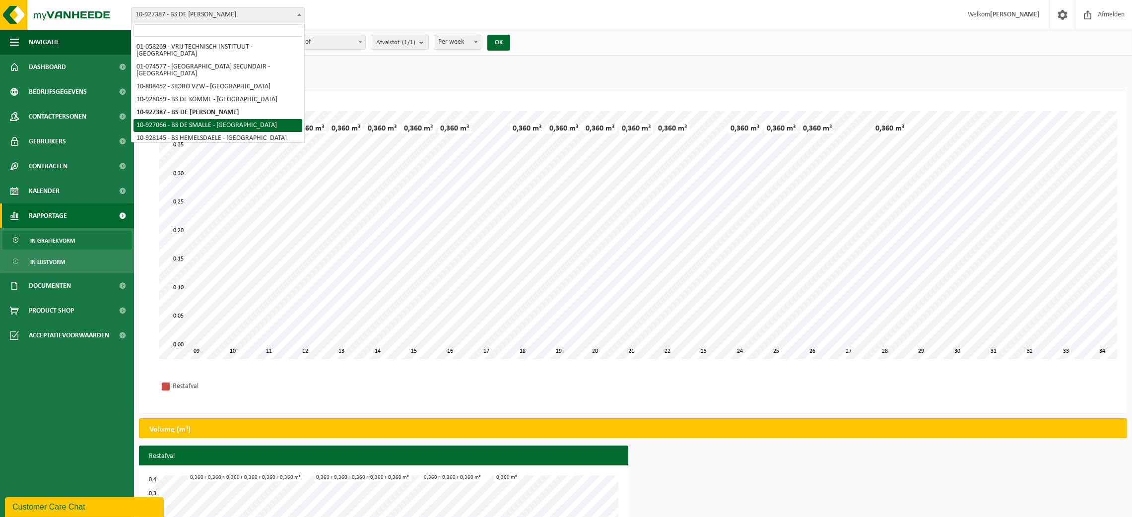
select select "132704"
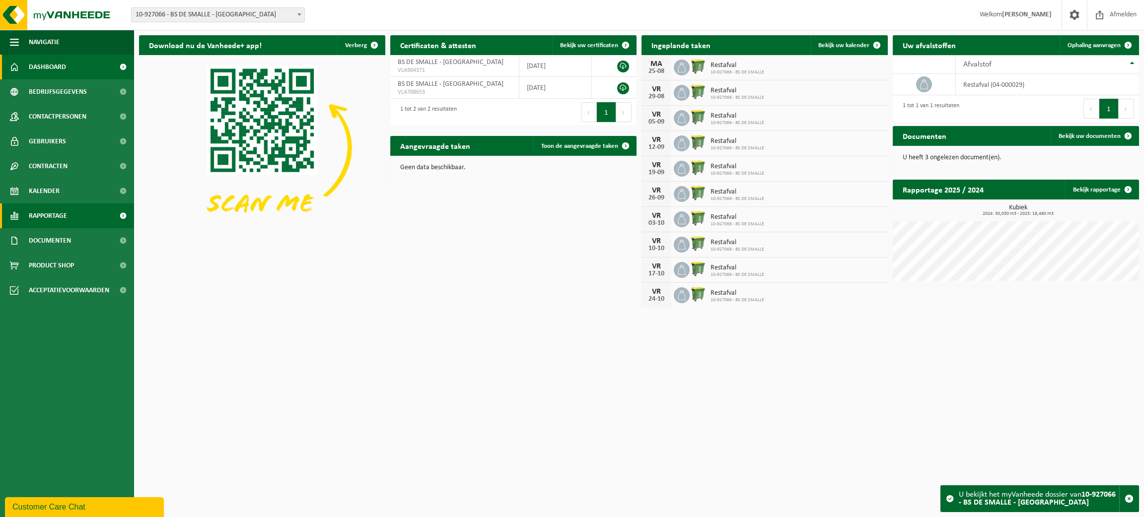
click at [61, 216] on span "Rapportage" at bounding box center [48, 216] width 38 height 25
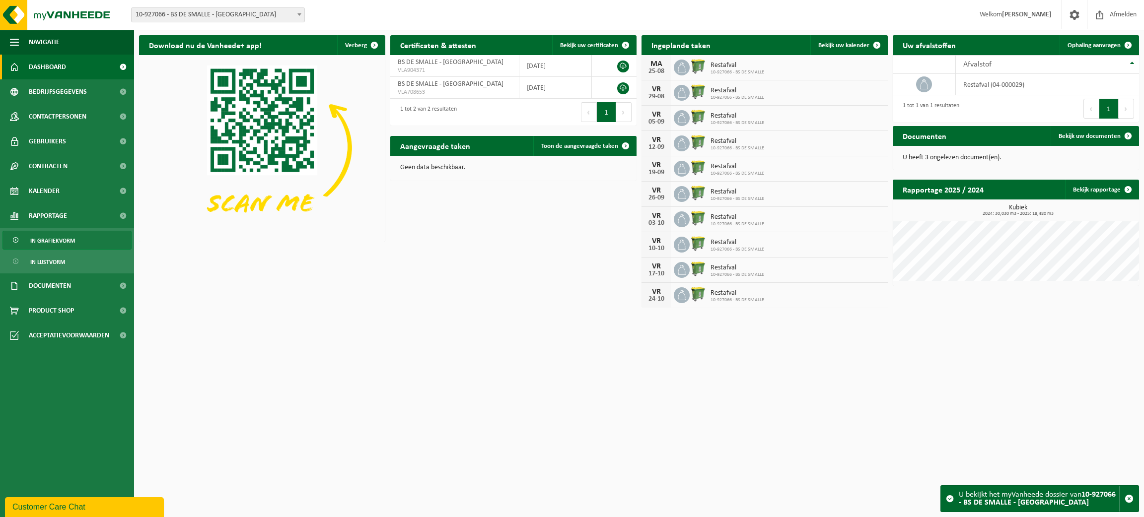
click at [64, 237] on span "In grafiekvorm" at bounding box center [52, 240] width 45 height 19
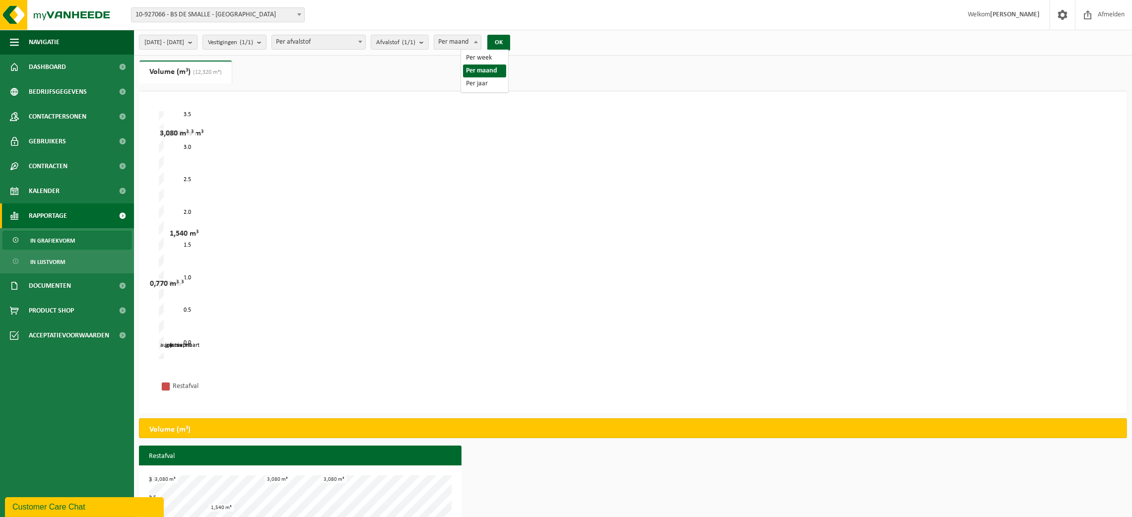
drag, startPoint x: 508, startPoint y: 40, endPoint x: 504, endPoint y: 45, distance: 6.0
click at [481, 43] on span at bounding box center [476, 41] width 10 height 13
select select "1"
click at [510, 39] on button "OK" at bounding box center [498, 43] width 23 height 16
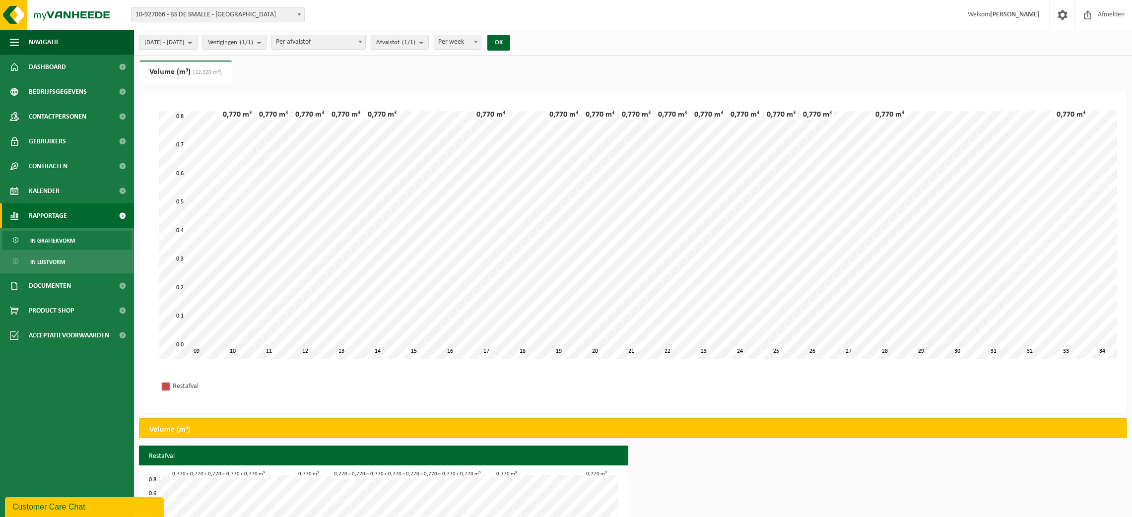
click at [300, 14] on b at bounding box center [299, 14] width 4 height 2
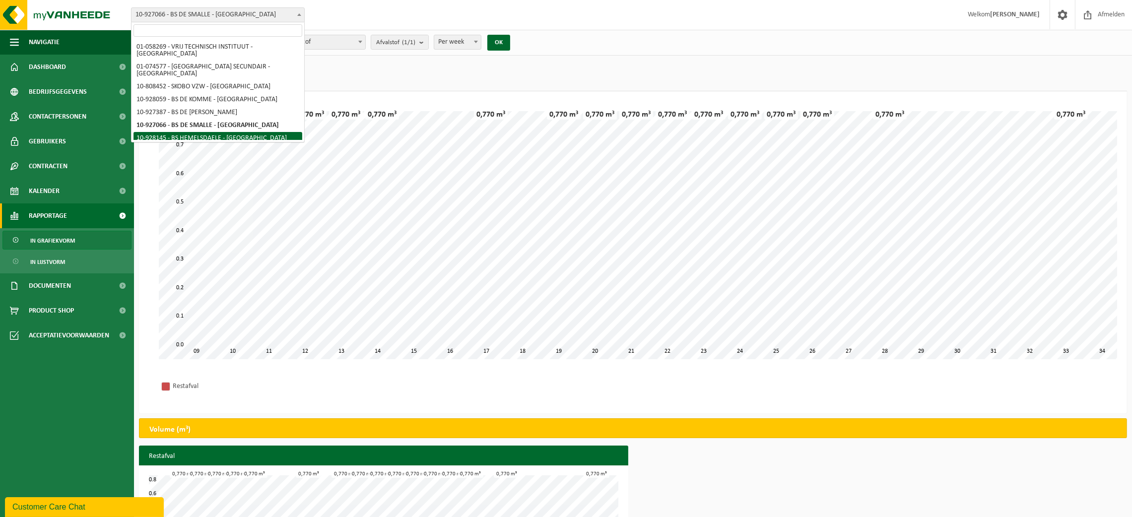
select select "133250"
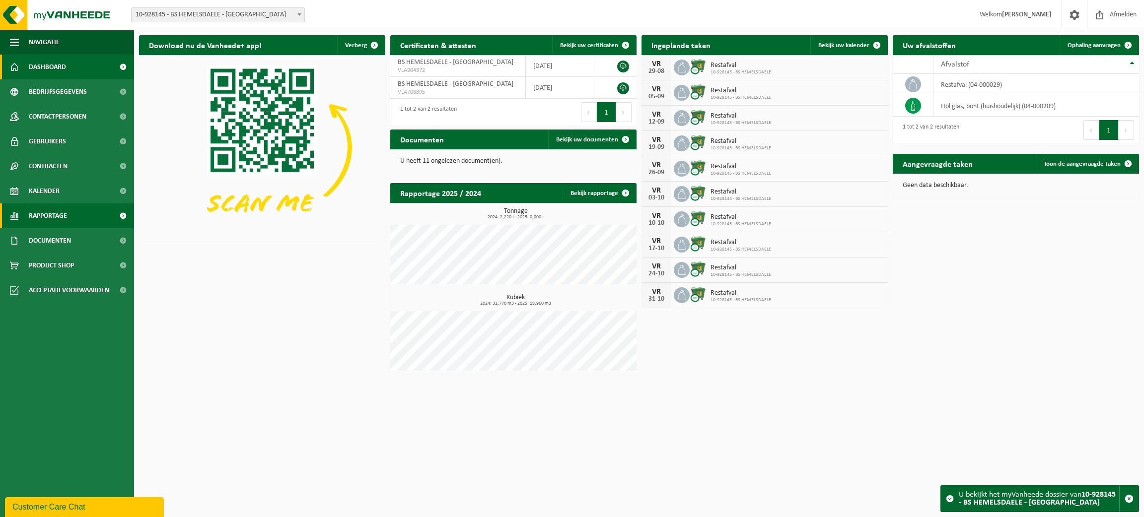
click at [49, 211] on span "Rapportage" at bounding box center [48, 216] width 38 height 25
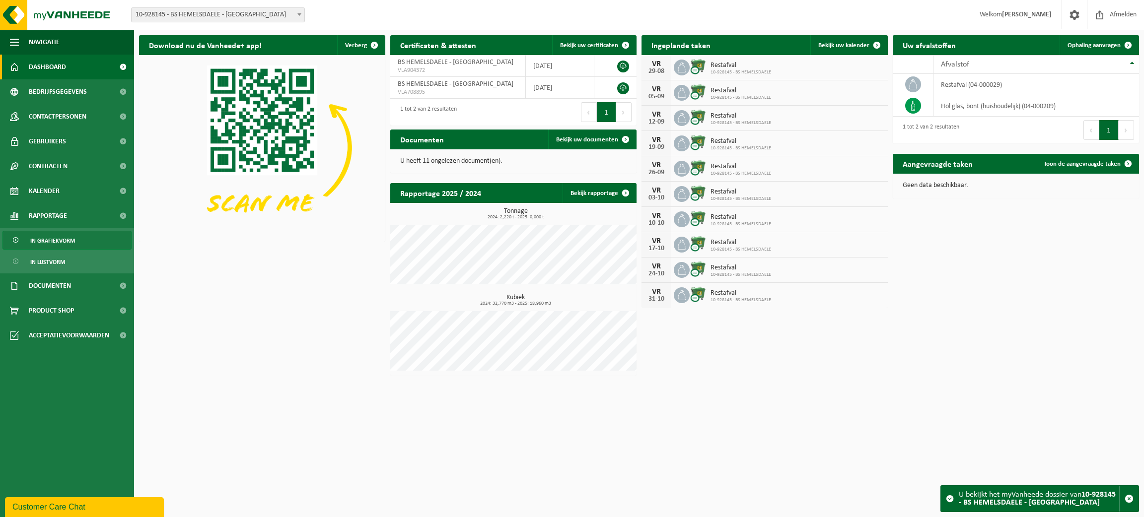
click at [58, 234] on span "In grafiekvorm" at bounding box center [52, 240] width 45 height 19
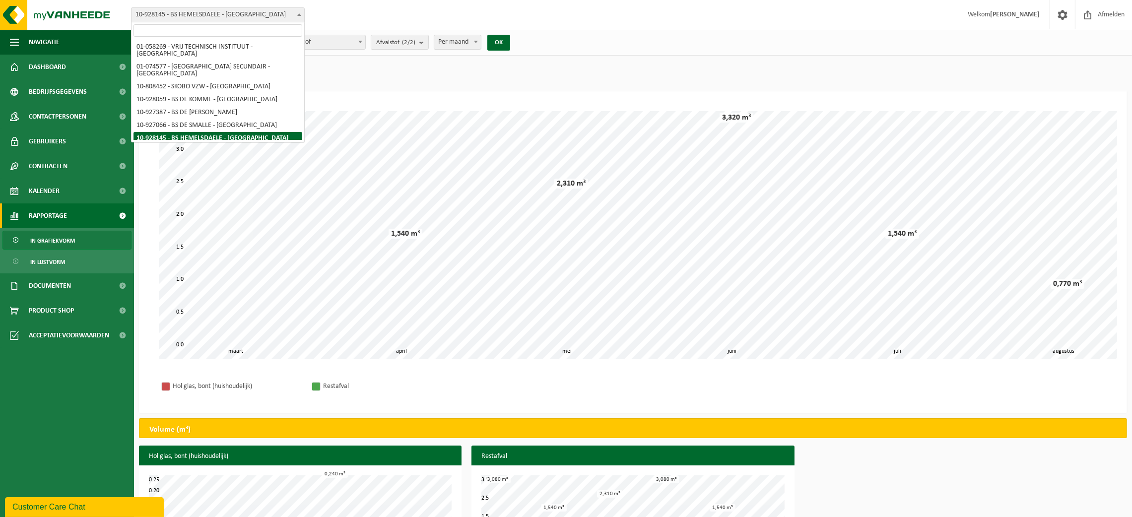
click at [299, 17] on span at bounding box center [299, 14] width 10 height 13
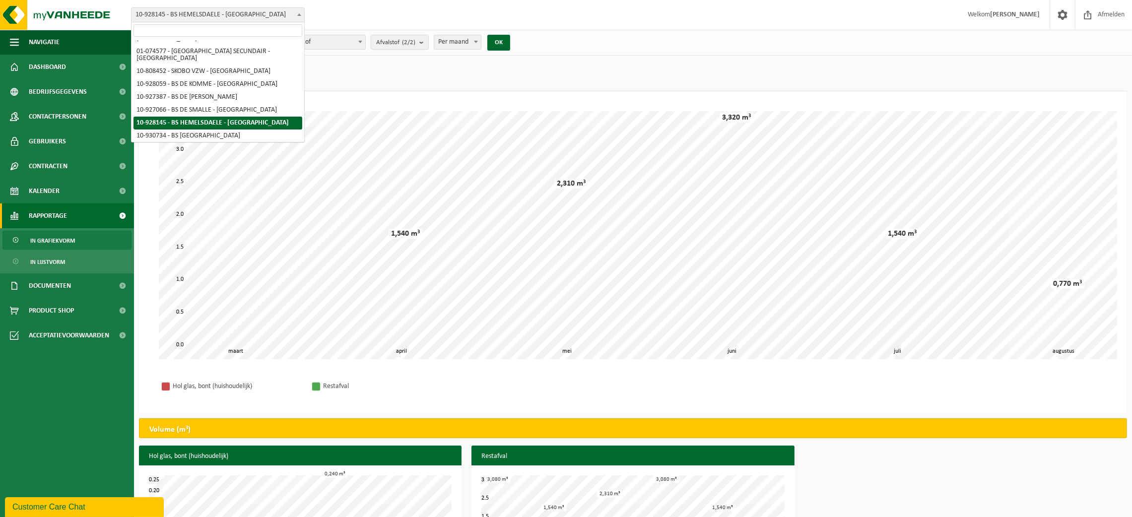
scroll to position [29, 0]
select select "134459"
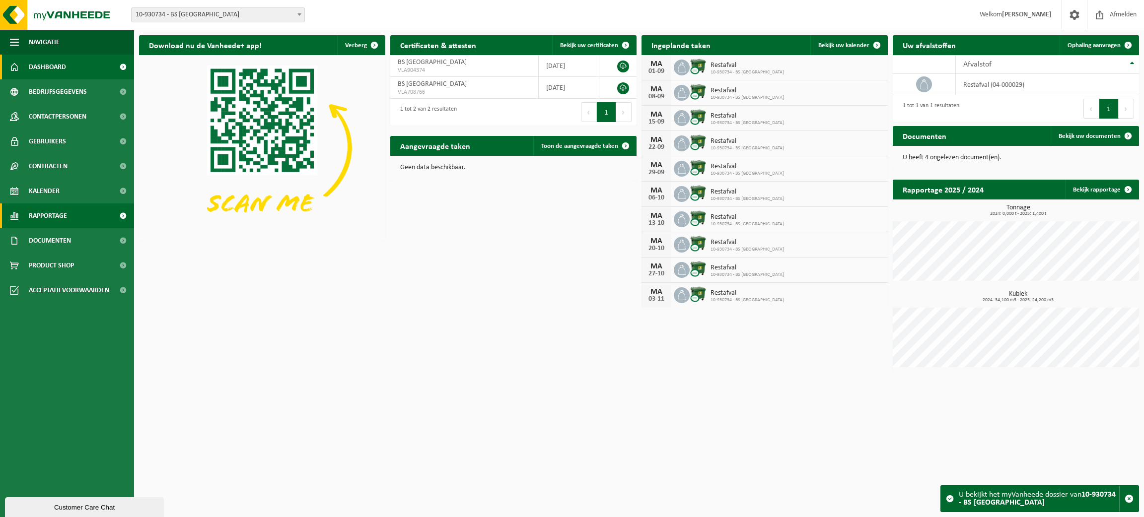
click at [60, 211] on span "Rapportage" at bounding box center [48, 216] width 38 height 25
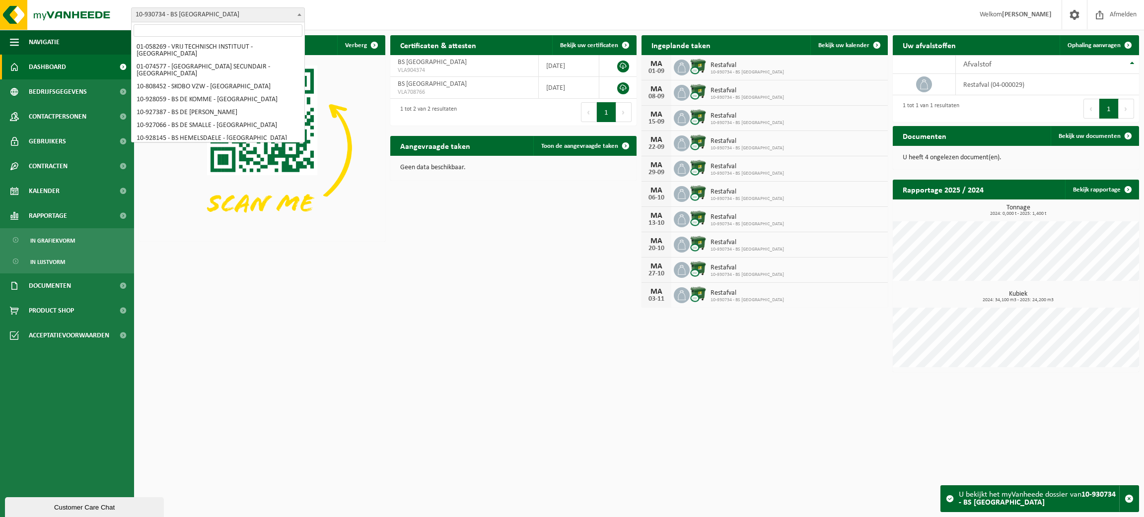
click at [297, 15] on b at bounding box center [299, 14] width 4 height 2
select select "36592"
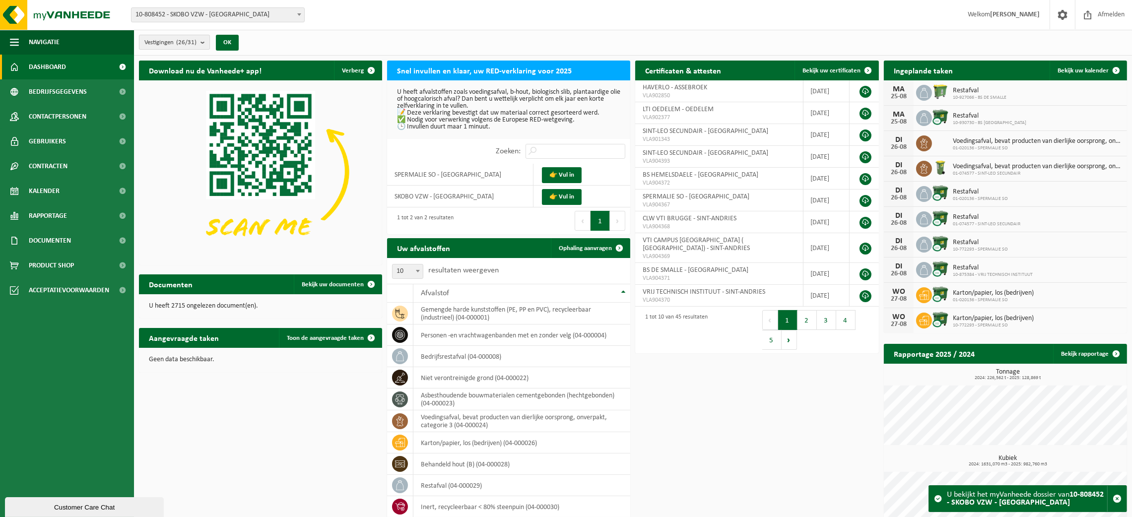
click at [207, 45] on b "submit" at bounding box center [205, 42] width 9 height 14
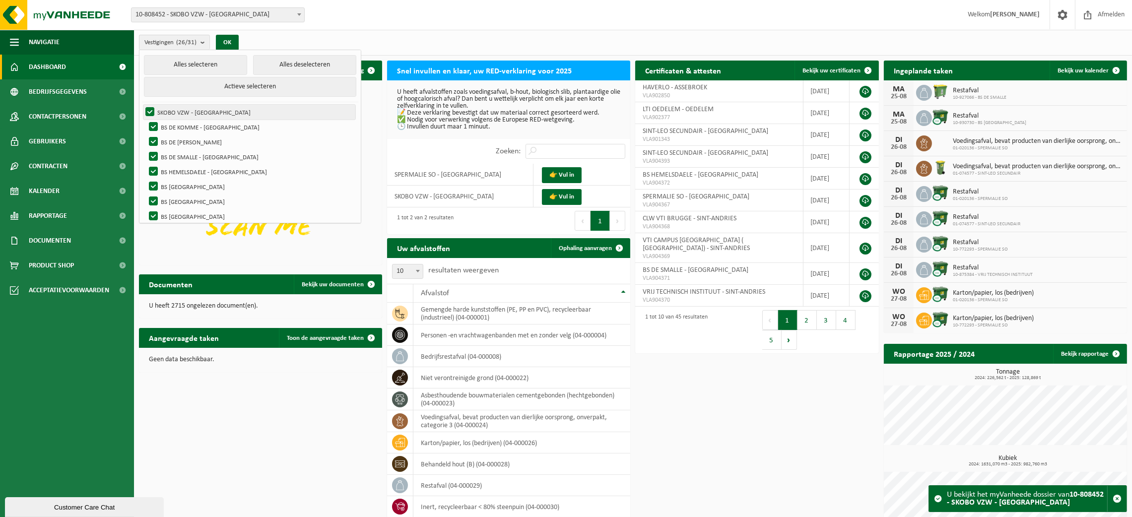
click at [198, 110] on label "SKOBO VZW - [GEOGRAPHIC_DATA]" at bounding box center [249, 112] width 212 height 15
click at [142, 105] on input "SKOBO VZW - [GEOGRAPHIC_DATA]" at bounding box center [141, 104] width 0 height 0
click at [148, 110] on label "SKOBO VZW - [GEOGRAPHIC_DATA]" at bounding box center [249, 112] width 212 height 15
click at [142, 105] on input "SKOBO VZW - [GEOGRAPHIC_DATA]" at bounding box center [141, 104] width 0 height 0
checkbox input "true"
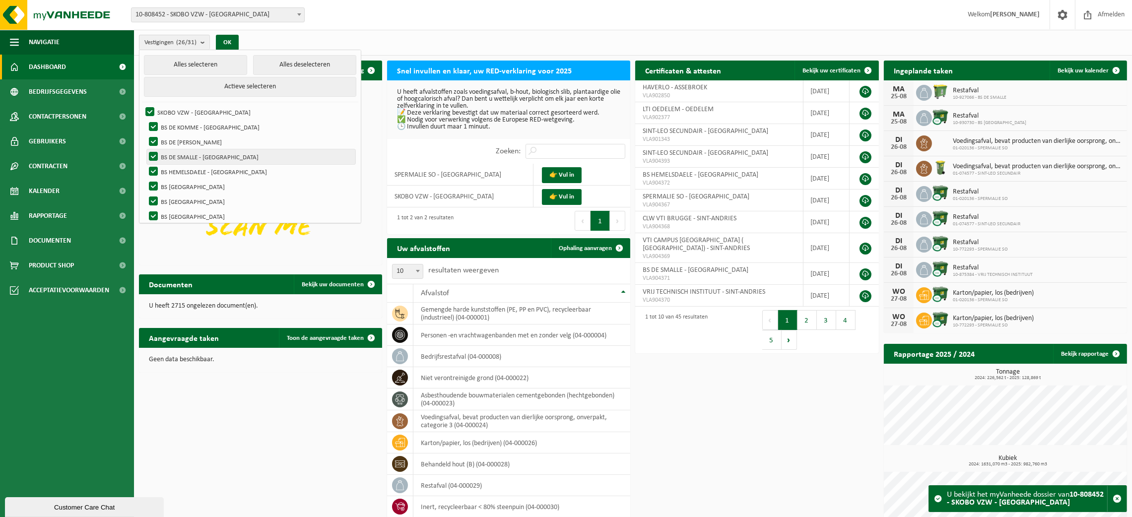
scroll to position [273, 0]
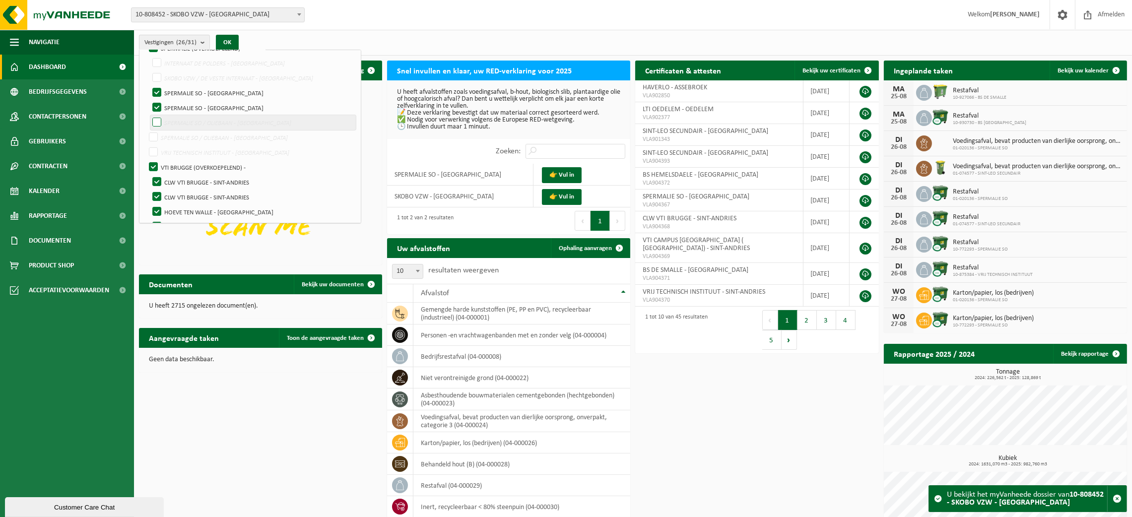
click at [156, 119] on label "SPERMALIE SO / OLIEBAAN - [GEOGRAPHIC_DATA]" at bounding box center [253, 122] width 206 height 15
click at [149, 115] on input "SPERMALIE SO / OLIEBAAN - [GEOGRAPHIC_DATA]" at bounding box center [148, 115] width 0 height 0
click at [151, 138] on label "SPERMALIE SO / OLIEBAAN - [GEOGRAPHIC_DATA]" at bounding box center [251, 137] width 208 height 15
click at [149, 115] on input "SPERMALIE SO / OLIEBAAN - [GEOGRAPHIC_DATA]" at bounding box center [148, 115] width 0 height 0
checkbox input "false"
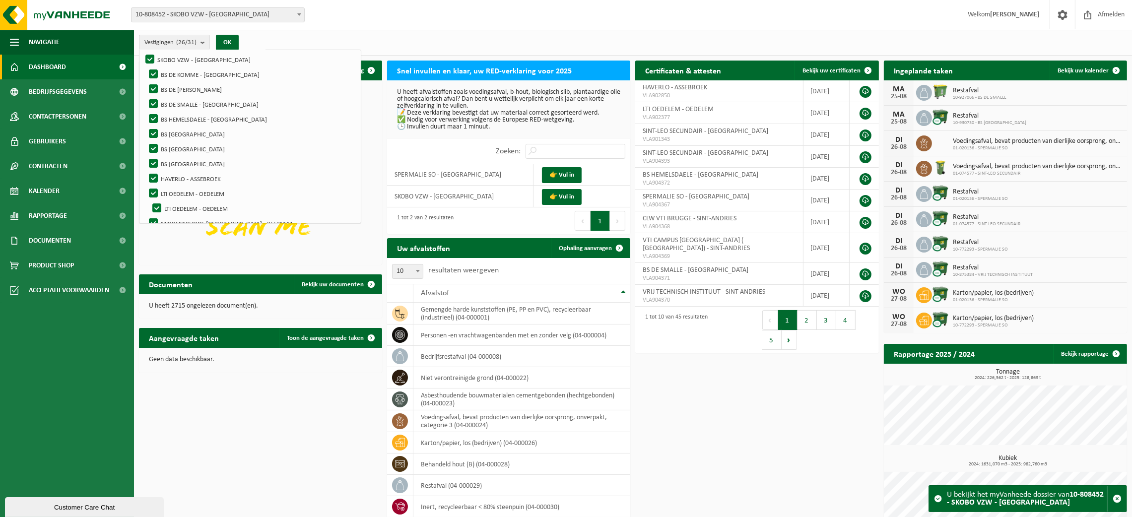
scroll to position [0, 0]
click at [208, 43] on b "submit" at bounding box center [205, 42] width 9 height 14
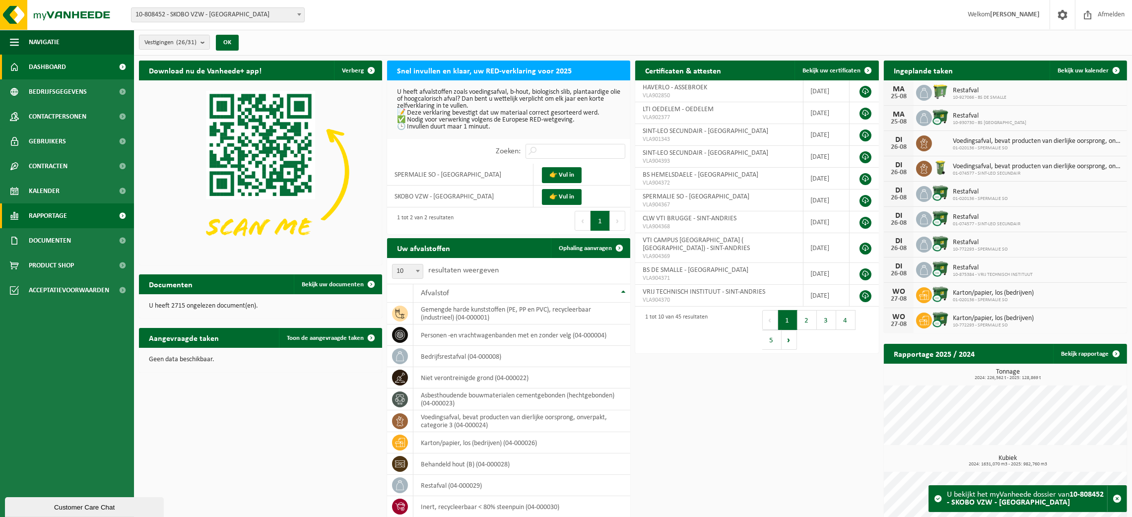
click at [68, 208] on link "Rapportage" at bounding box center [67, 216] width 134 height 25
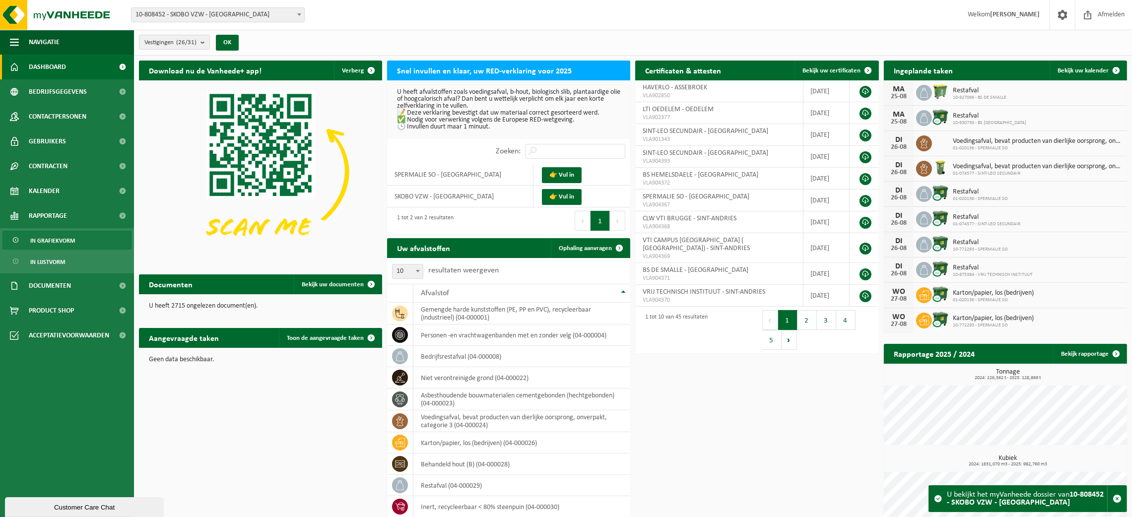
click at [61, 237] on span "In grafiekvorm" at bounding box center [52, 240] width 45 height 19
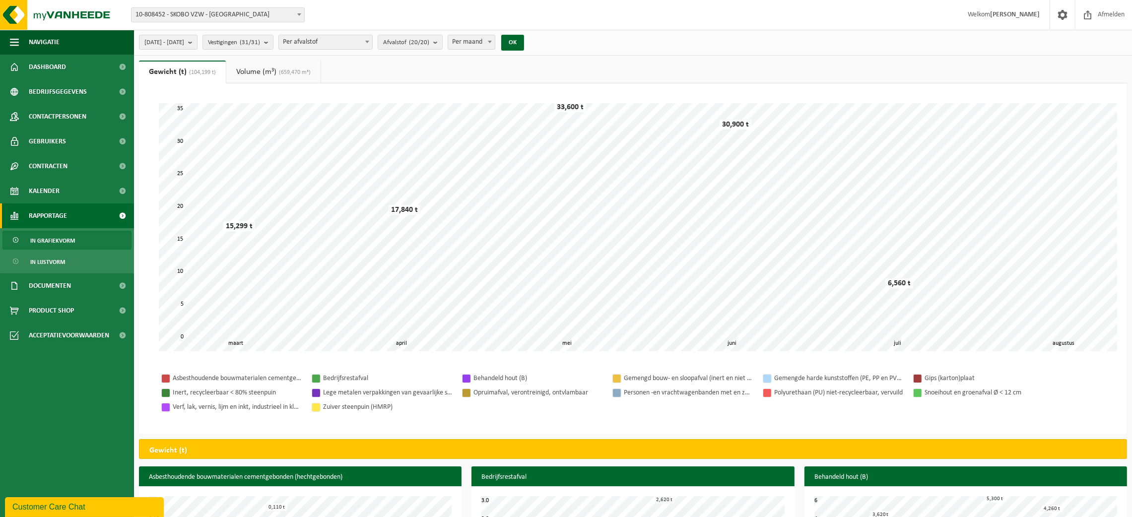
click at [263, 69] on link "Volume (m³) (659,470 m³)" at bounding box center [273, 72] width 94 height 23
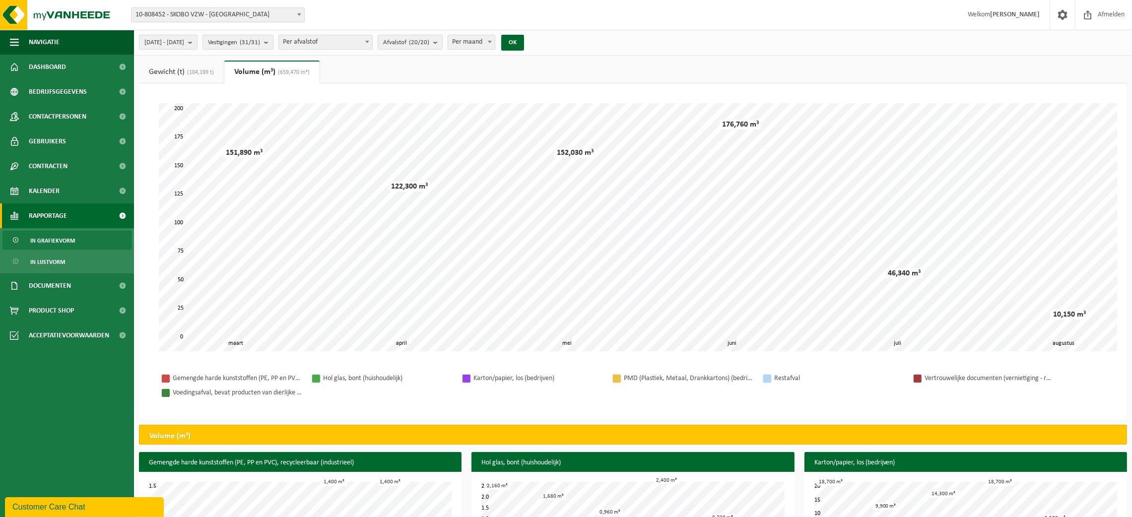
click at [495, 44] on span at bounding box center [490, 41] width 10 height 13
select select "1"
click at [524, 42] on button "OK" at bounding box center [512, 43] width 23 height 16
